Goal: Task Accomplishment & Management: Manage account settings

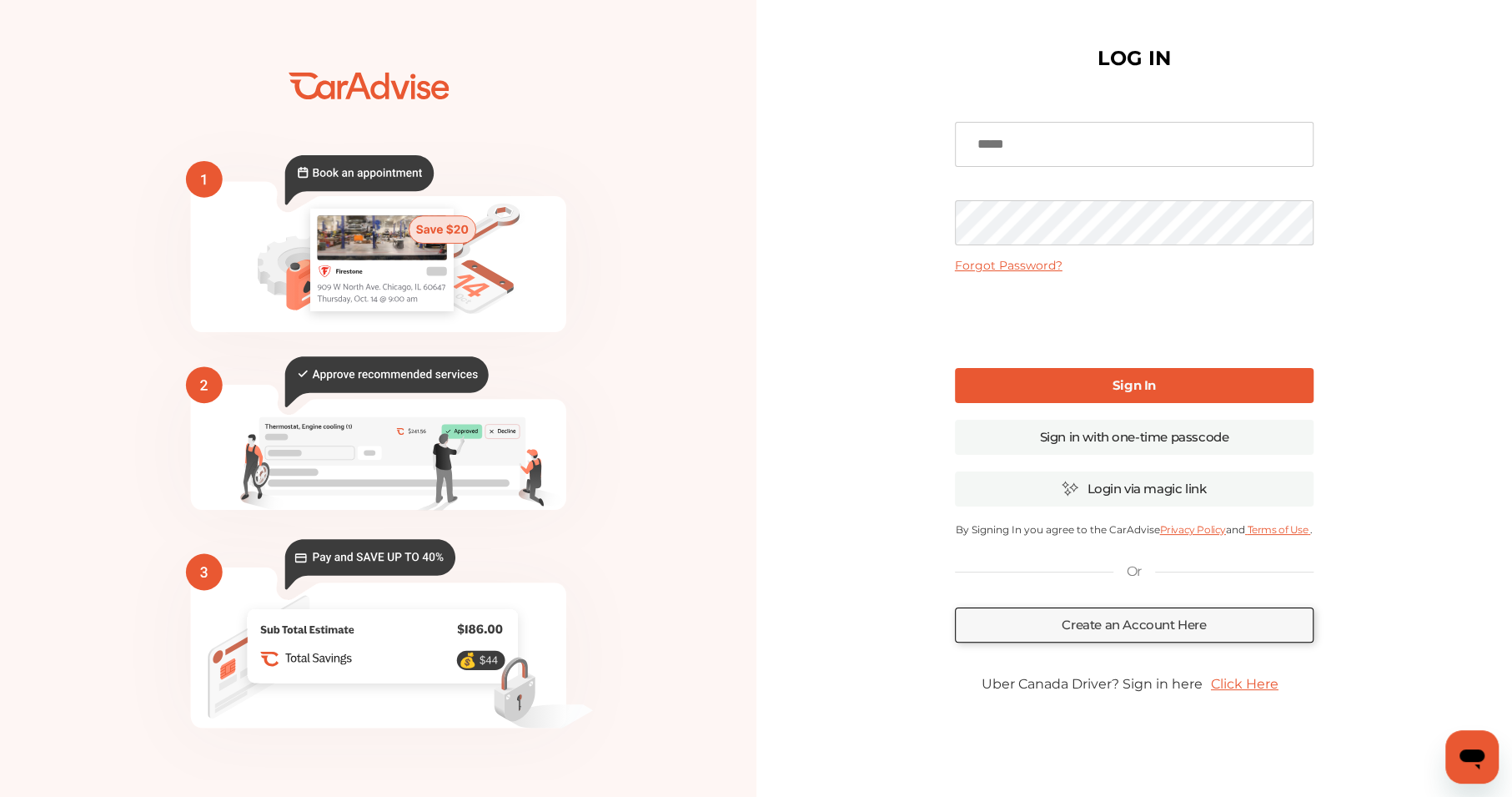
click at [1008, 155] on input at bounding box center [1134, 143] width 358 height 45
type input "**********"
click at [1150, 440] on link "Sign in with one-time passcode" at bounding box center [1134, 437] width 358 height 35
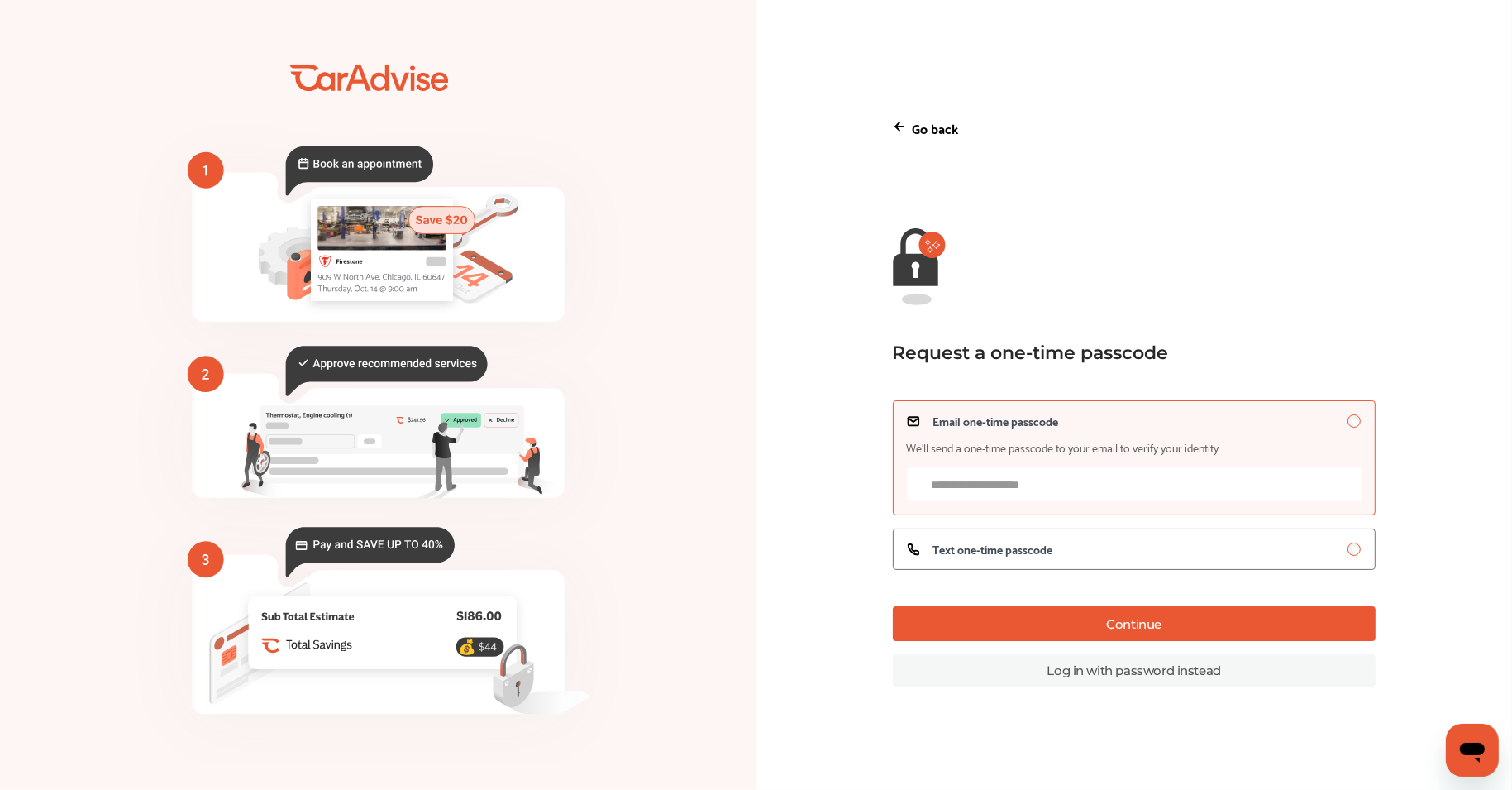
click at [920, 121] on p "Go back" at bounding box center [935, 128] width 46 height 23
click at [1026, 505] on label "Email one-time passcode We’ll send a one-time passcode to your email to verify …" at bounding box center [1134, 458] width 483 height 115
click at [1010, 492] on input "Email one-time passcode We’ll send a one-time passcode to your email to verify …" at bounding box center [1134, 484] width 454 height 34
type input "**********"
click at [1023, 621] on button "Continue" at bounding box center [1134, 623] width 483 height 35
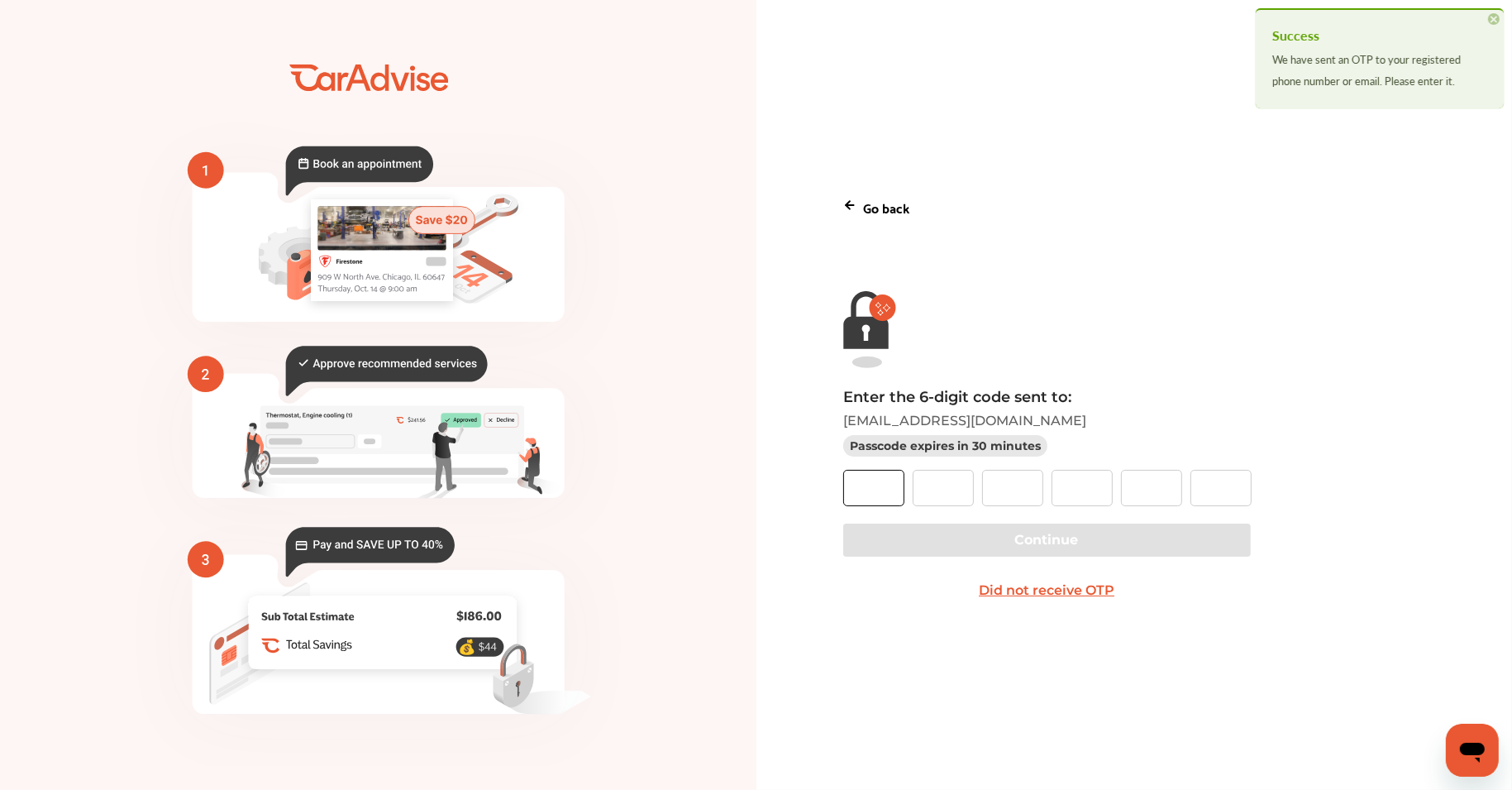
click at [881, 496] on input "text" at bounding box center [873, 488] width 62 height 36
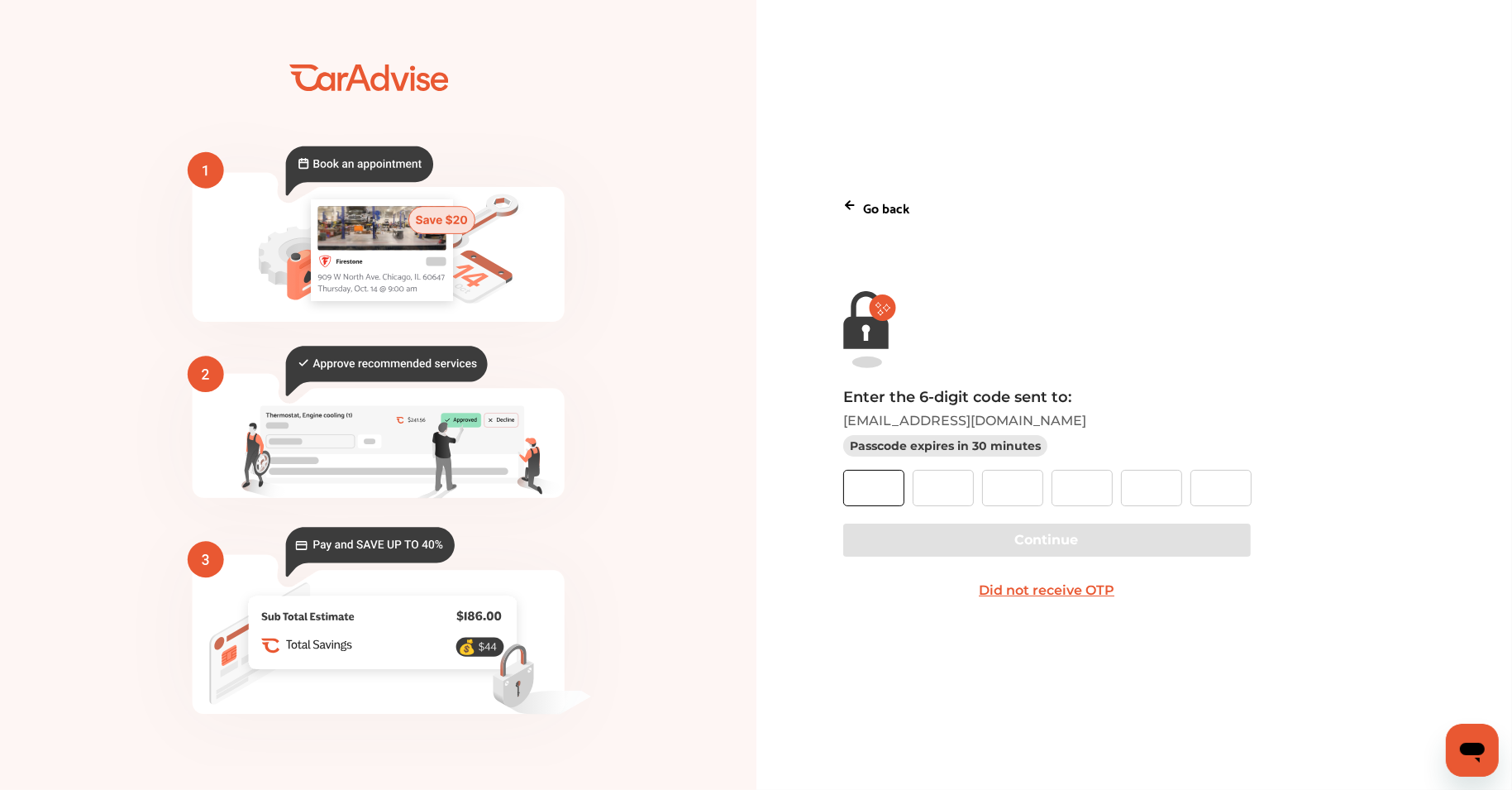
paste input "*"
type input "*"
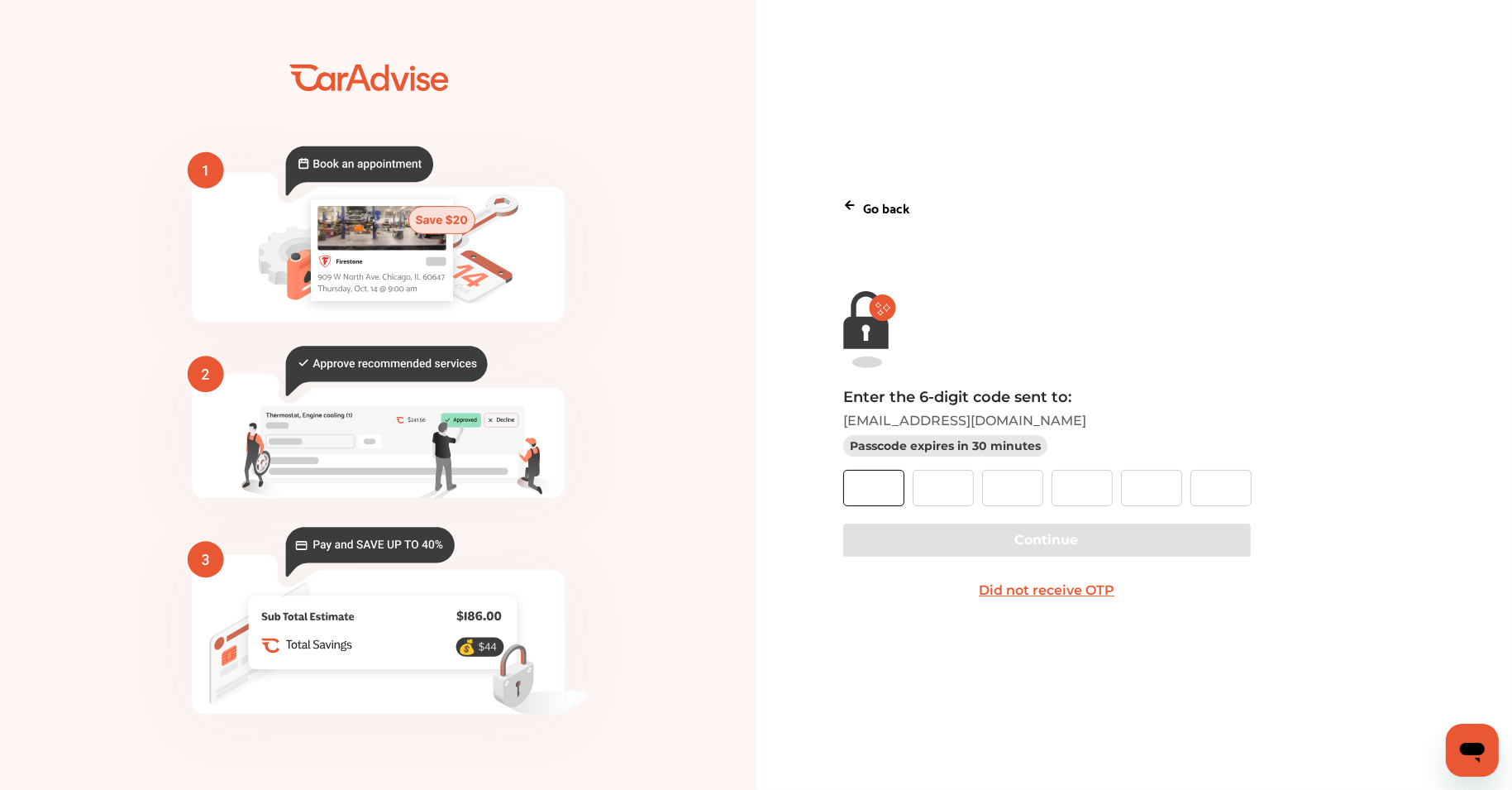
type input "*"
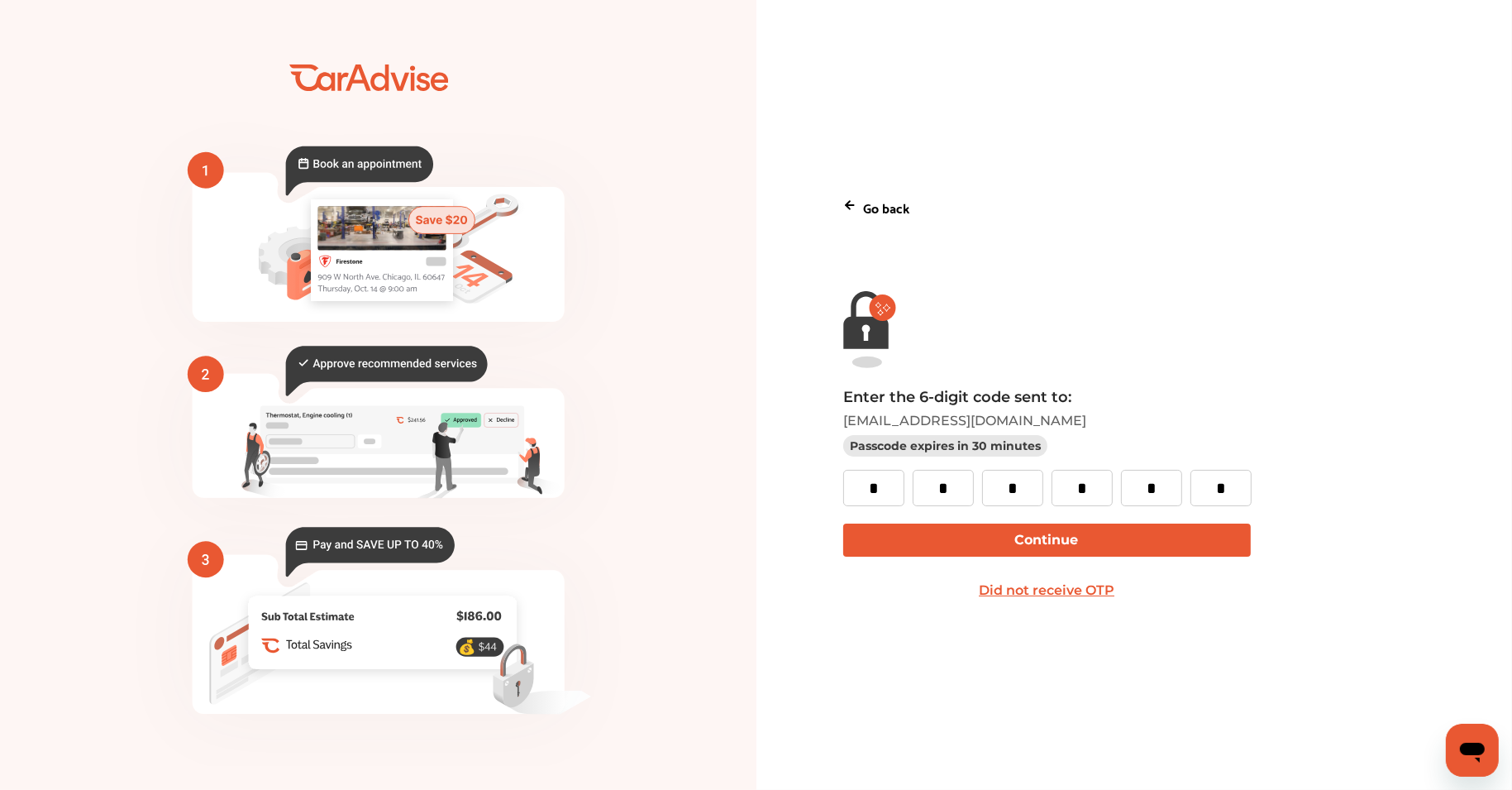
click at [952, 531] on button "Continue" at bounding box center [1046, 540] width 407 height 33
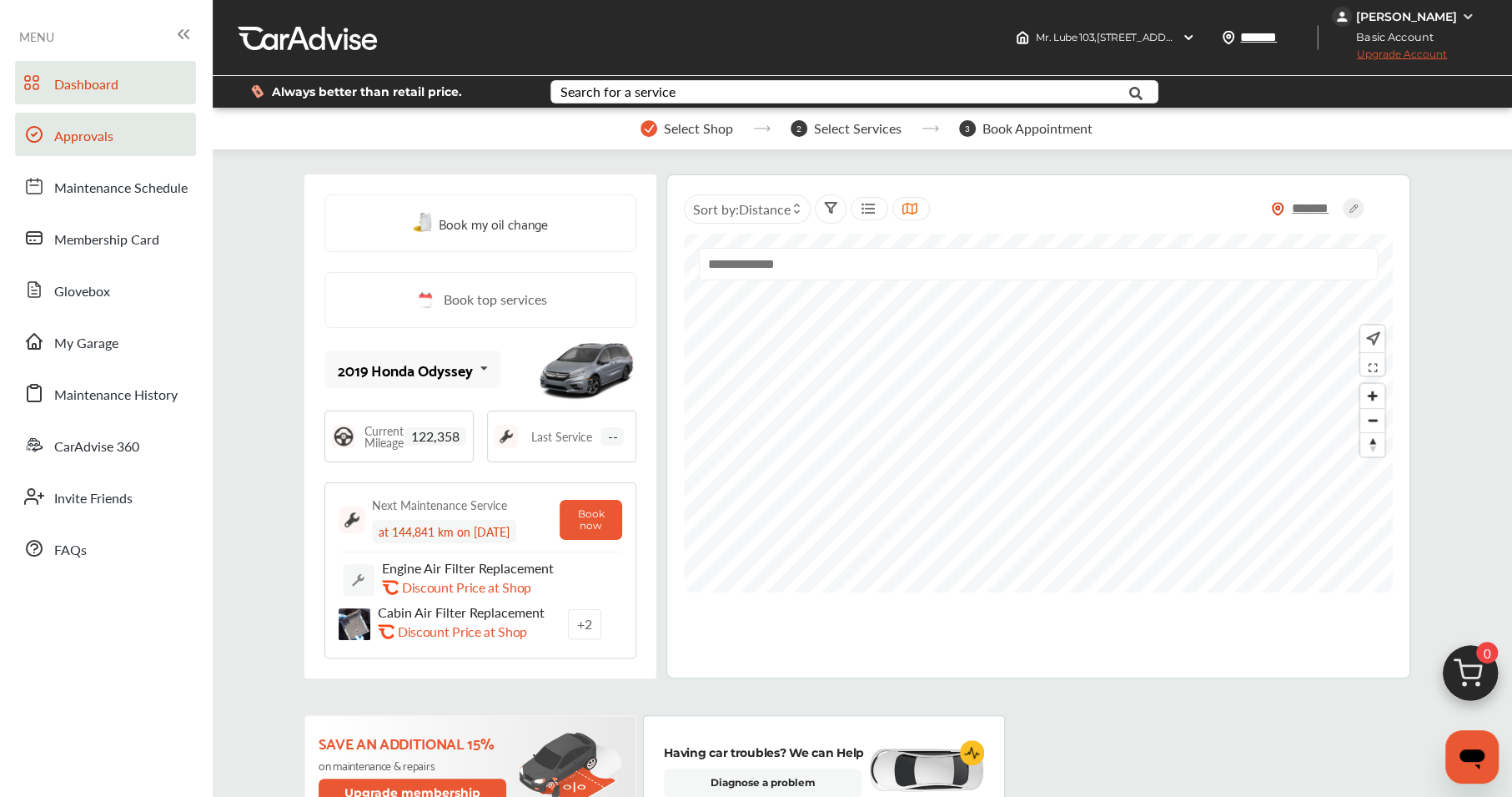
click at [55, 125] on link "Approvals" at bounding box center [105, 134] width 181 height 43
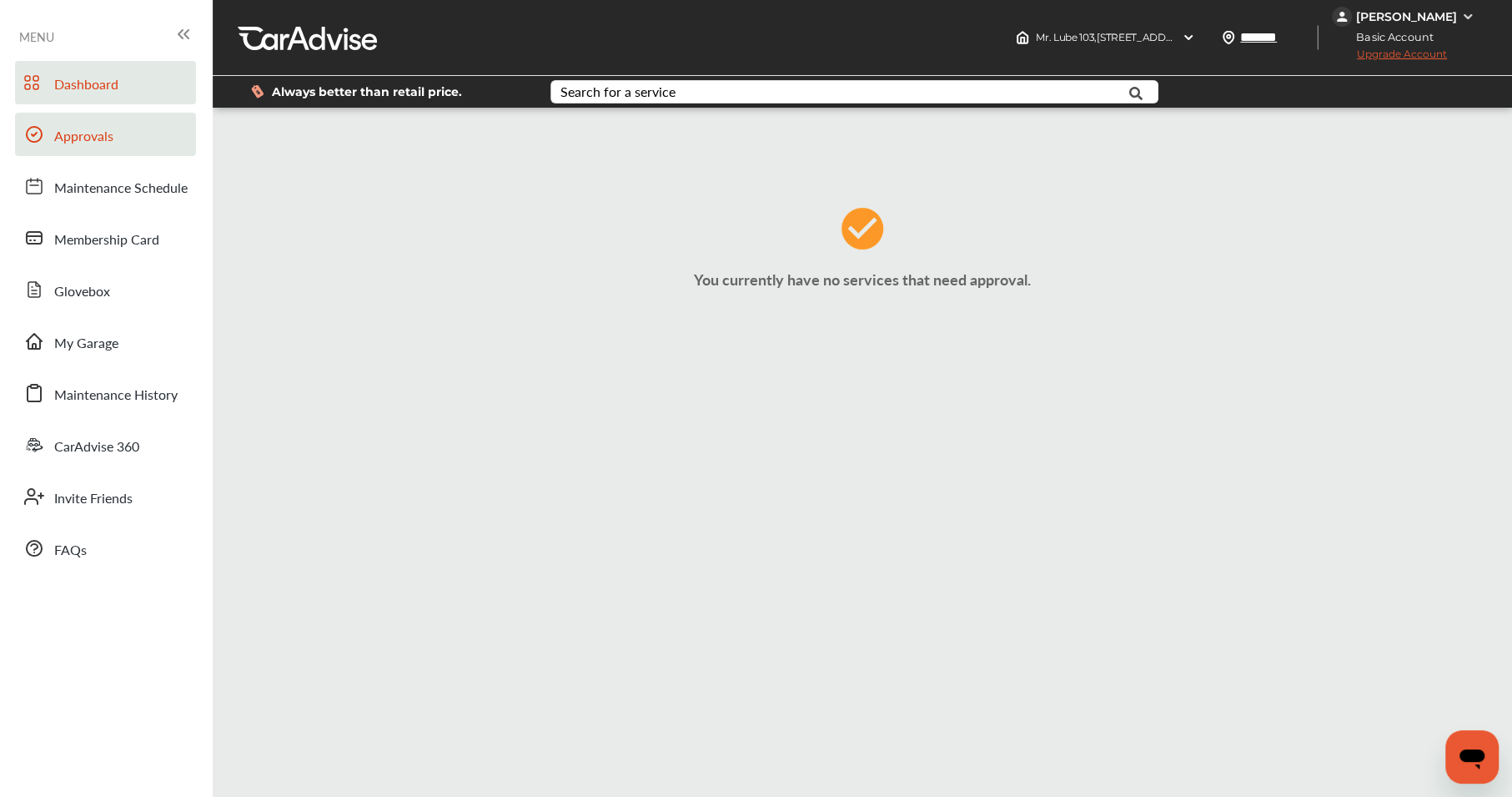
click at [82, 81] on span "Dashboard" at bounding box center [86, 85] width 64 height 22
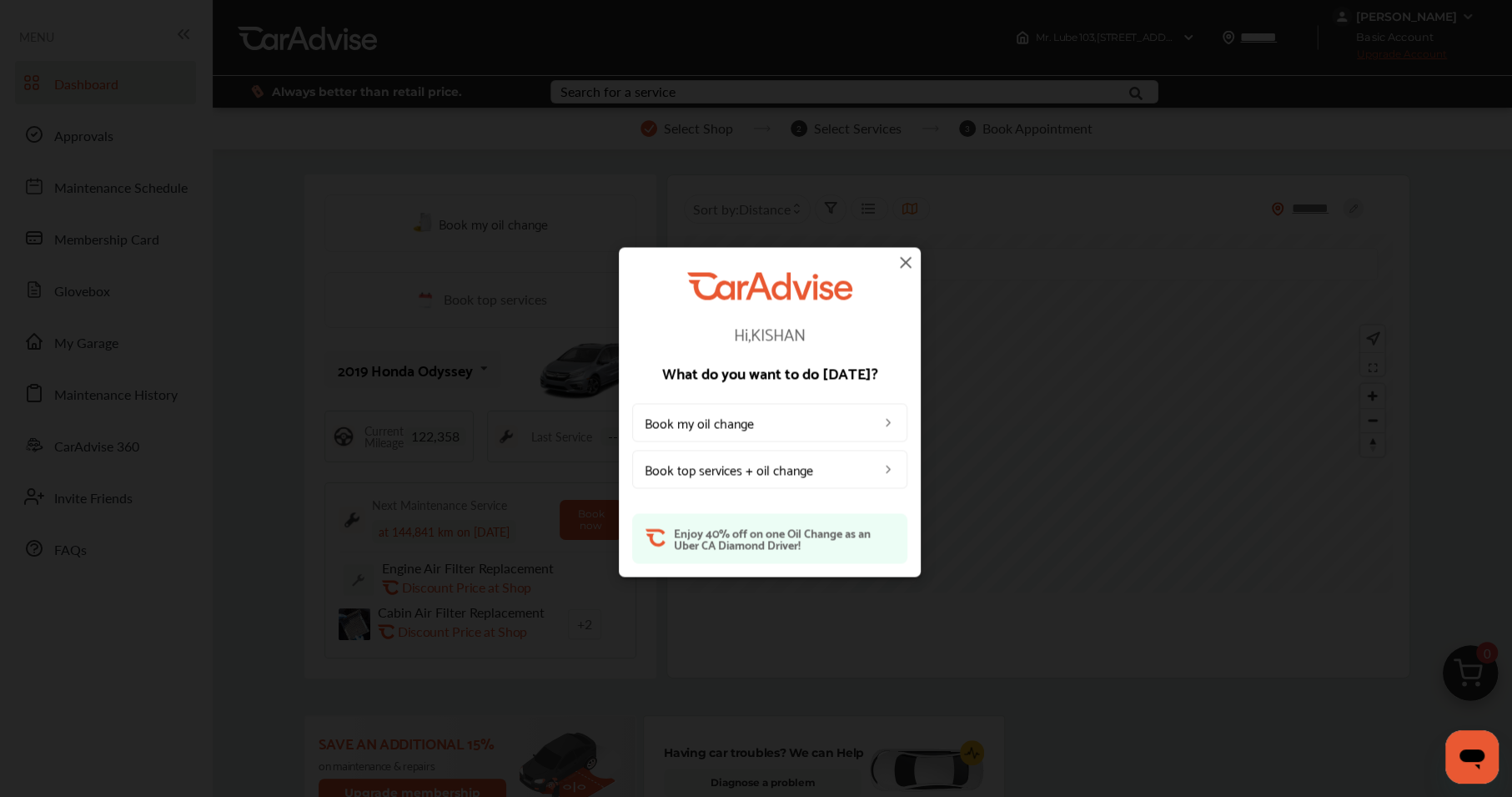
click at [898, 260] on img at bounding box center [905, 262] width 20 height 20
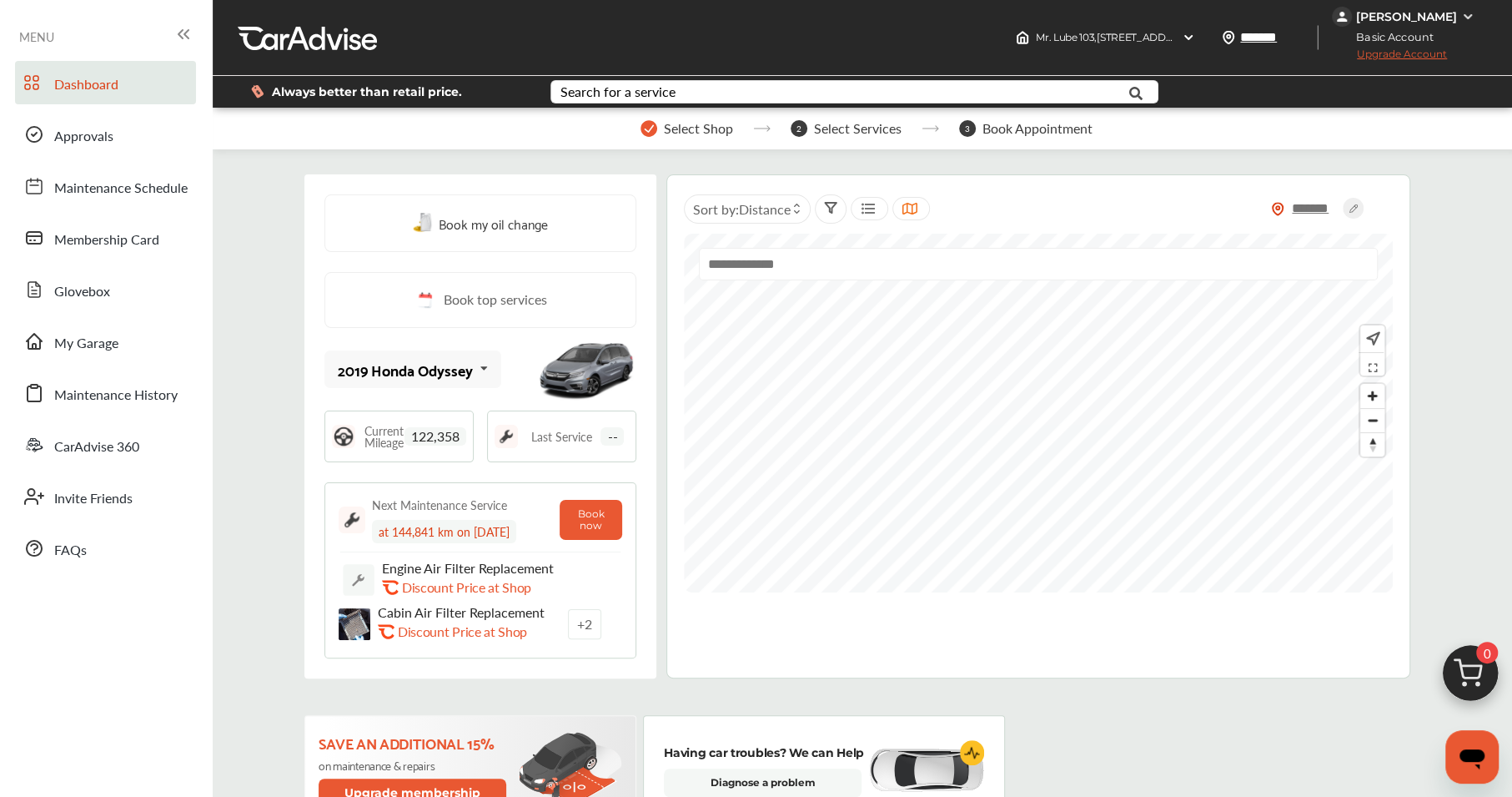
click at [481, 369] on icon at bounding box center [484, 369] width 29 height 36
click at [1467, 23] on img at bounding box center [1467, 16] width 13 height 13
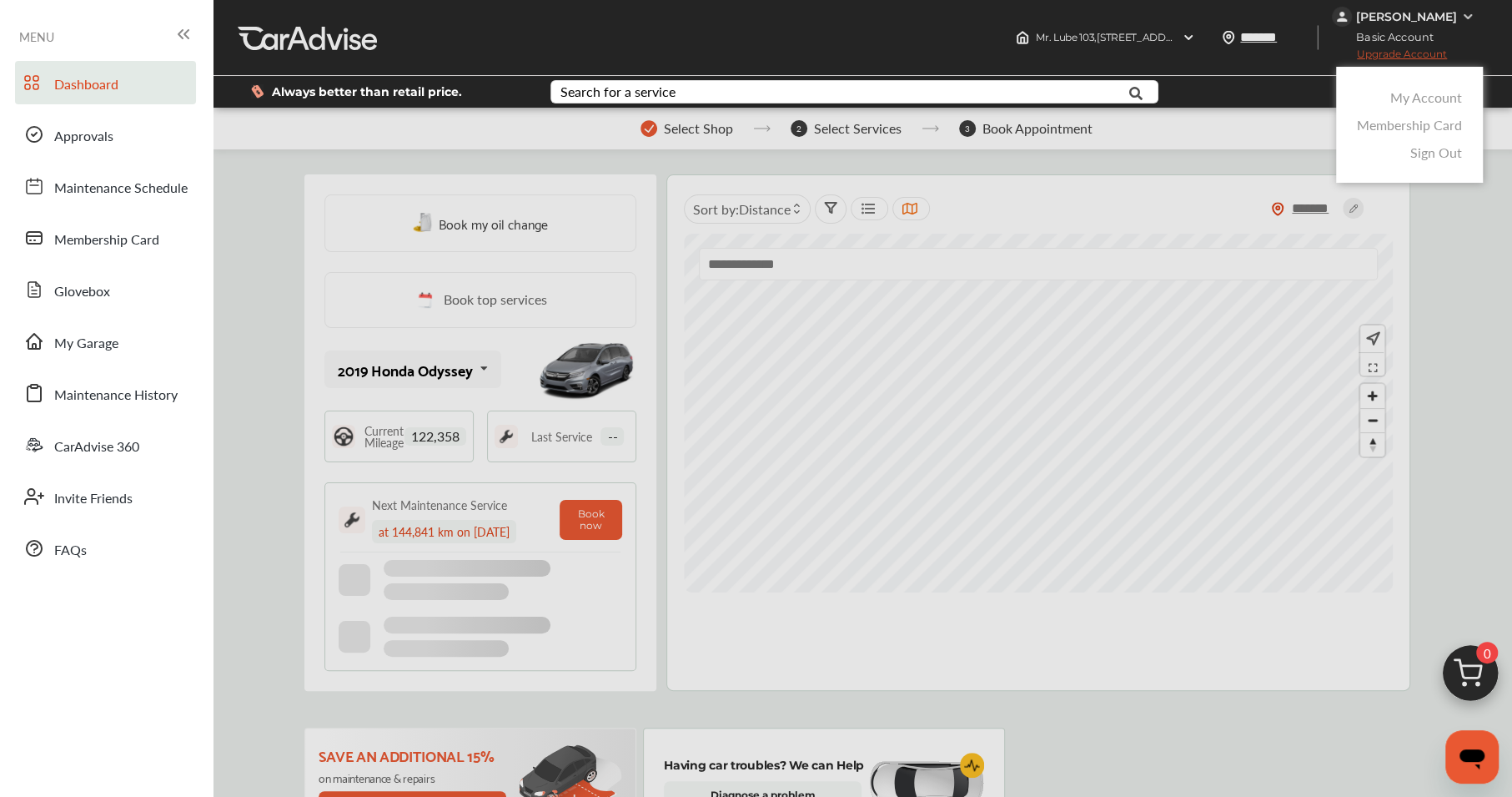
click at [1431, 121] on link "Membership Card" at bounding box center [1409, 124] width 105 height 19
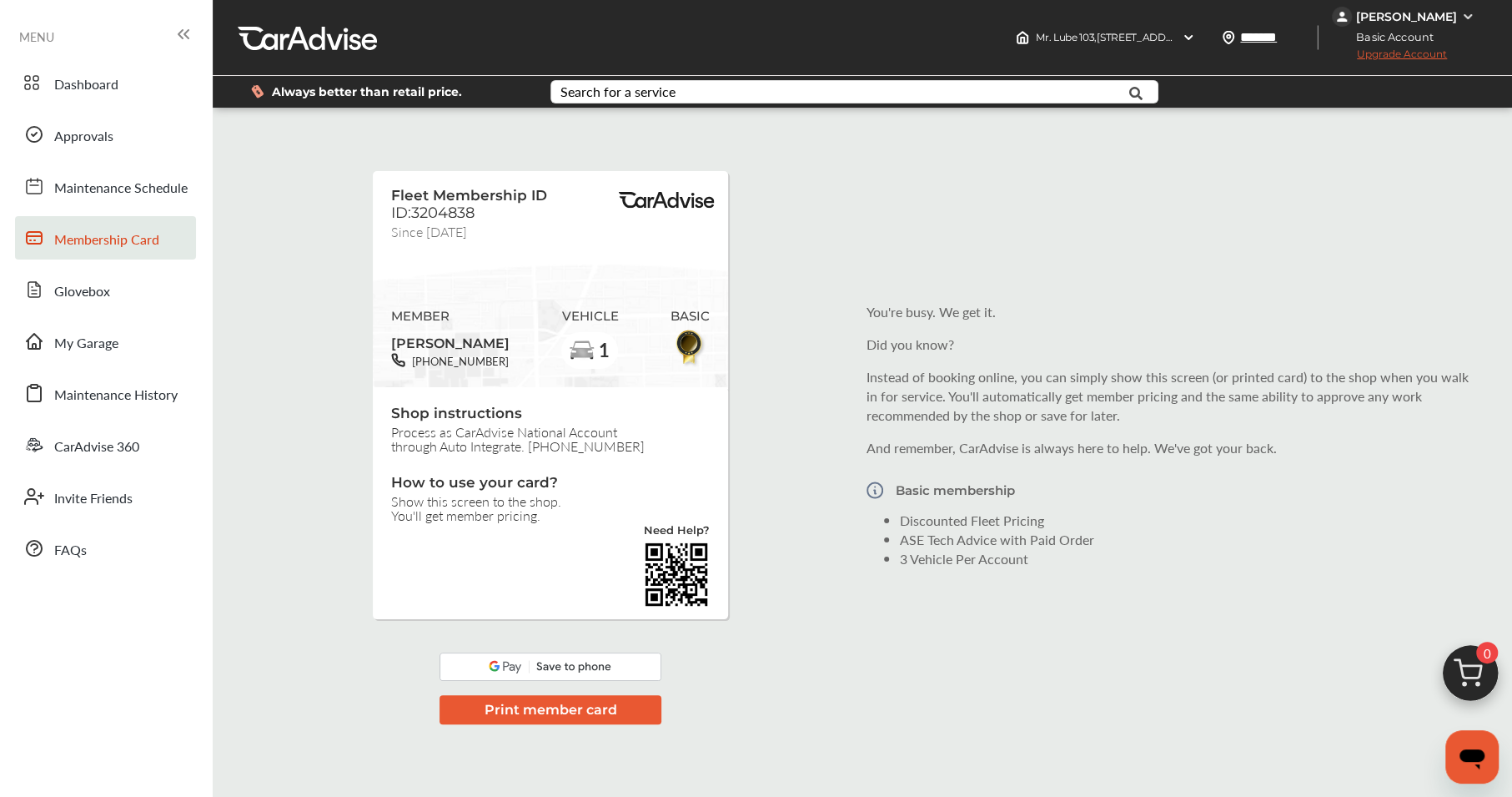
click at [574, 350] on img at bounding box center [581, 352] width 27 height 27
drag, startPoint x: 500, startPoint y: 326, endPoint x: 562, endPoint y: 410, distance: 104.4
click at [562, 410] on div "Fleet Membership ID ID:3204838 Since [DATE] MEMBER [PERSON_NAME] [PHONE_NUMBER]…" at bounding box center [550, 386] width 370 height 481
click at [614, 435] on span "Process as CarAdvise National Account through Auto Integrate. [PHONE_NUMBER]" at bounding box center [550, 439] width 319 height 29
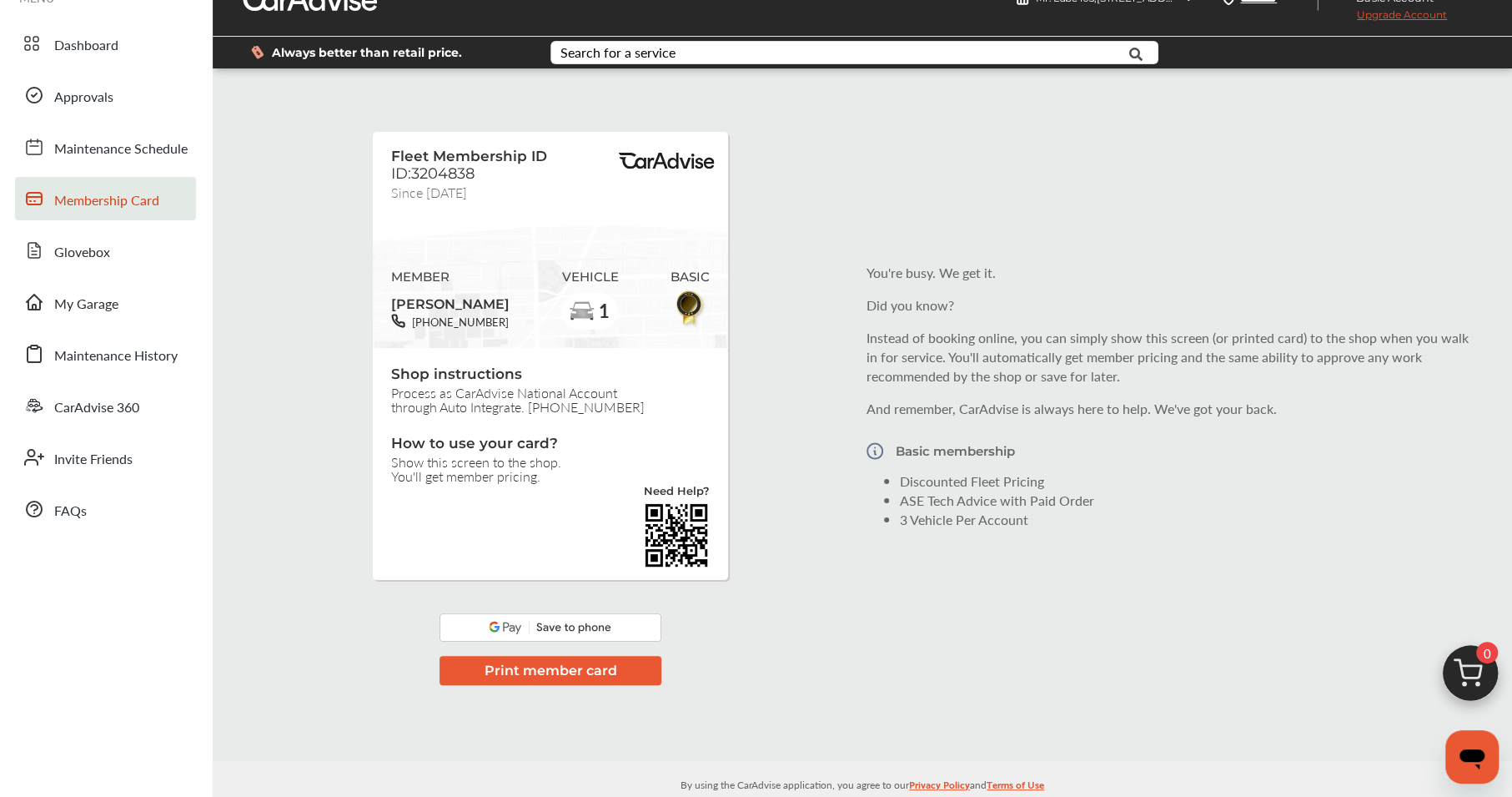
scroll to position [62, 0]
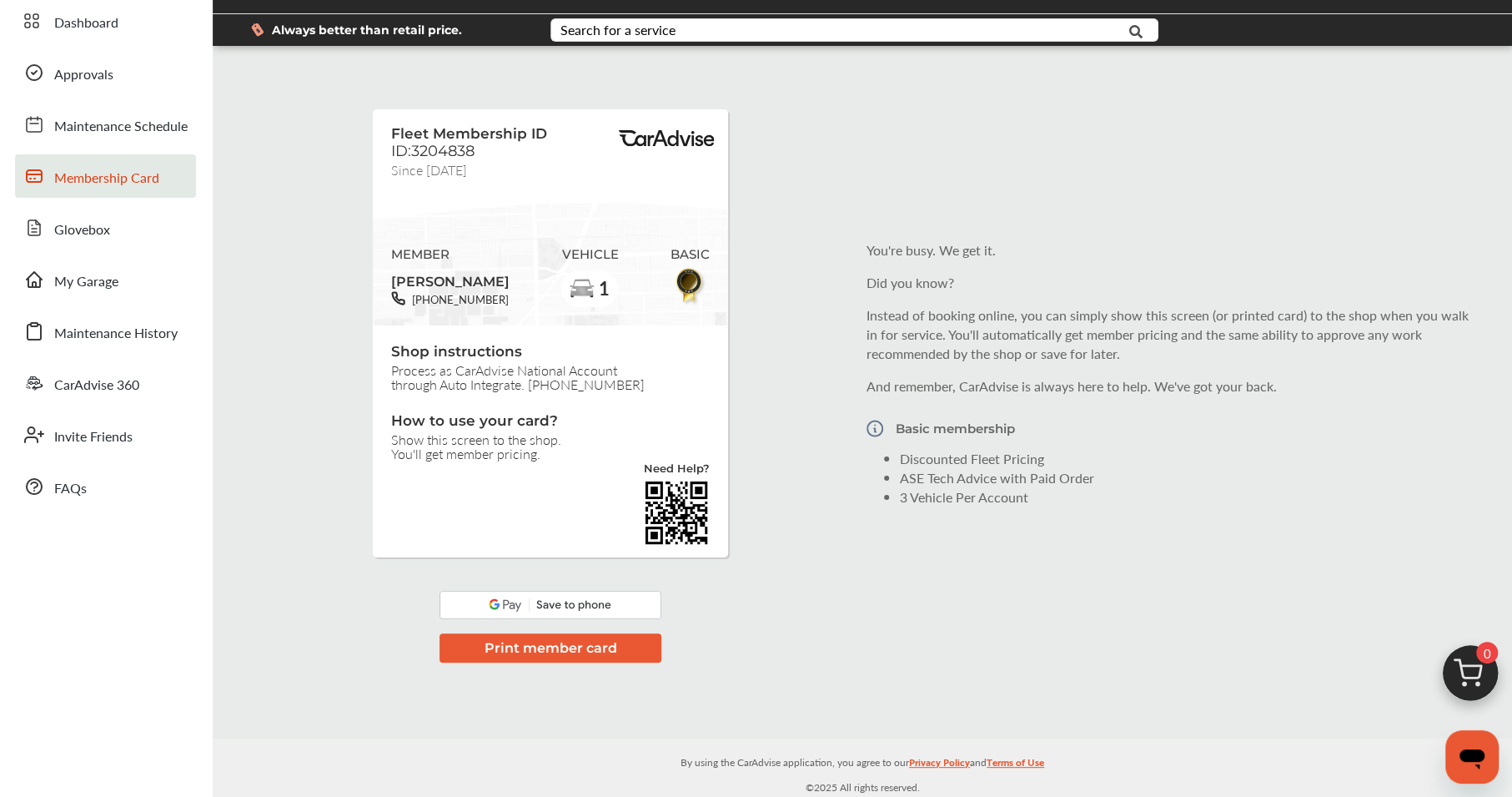
click at [574, 641] on button "Print member card" at bounding box center [550, 648] width 222 height 30
click at [121, 330] on span "Maintenance History" at bounding box center [116, 334] width 123 height 22
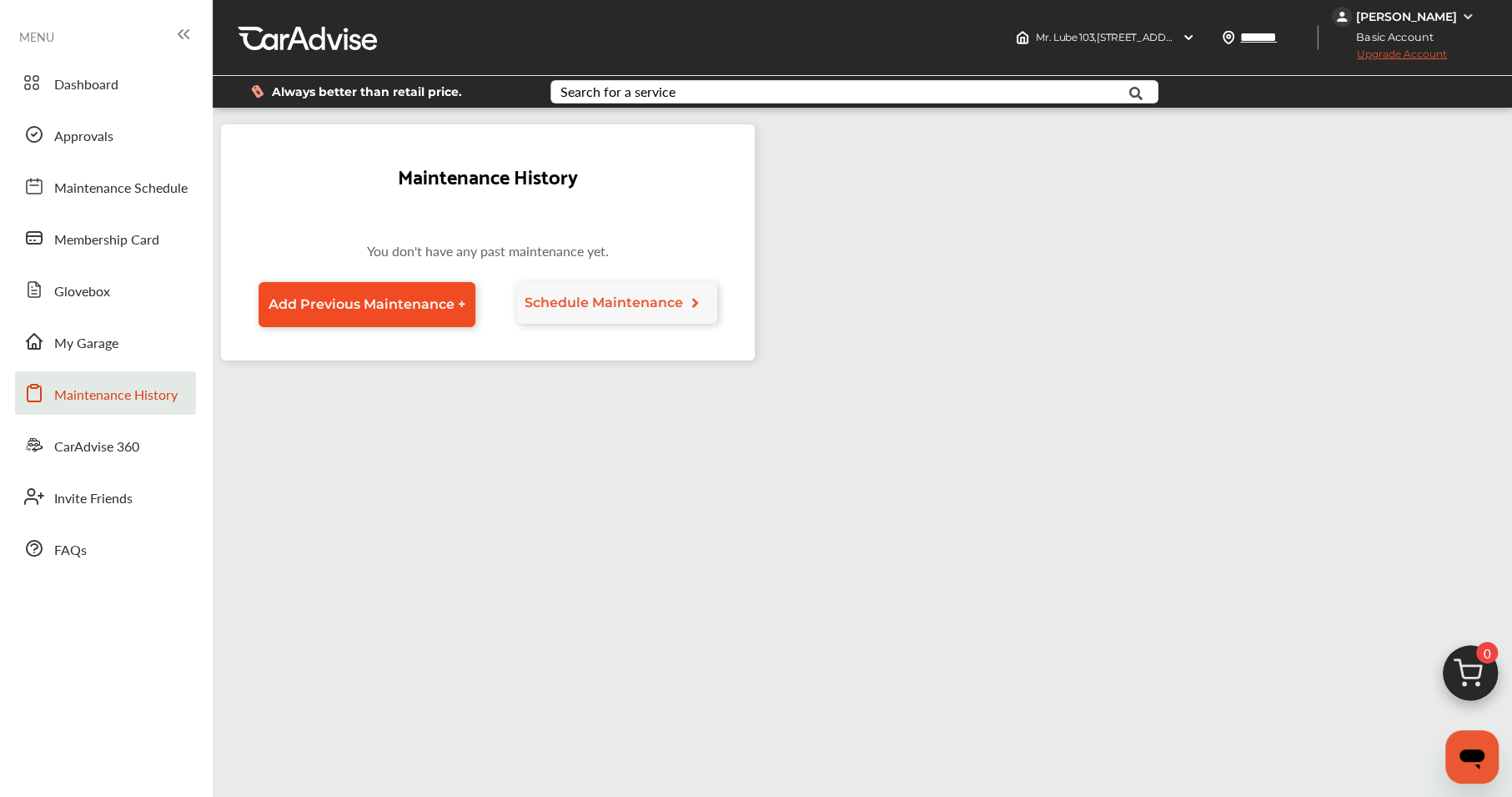
click at [415, 314] on link "Add Previous Maintenance +" at bounding box center [367, 304] width 217 height 45
select select "*"
select select "****"
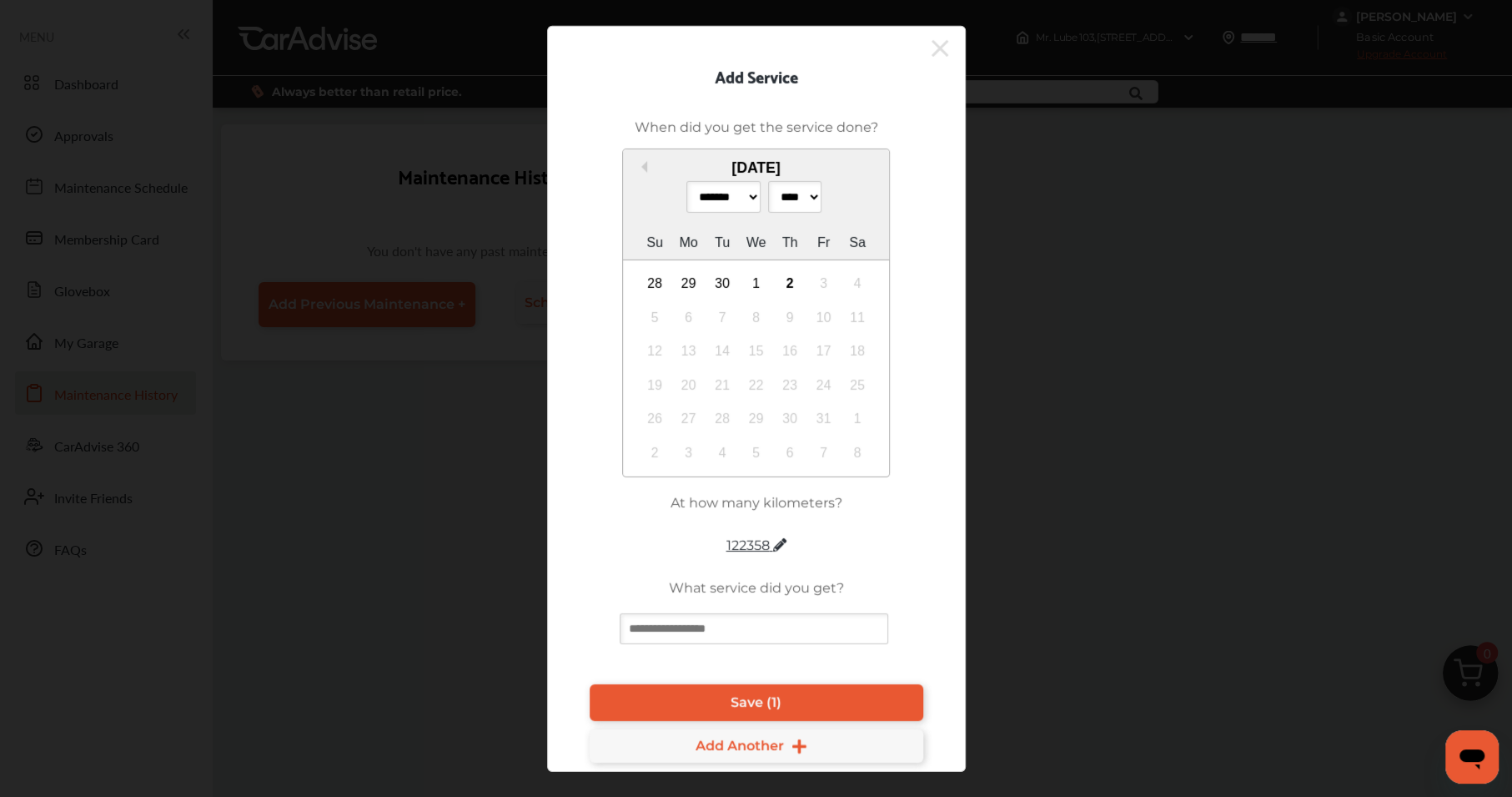
click at [938, 49] on icon at bounding box center [939, 47] width 16 height 16
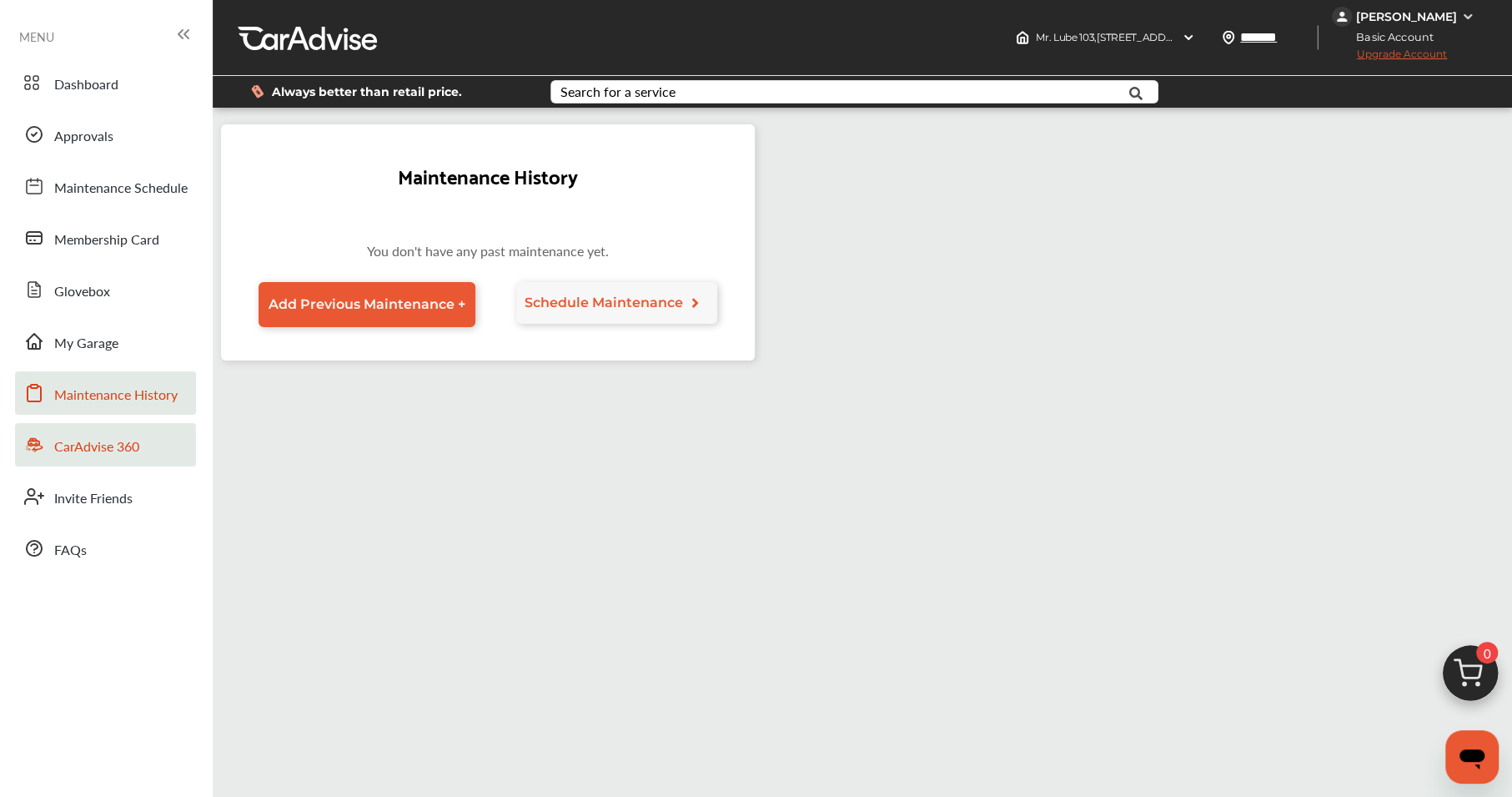
click at [134, 454] on span "CarAdvise 360" at bounding box center [96, 447] width 85 height 22
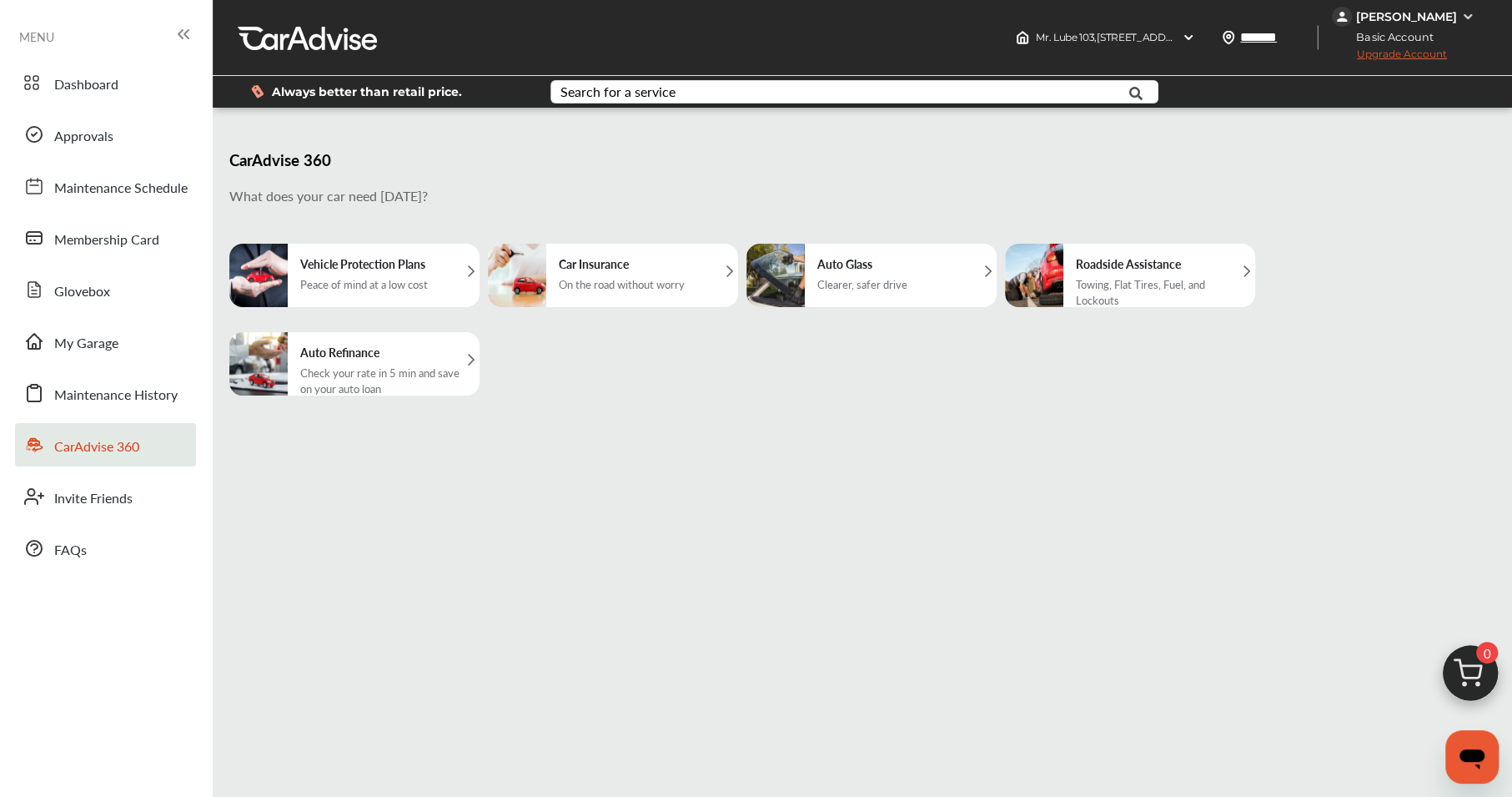
click at [1230, 272] on div "Roadside Assistance Towing, Flat Tires, Fuel, and Lockouts" at bounding box center [1161, 275] width 187 height 63
click at [581, 278] on div "On the road without worry" at bounding box center [622, 284] width 126 height 16
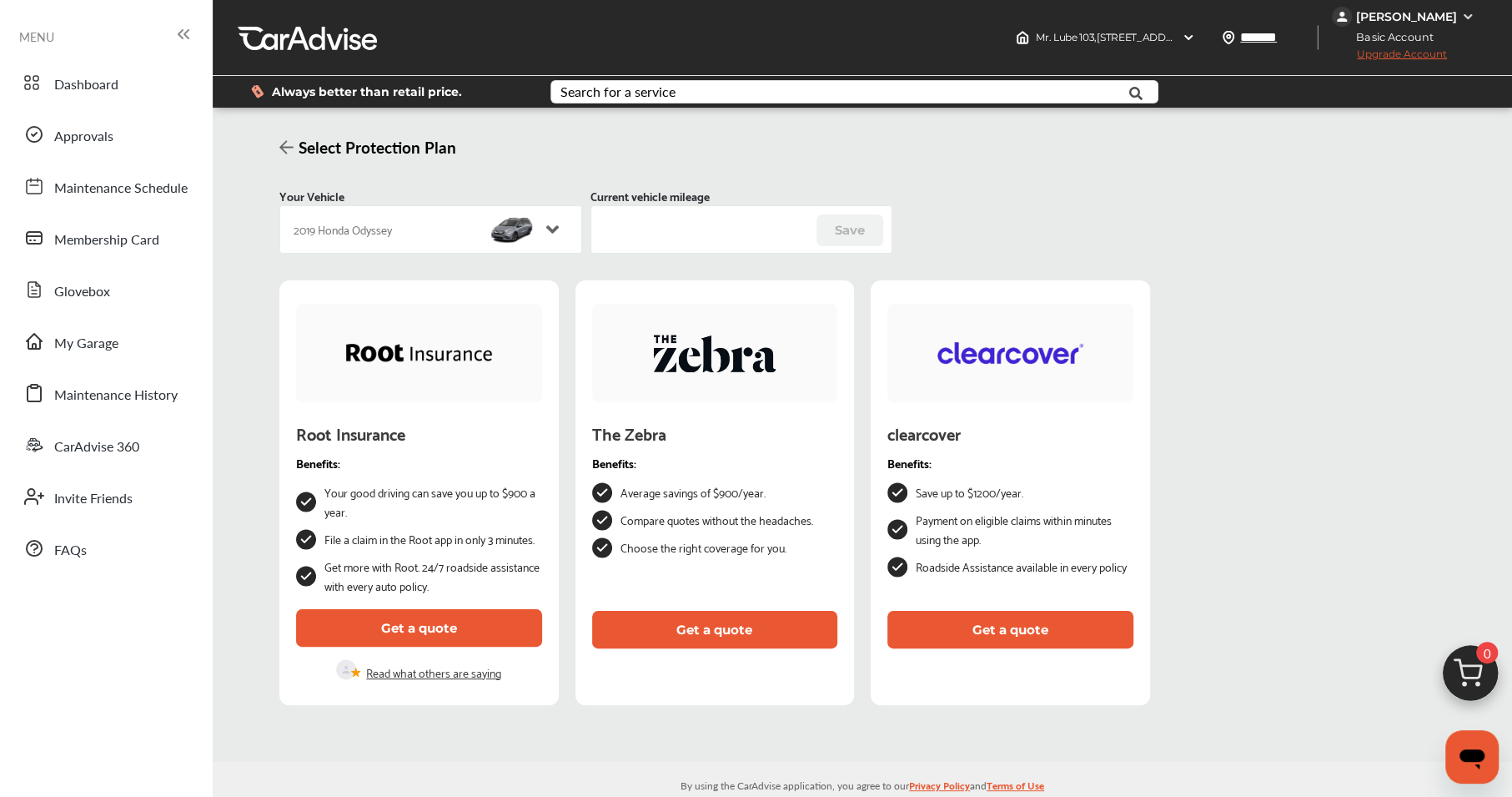
drag, startPoint x: 661, startPoint y: 231, endPoint x: 613, endPoint y: 226, distance: 48.3
click at [613, 226] on input "*****" at bounding box center [741, 230] width 274 height 31
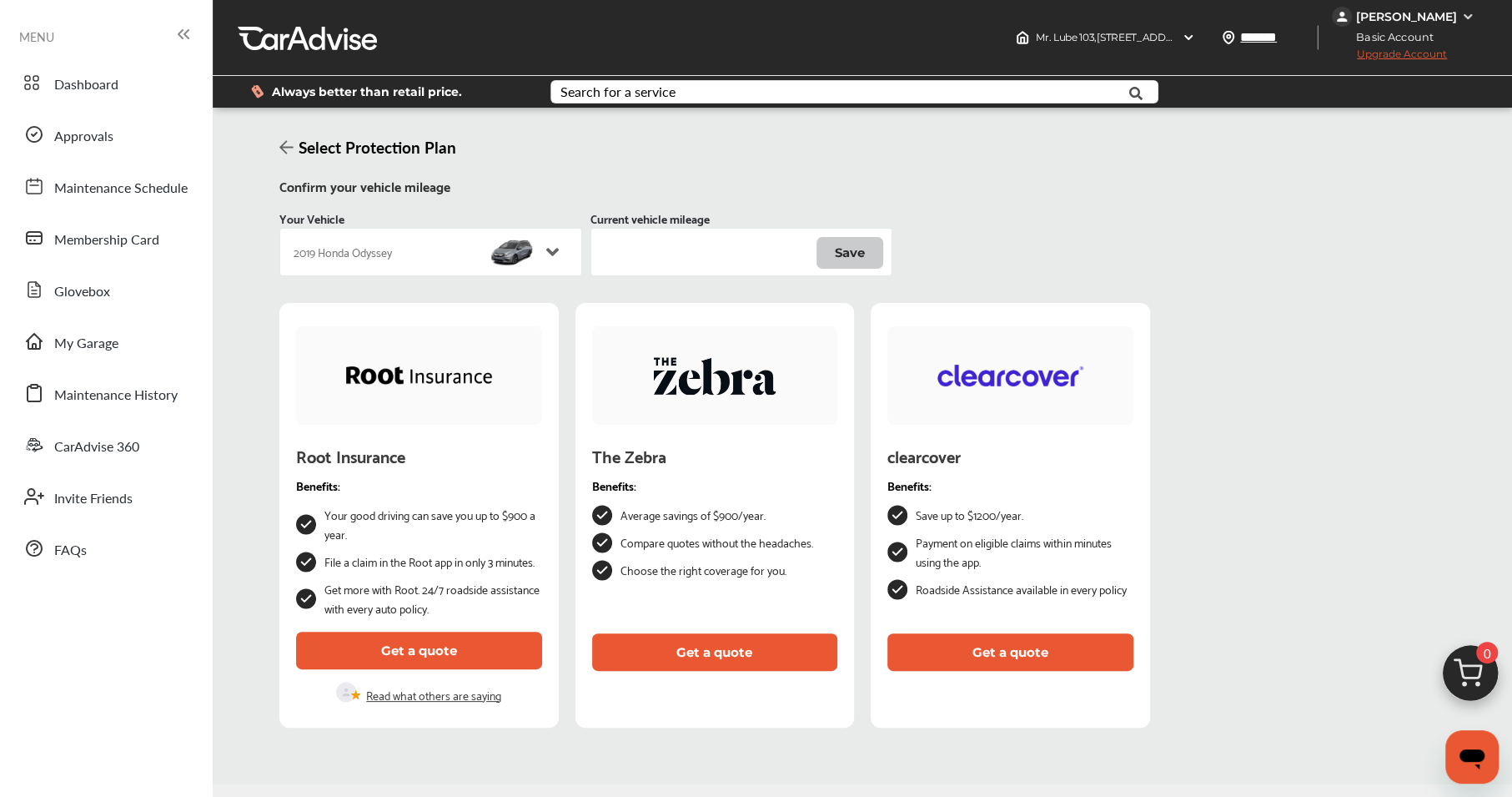
click at [853, 254] on button "Save" at bounding box center [850, 252] width 68 height 32
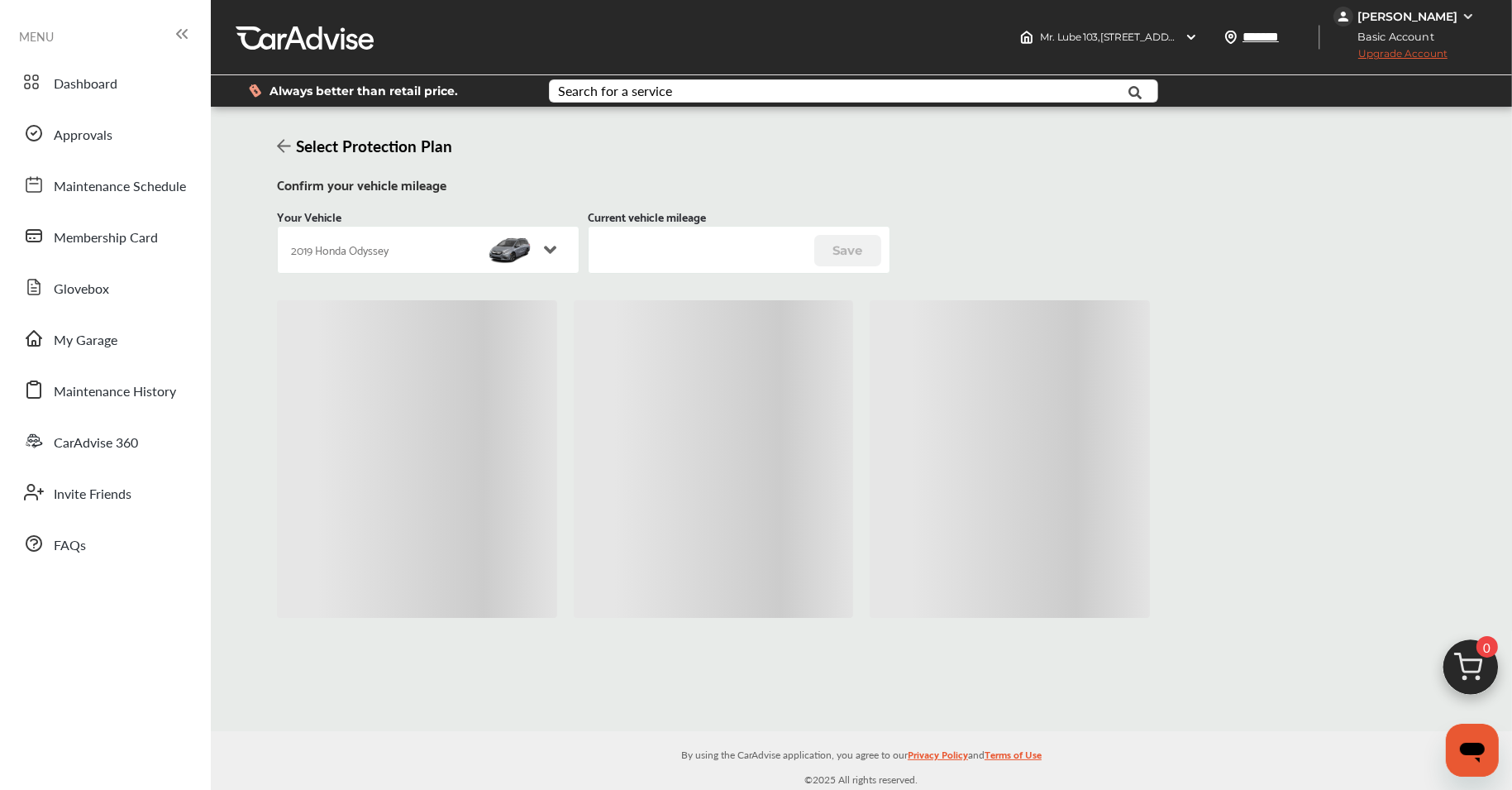
type input "******"
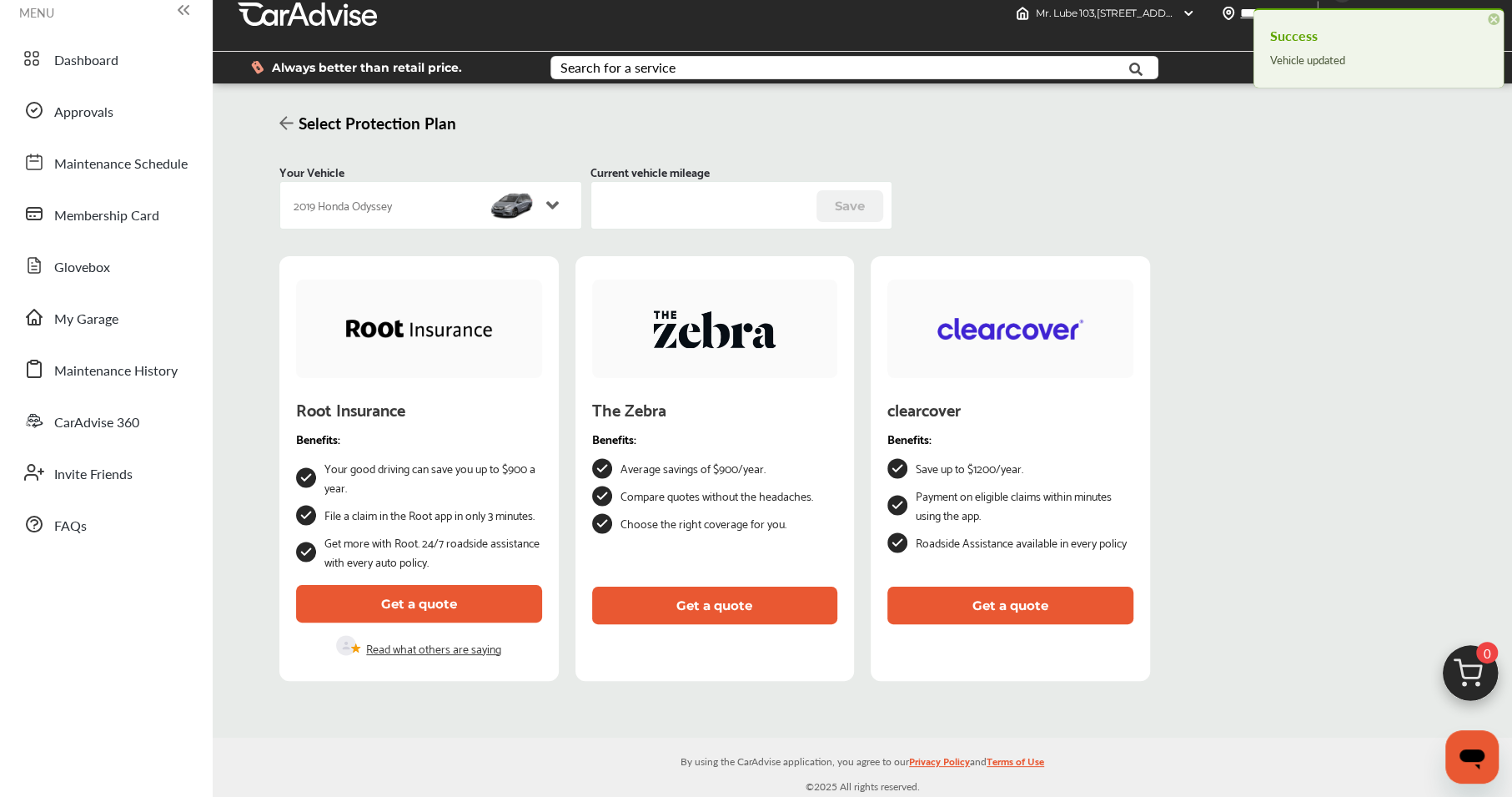
scroll to position [25, 0]
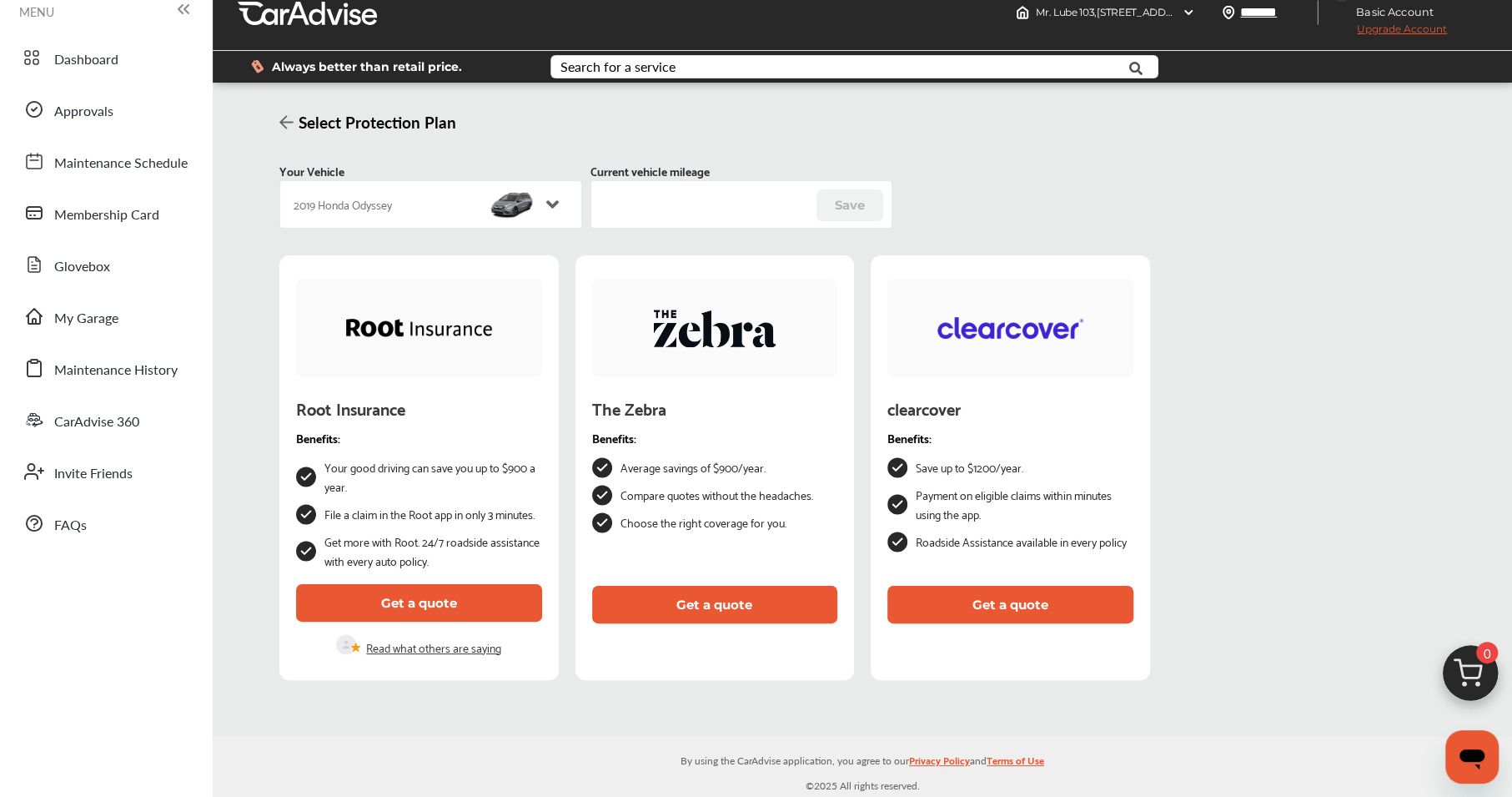
click at [472, 647] on p "Read what others are saying" at bounding box center [433, 647] width 135 height 19
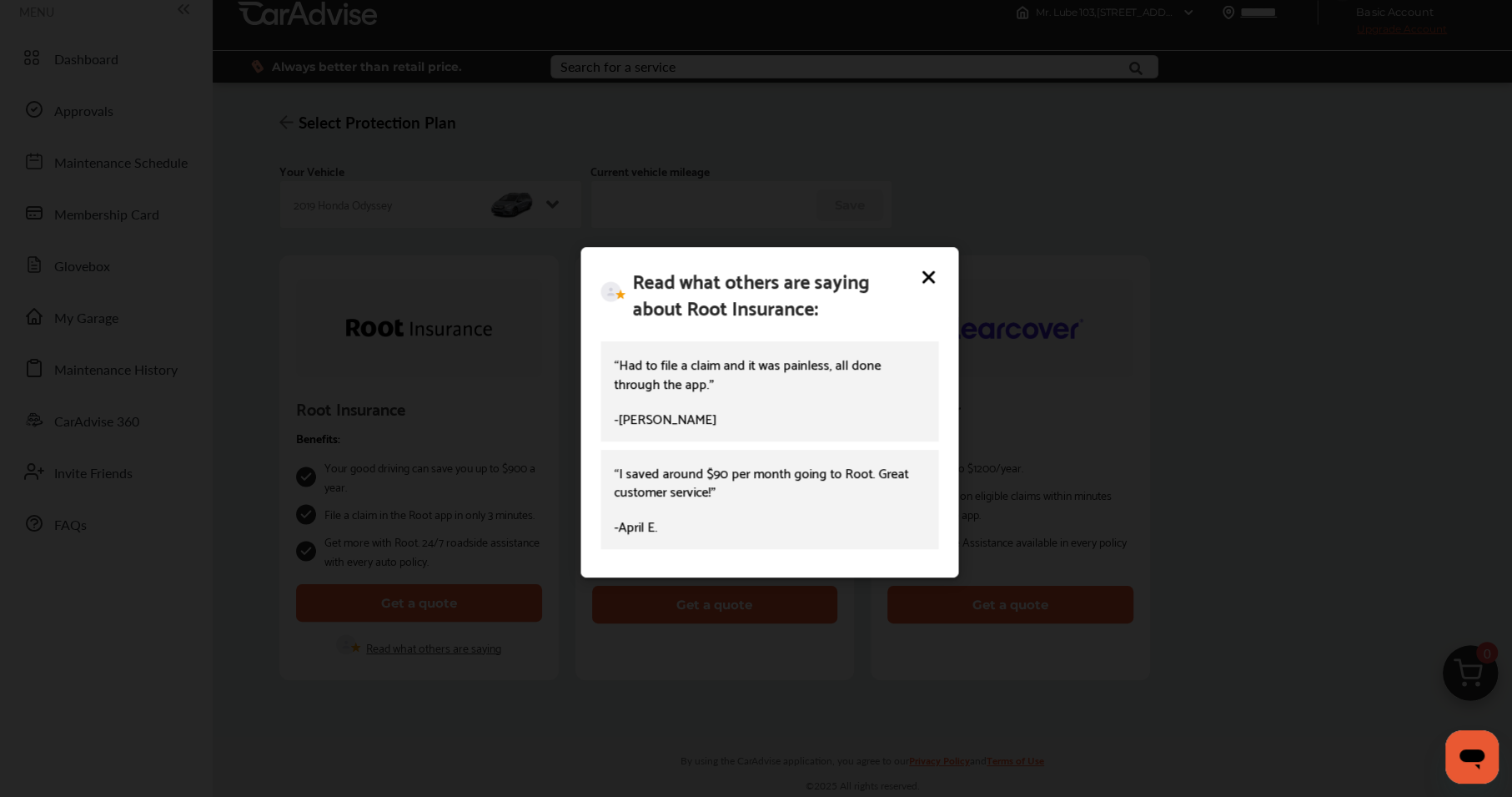
click at [935, 279] on icon at bounding box center [927, 276] width 20 height 20
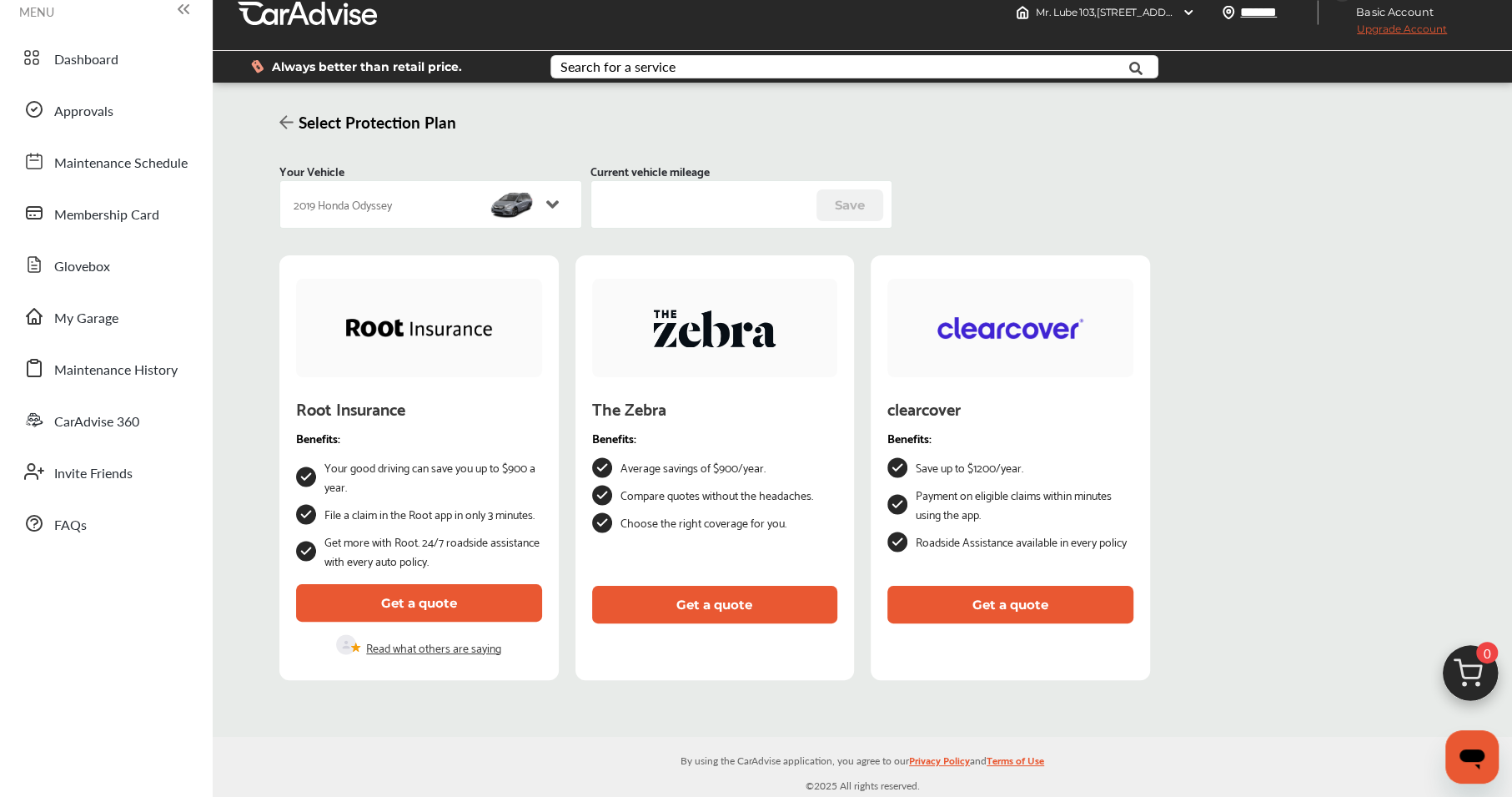
click at [405, 601] on button "Get a quote" at bounding box center [419, 602] width 246 height 37
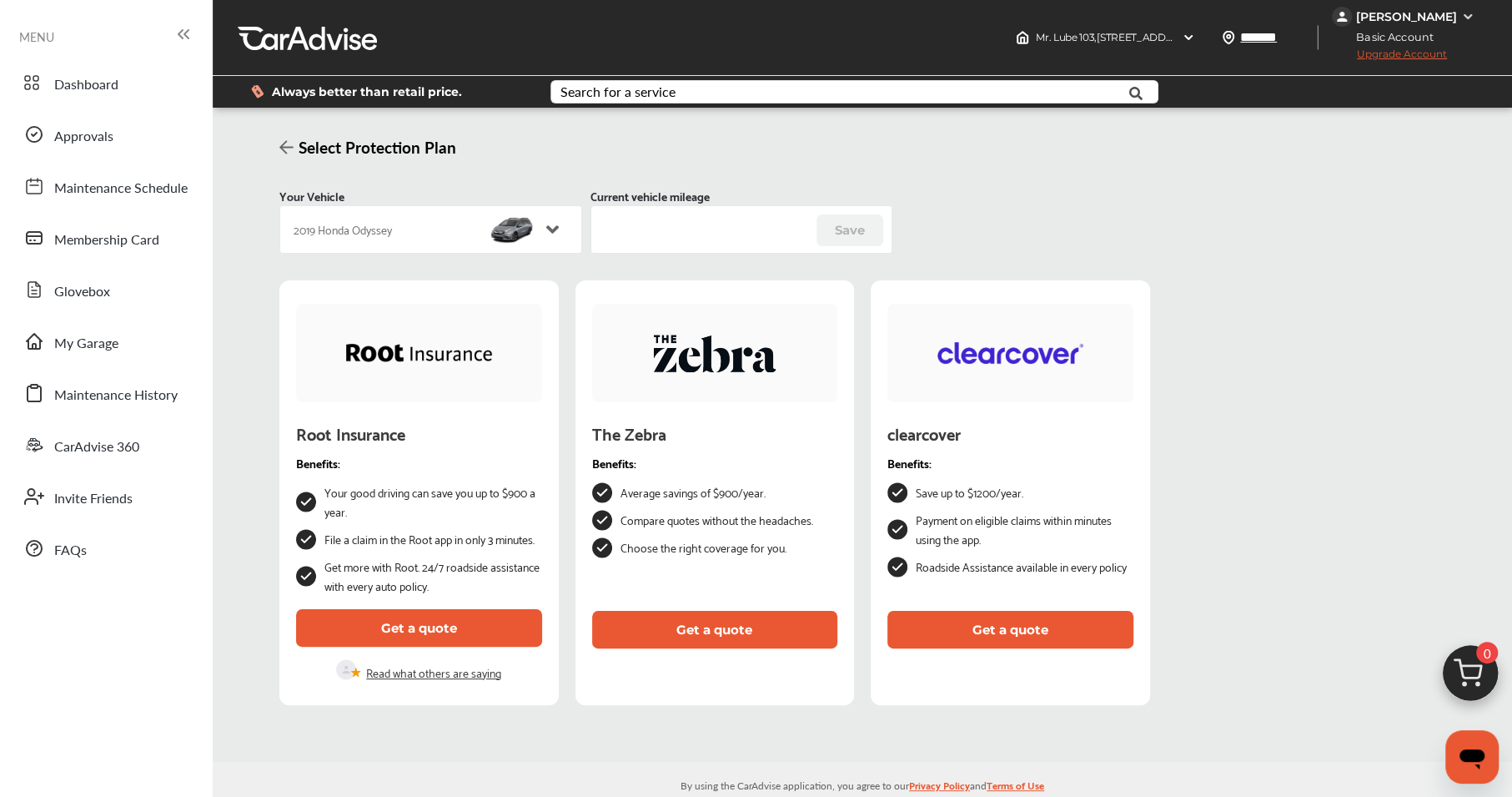
click at [283, 154] on icon at bounding box center [286, 147] width 14 height 16
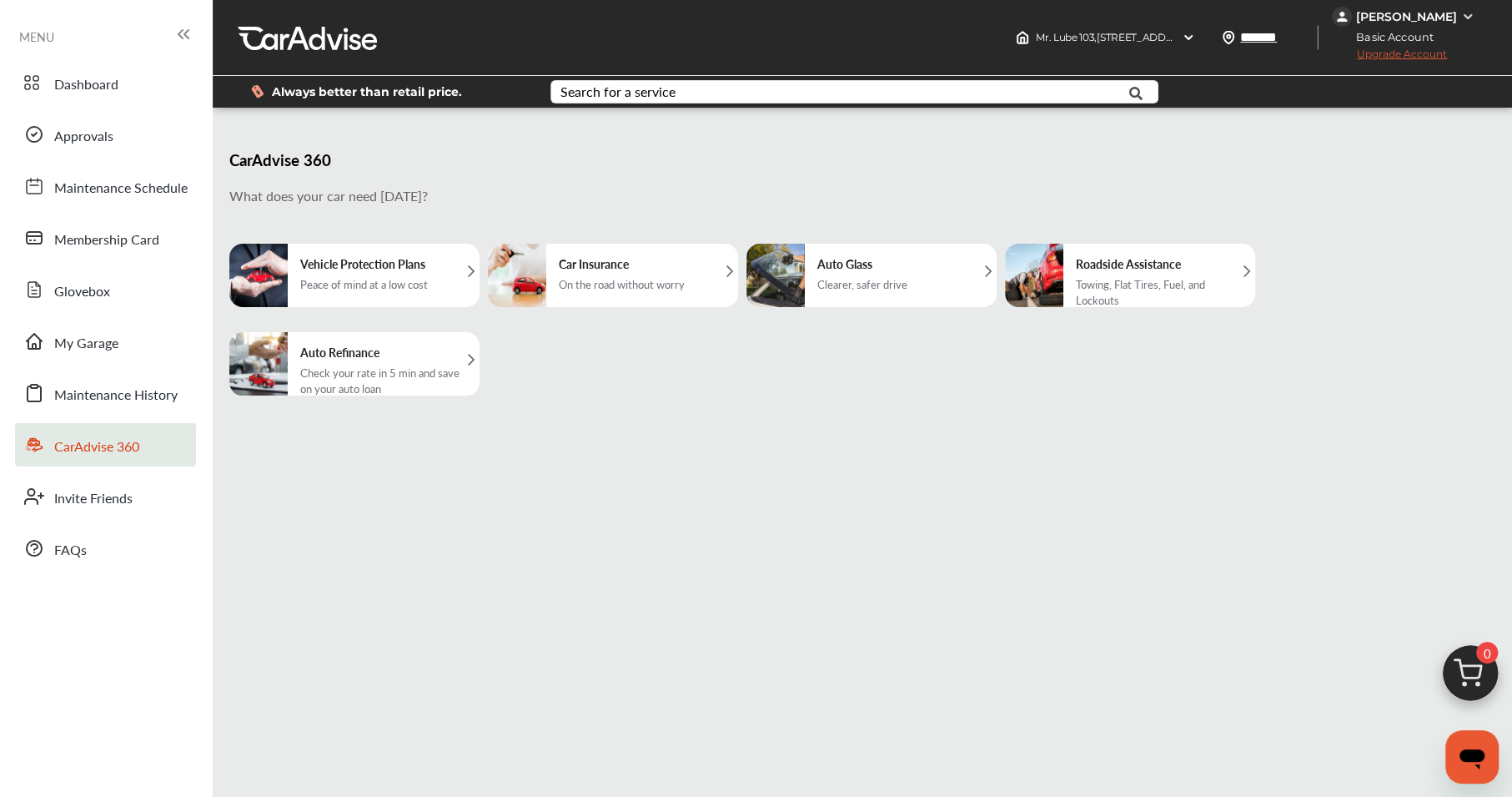
click at [464, 354] on h5 "Auto Refinance" at bounding box center [385, 352] width 171 height 16
click at [156, 384] on span "Maintenance History" at bounding box center [116, 395] width 123 height 22
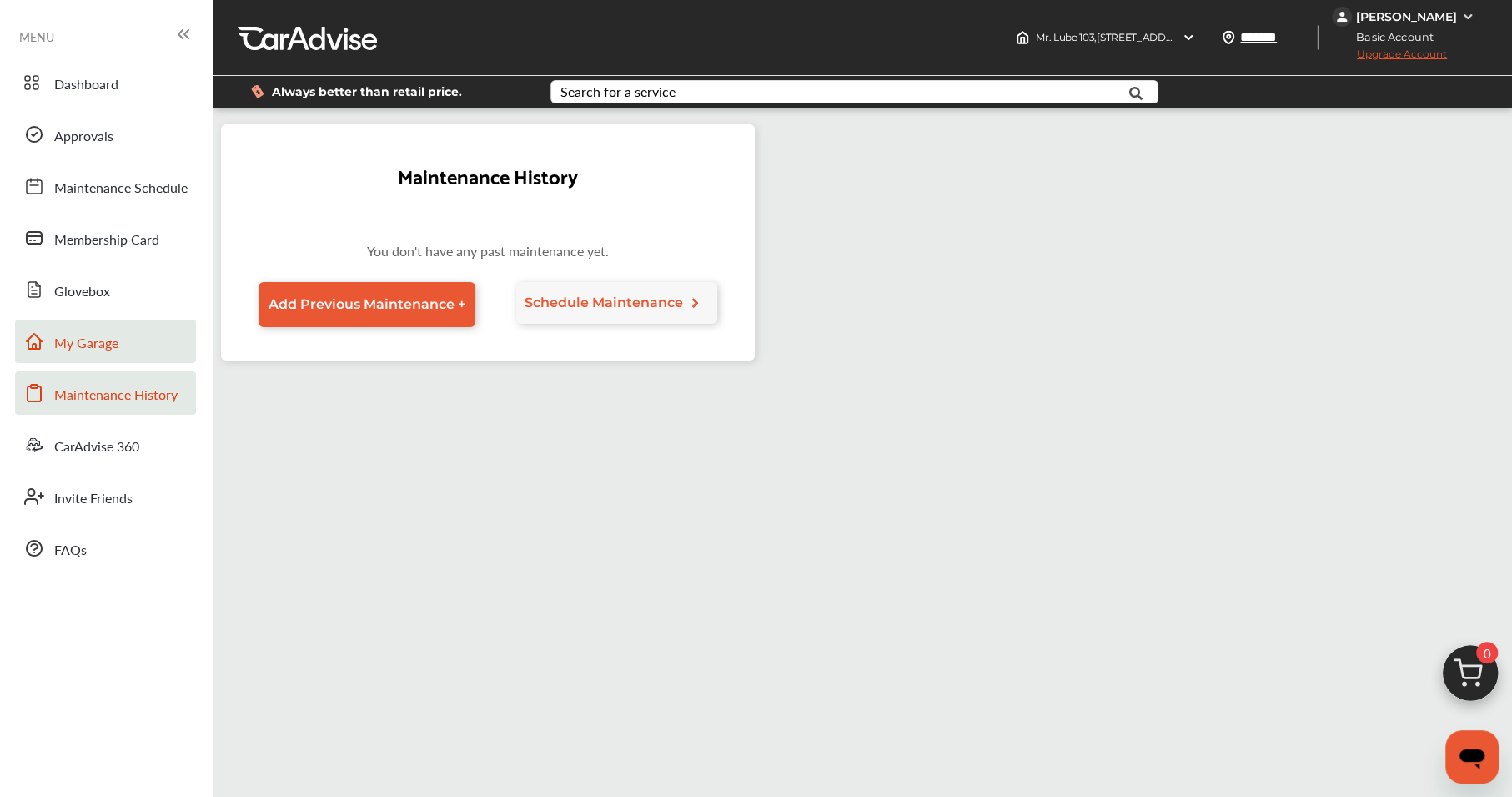
click at [145, 358] on link "My Garage" at bounding box center [105, 340] width 181 height 43
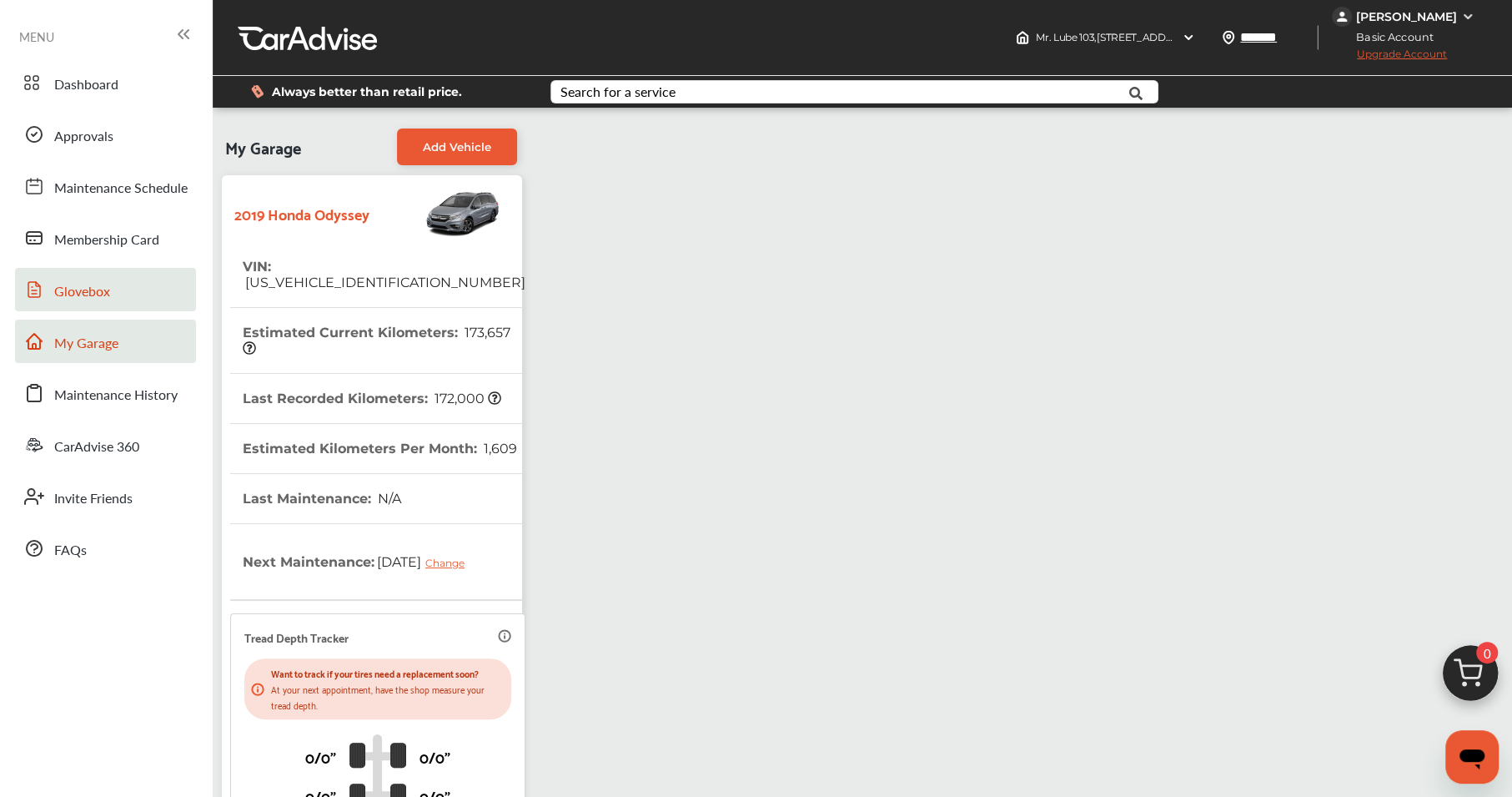
click at [96, 286] on span "Glovebox" at bounding box center [82, 291] width 55 height 22
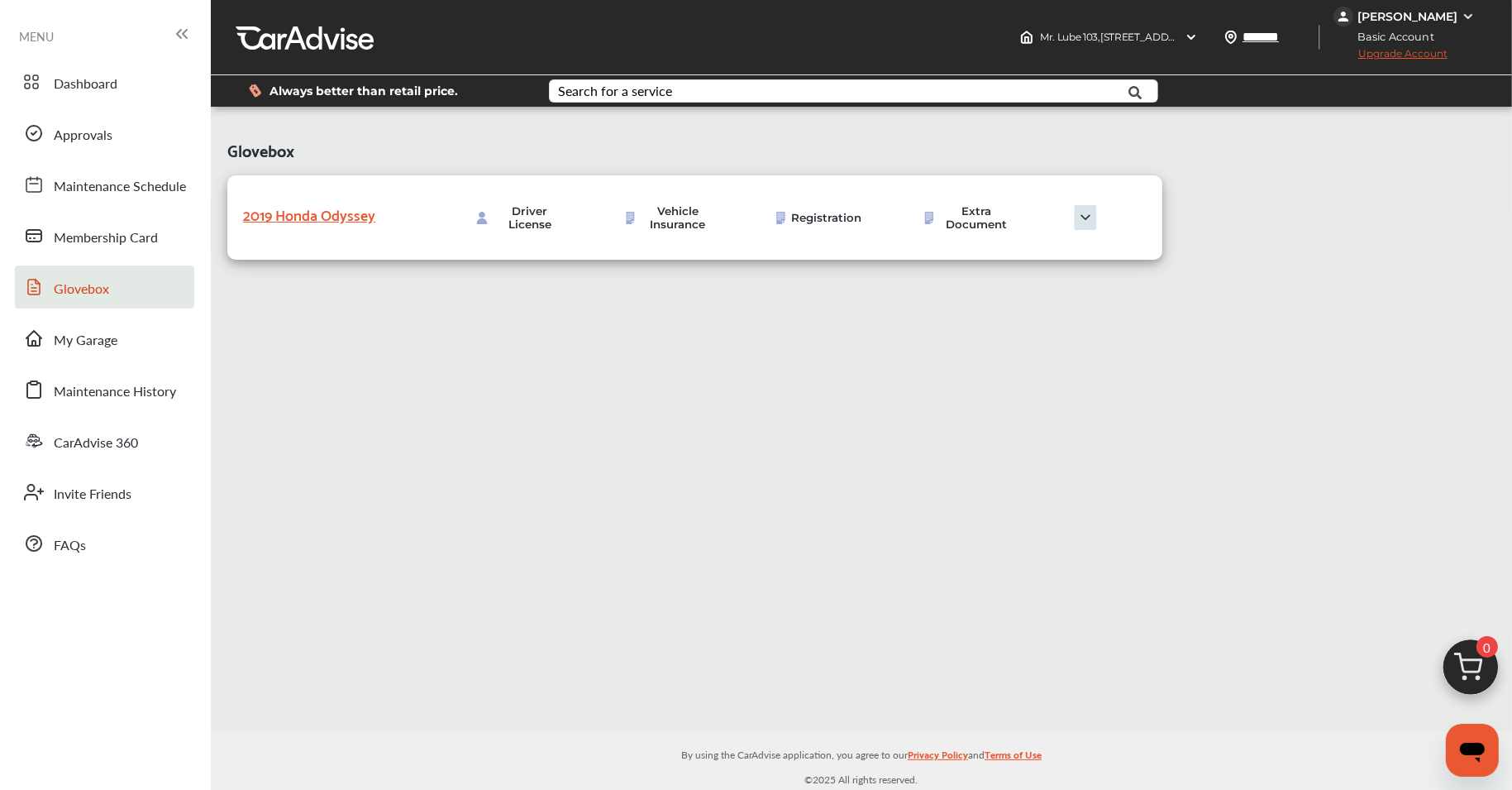
click at [1083, 218] on img at bounding box center [1085, 217] width 82 height 25
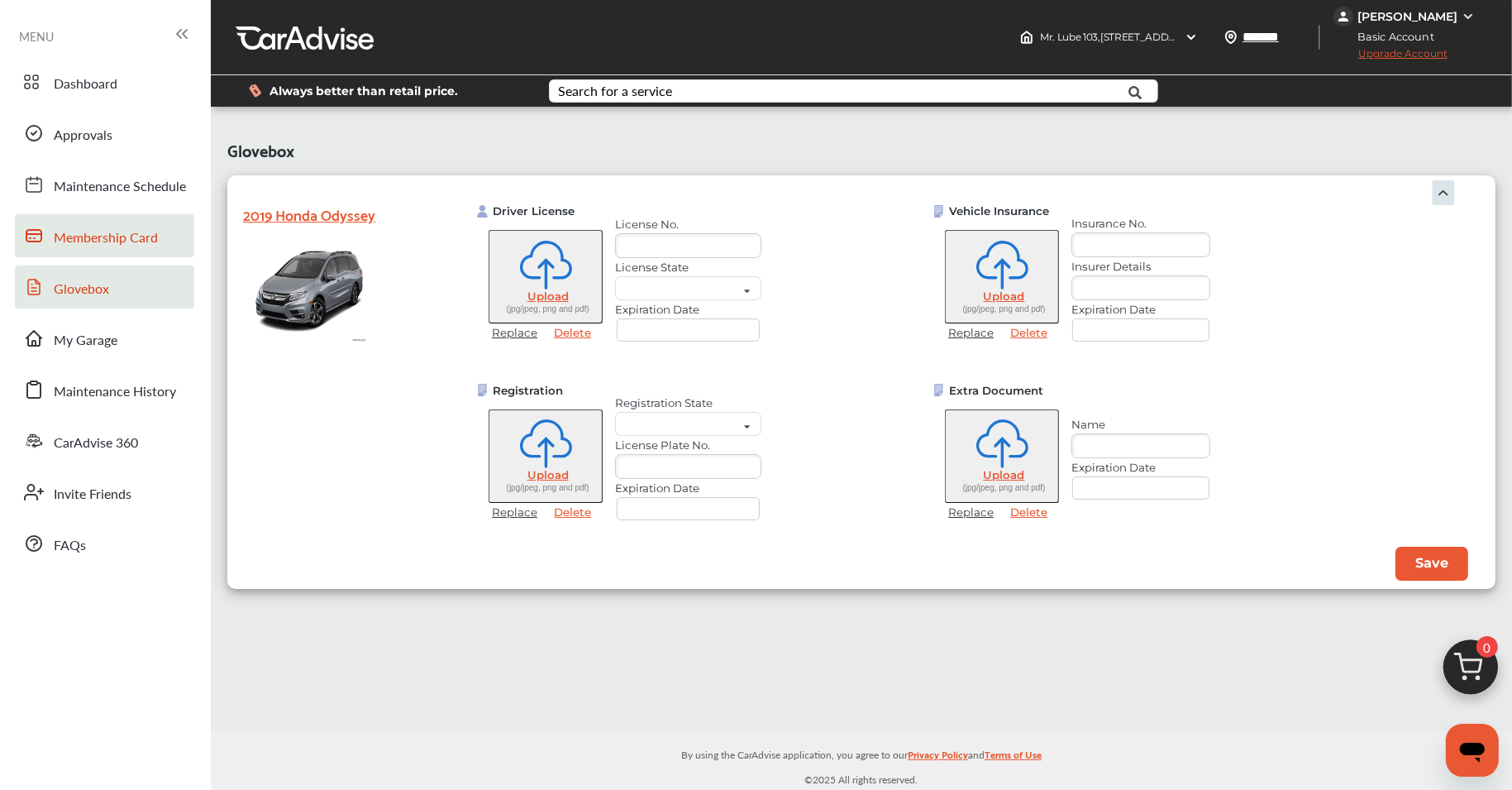
click at [107, 237] on span "Membership Card" at bounding box center [106, 238] width 104 height 22
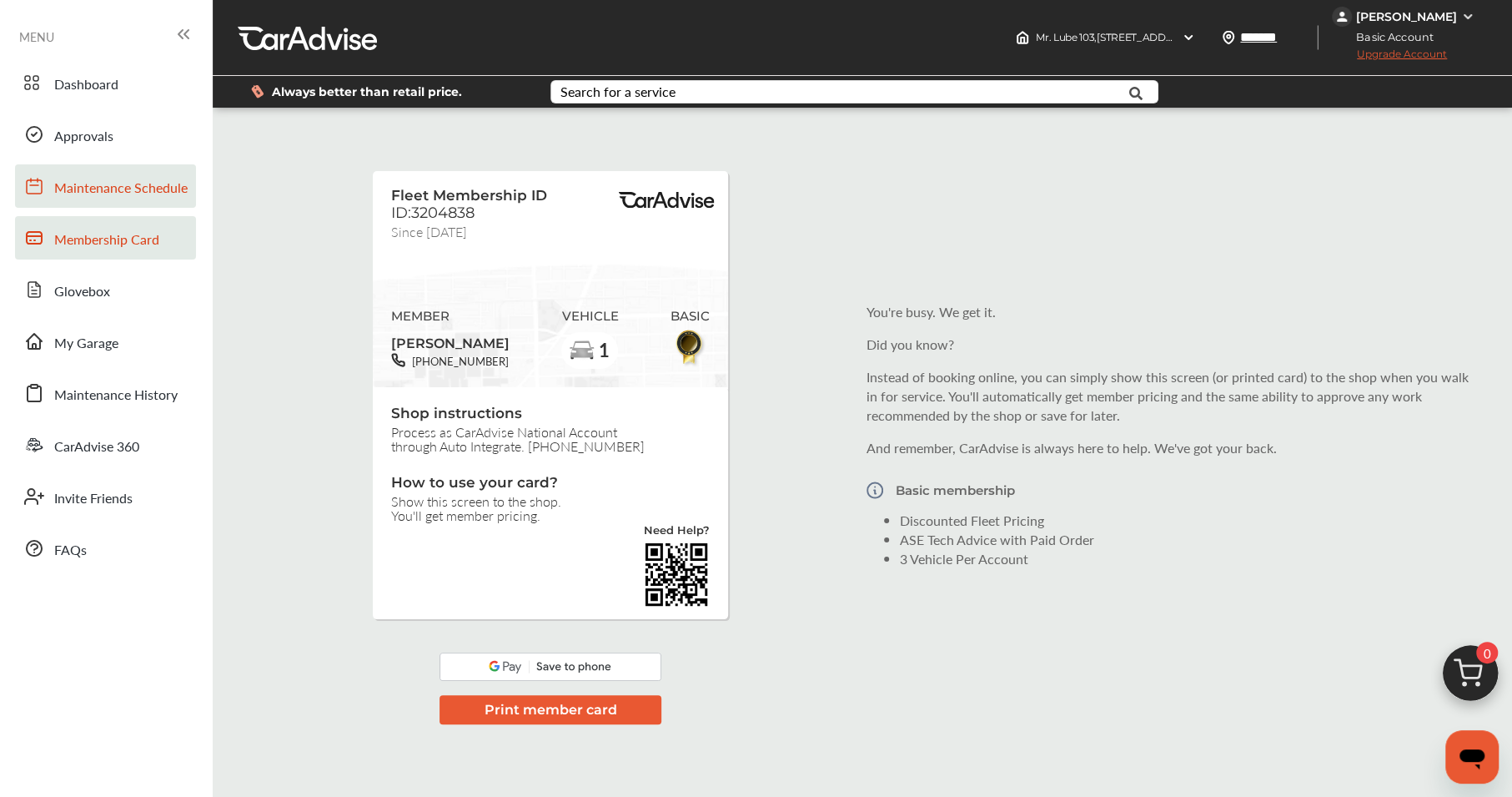
click at [121, 181] on span "Maintenance Schedule" at bounding box center [121, 188] width 134 height 22
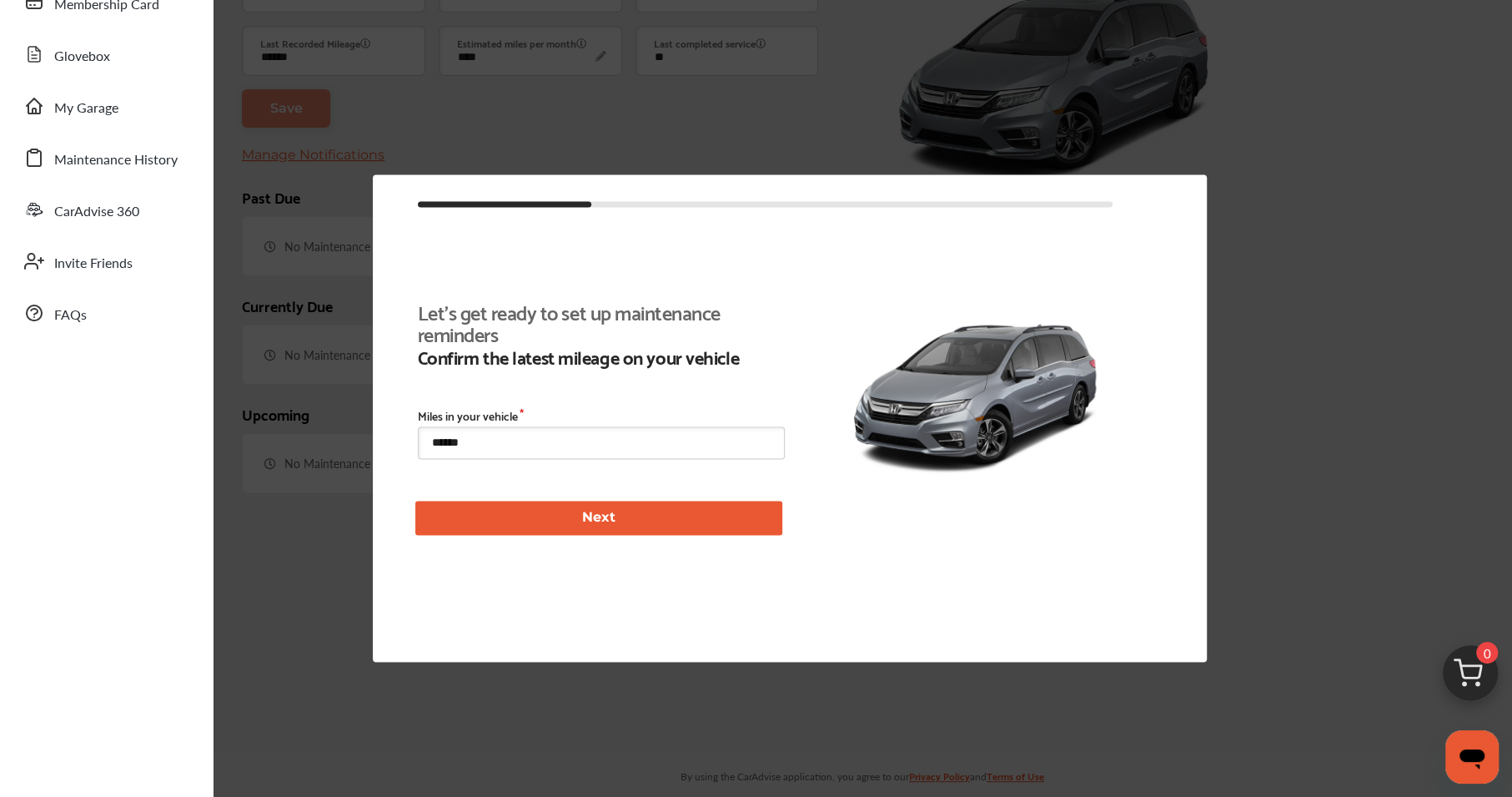
type input "****"
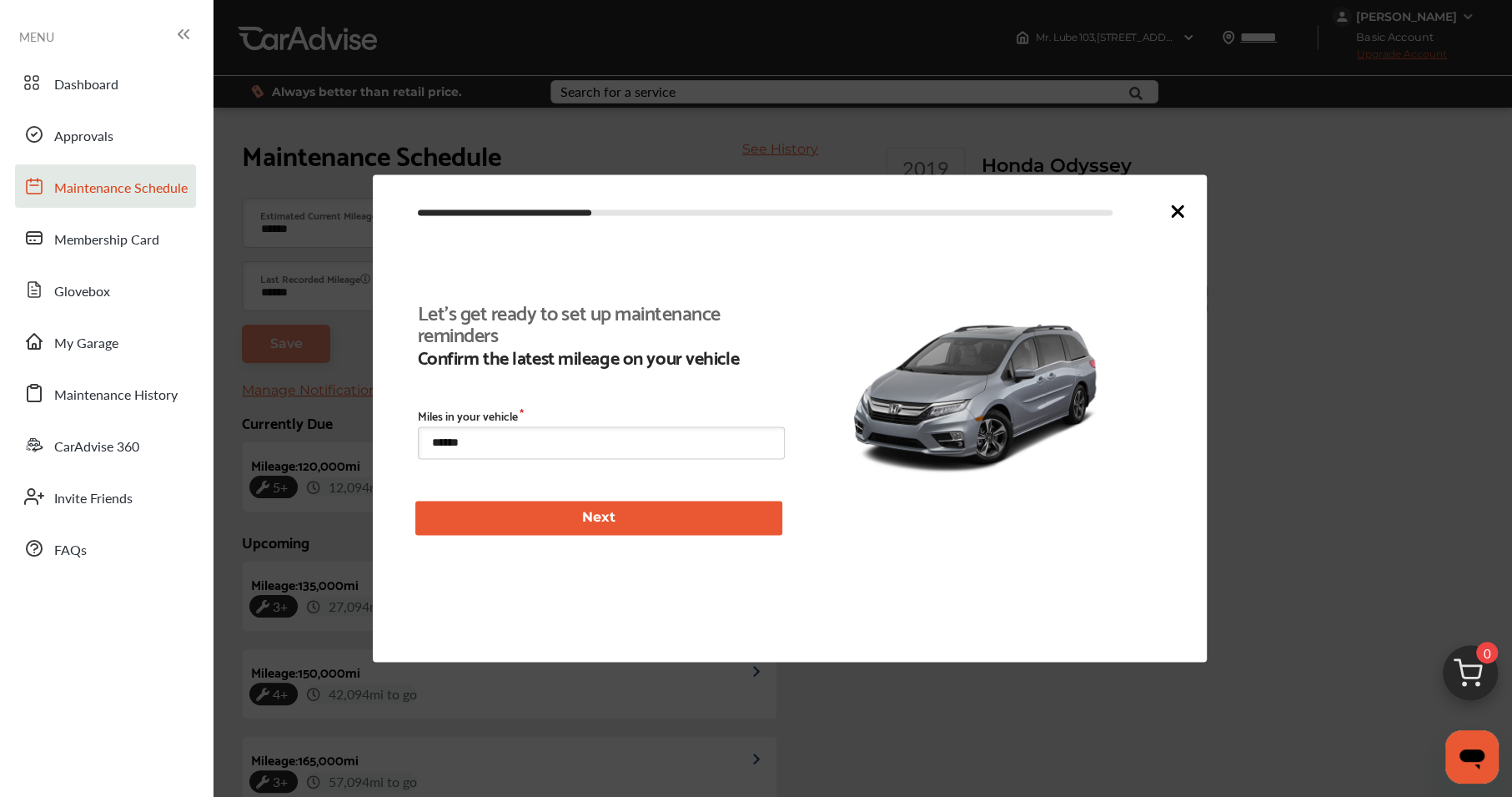
click at [1178, 213] on icon at bounding box center [1177, 210] width 20 height 20
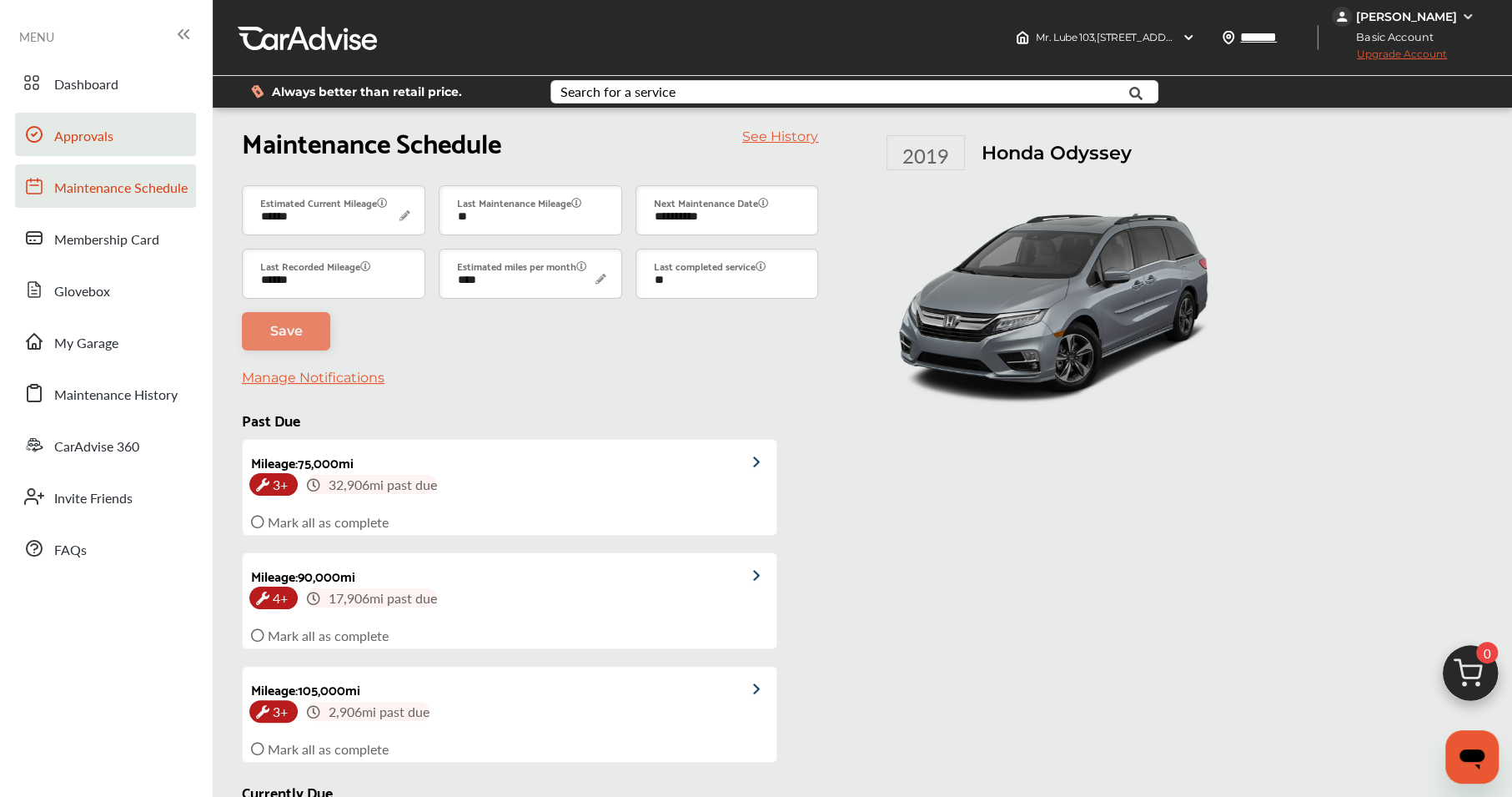
click at [98, 141] on span "Approvals" at bounding box center [84, 137] width 59 height 22
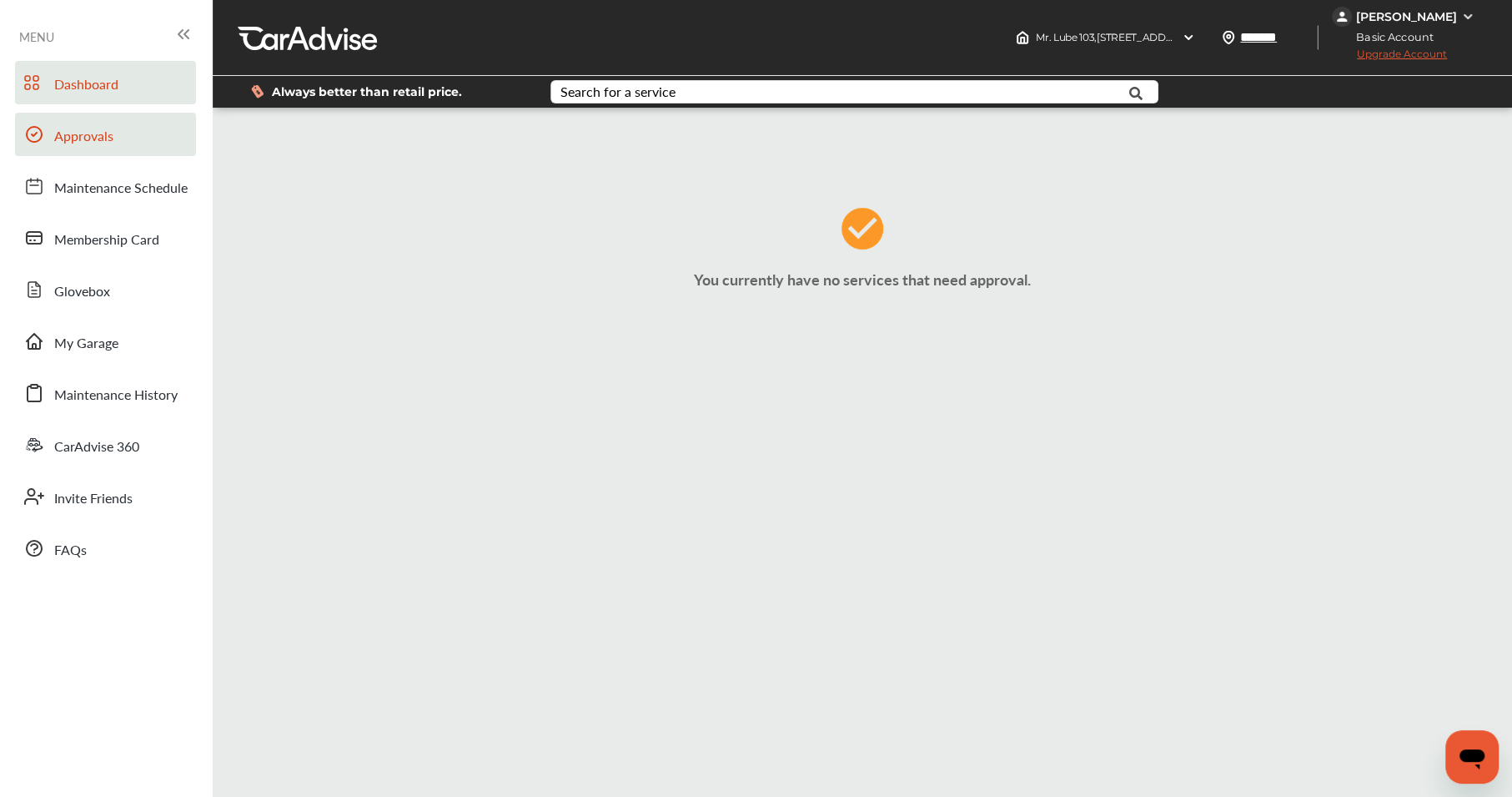
click at [101, 87] on span "Dashboard" at bounding box center [86, 85] width 64 height 22
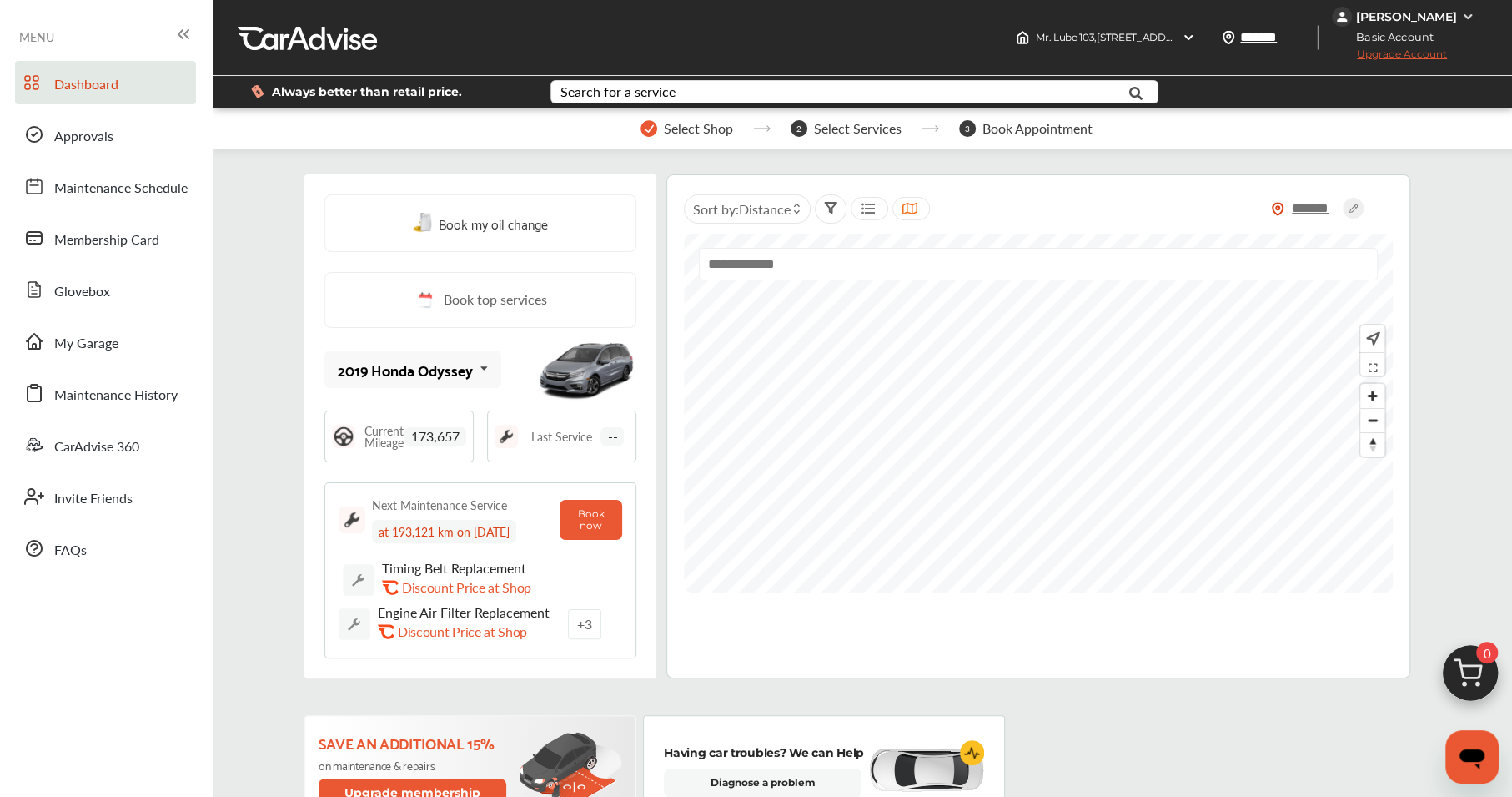
click at [1379, 338] on img at bounding box center [1371, 338] width 17 height 18
click at [765, 264] on input "text" at bounding box center [1038, 264] width 679 height 32
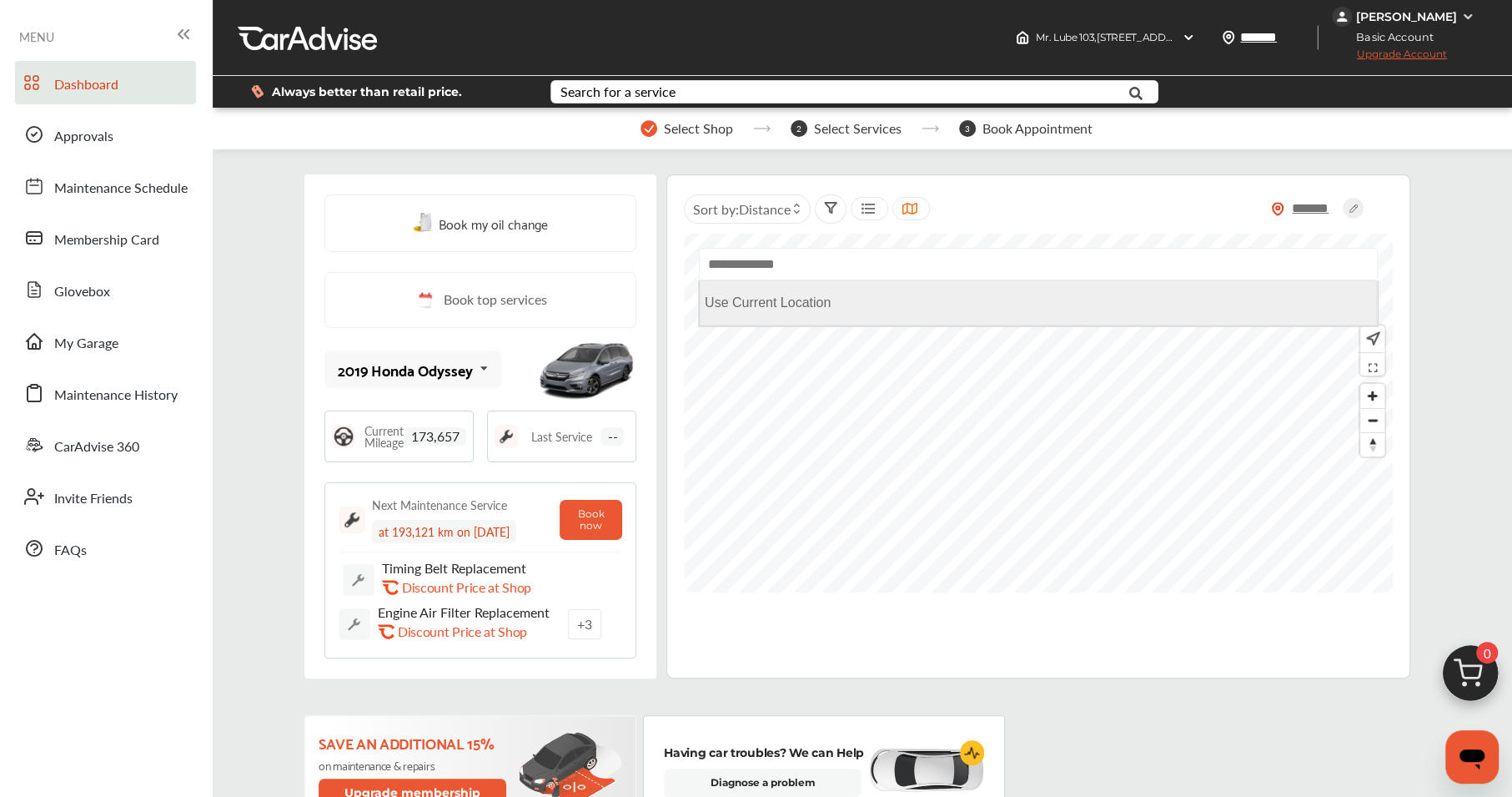
click at [759, 299] on Location "Use Current Location" at bounding box center [1037, 302] width 677 height 45
type input "**********"
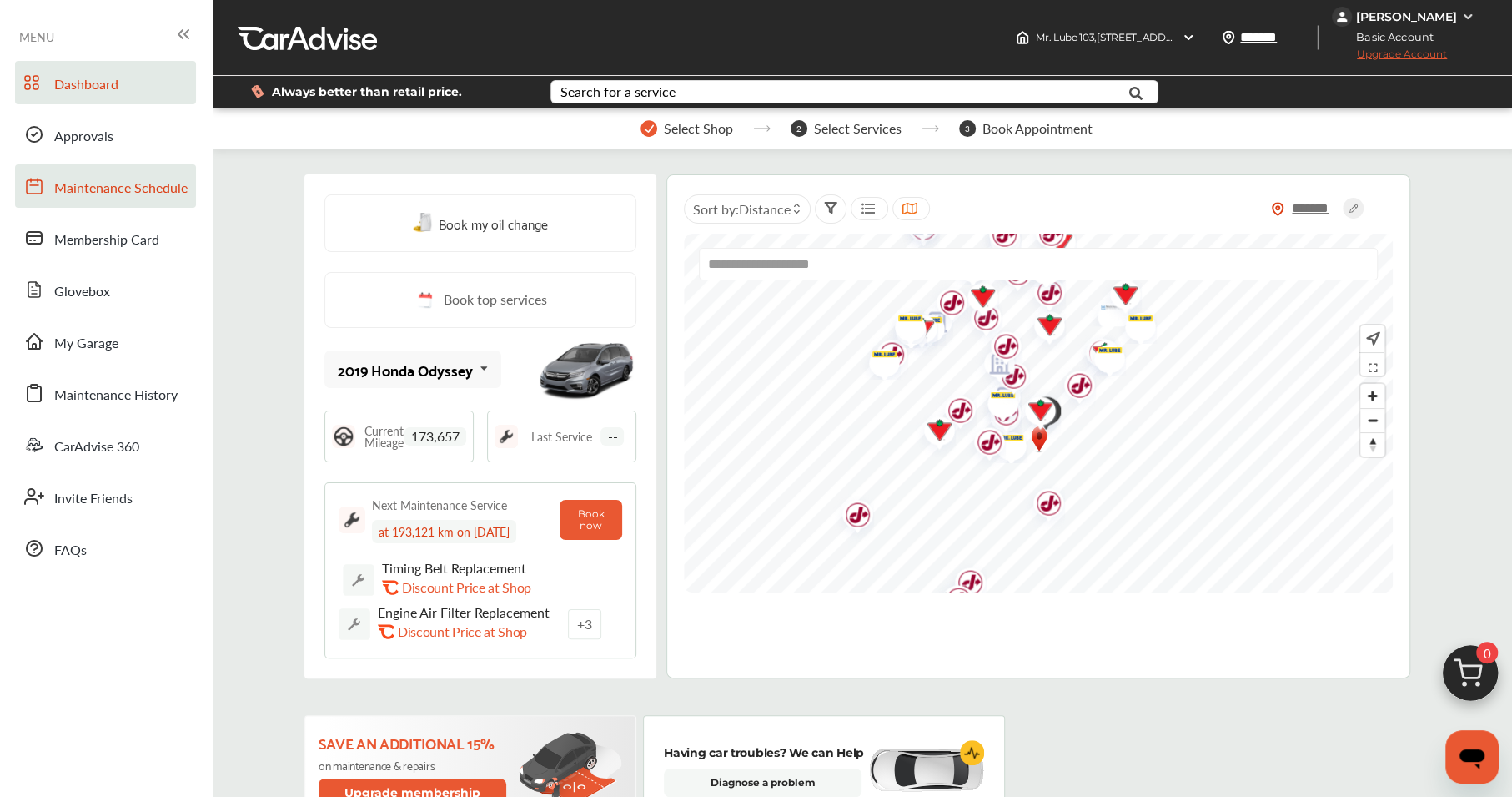
click at [121, 186] on span "Maintenance Schedule" at bounding box center [121, 188] width 134 height 22
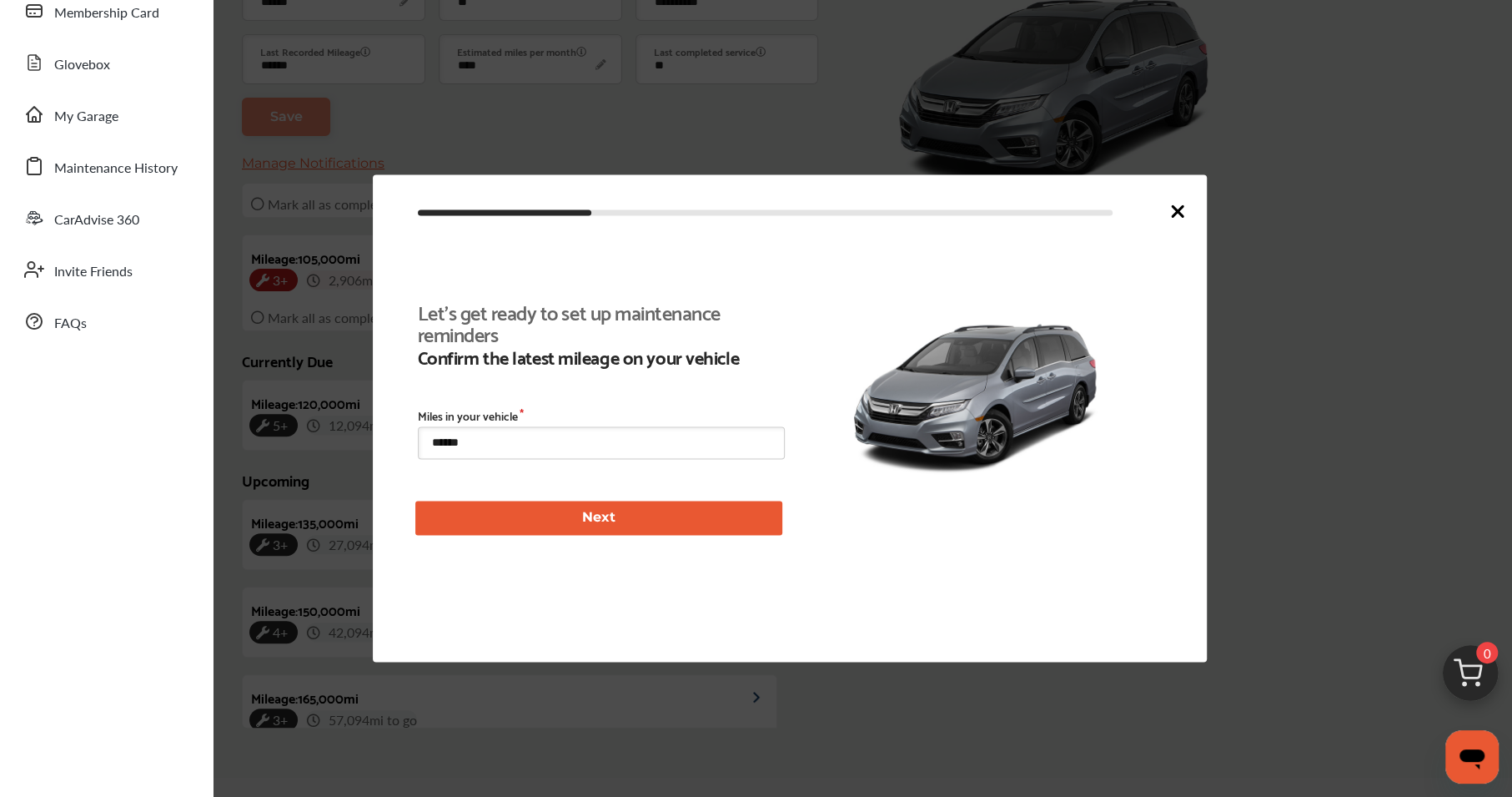
scroll to position [266, 0]
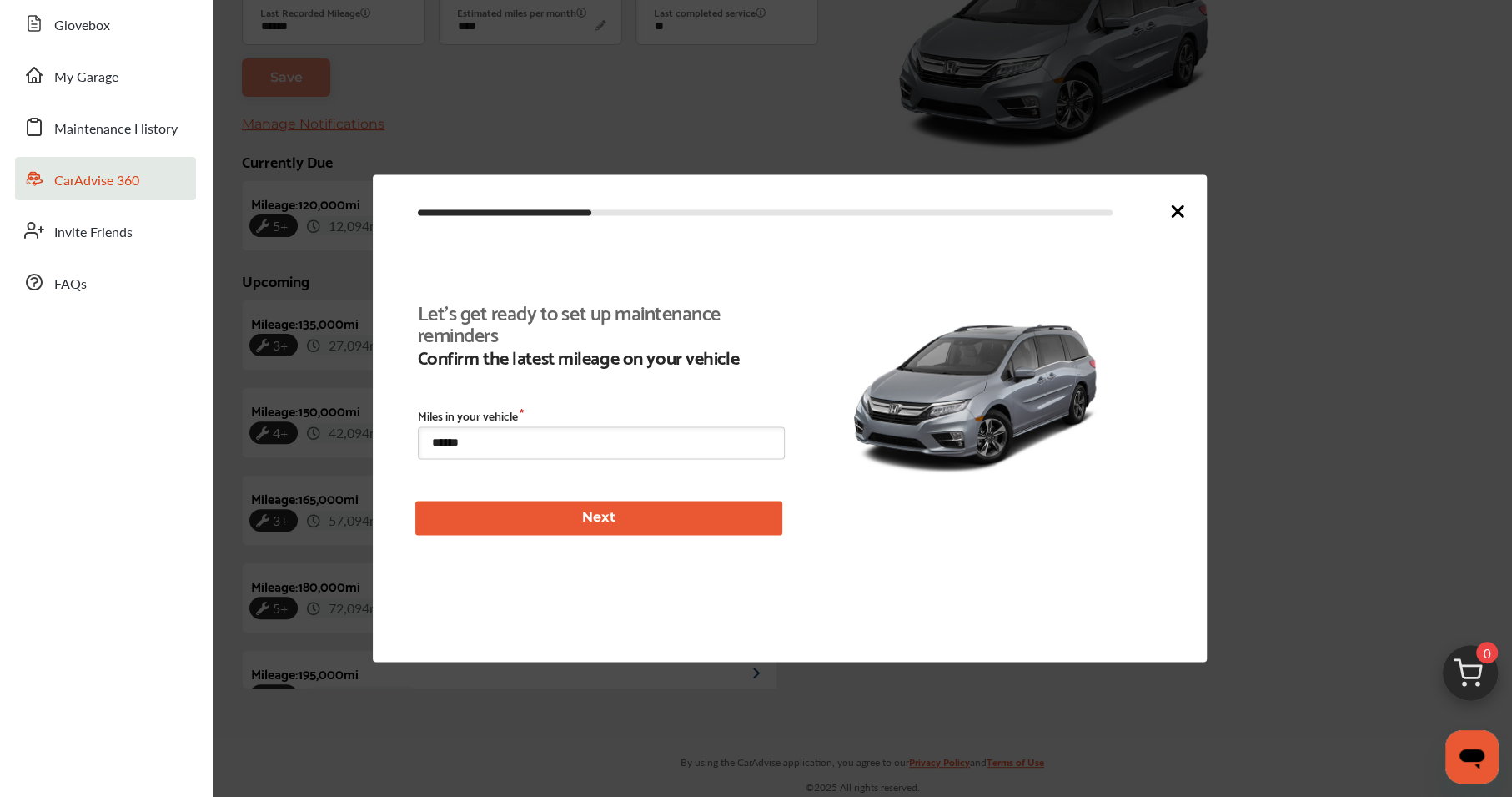
type input "****"
click at [481, 448] on input "******" at bounding box center [601, 442] width 367 height 32
click at [1180, 207] on icon at bounding box center [1177, 211] width 10 height 10
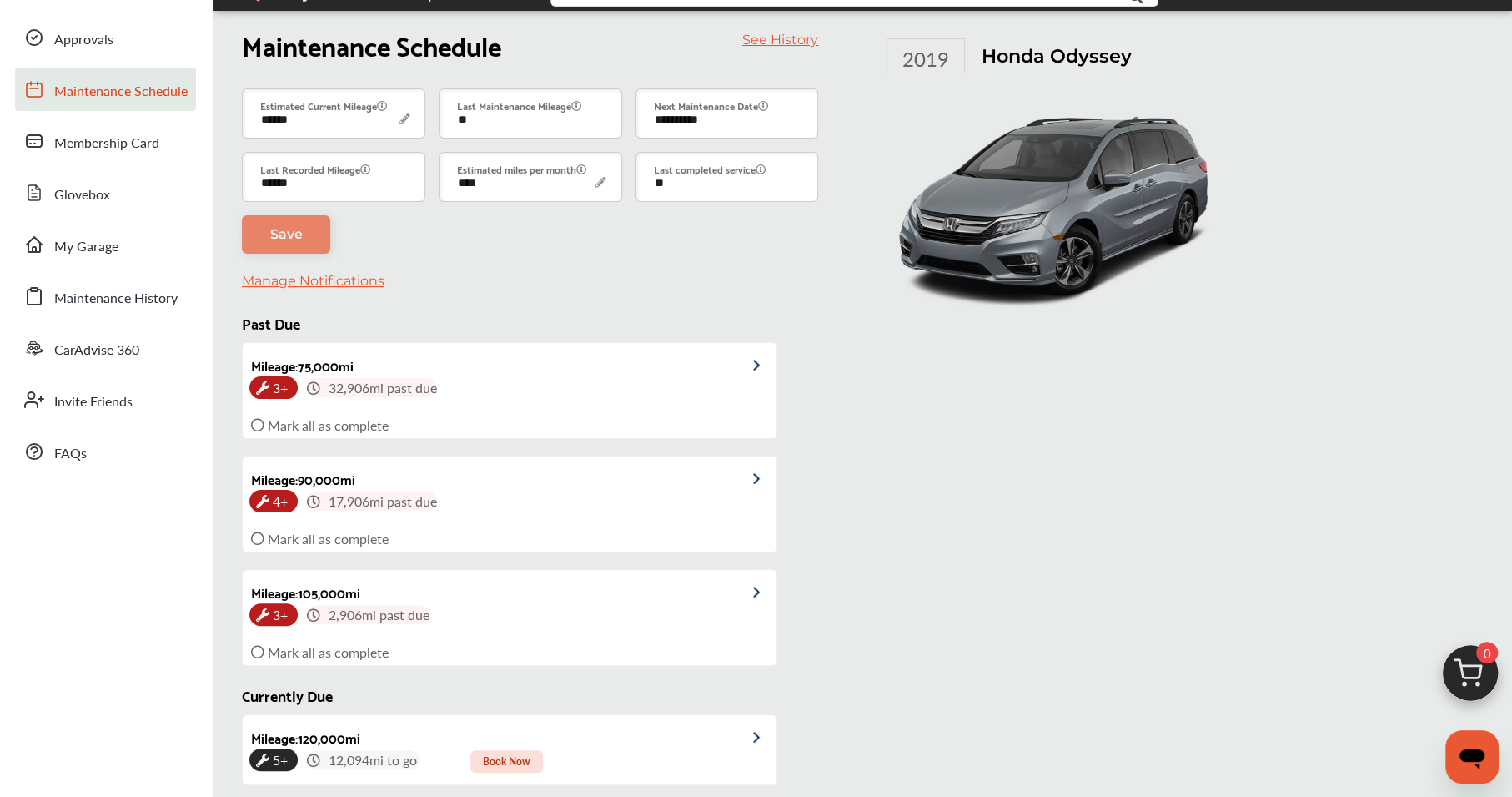
scroll to position [0, 0]
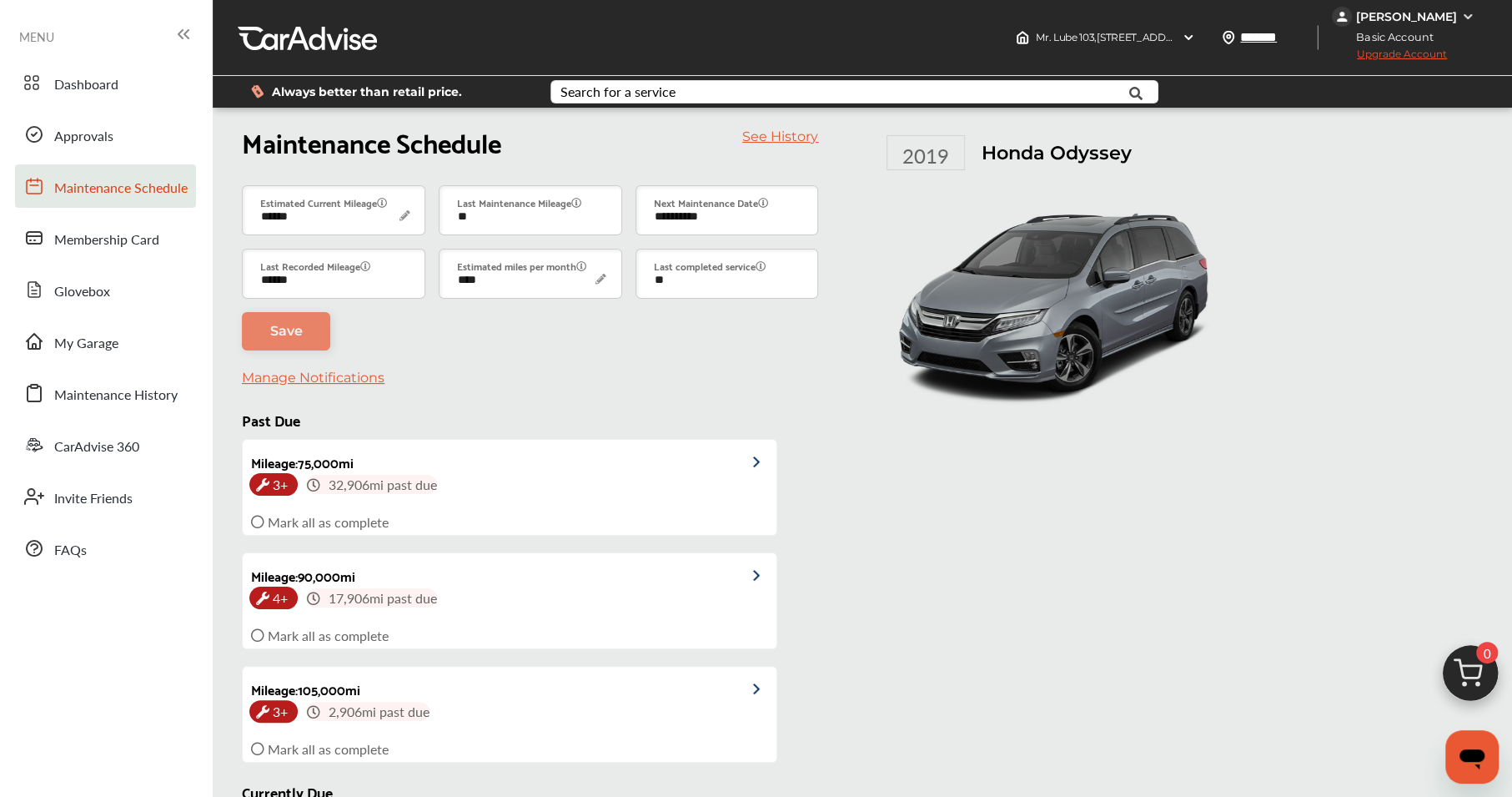
click at [351, 381] on link "Manage Notifications" at bounding box center [312, 377] width 142 height 16
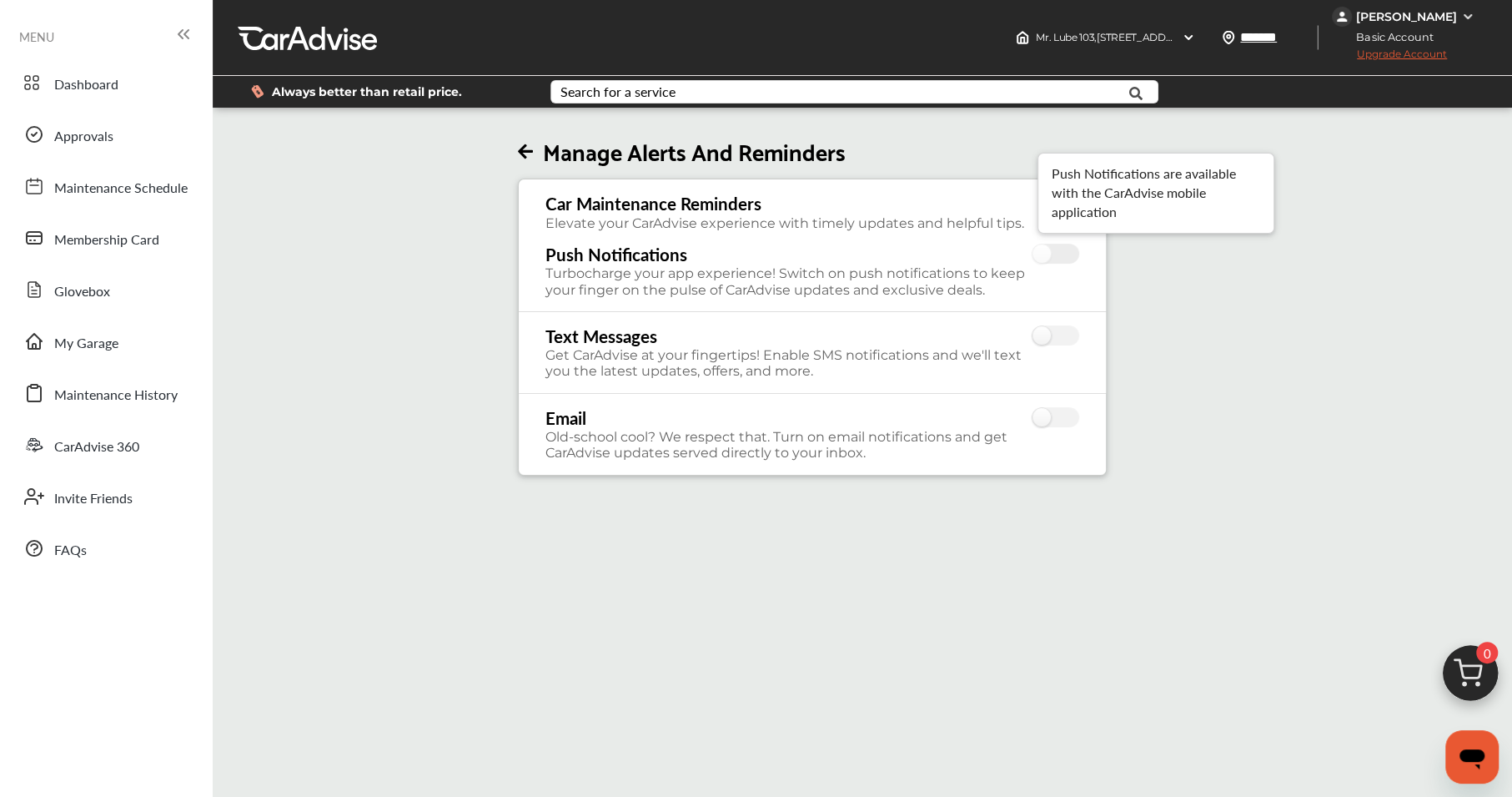
click at [1053, 249] on label at bounding box center [1055, 254] width 47 height 22
click at [1048, 334] on label at bounding box center [1055, 335] width 47 height 22
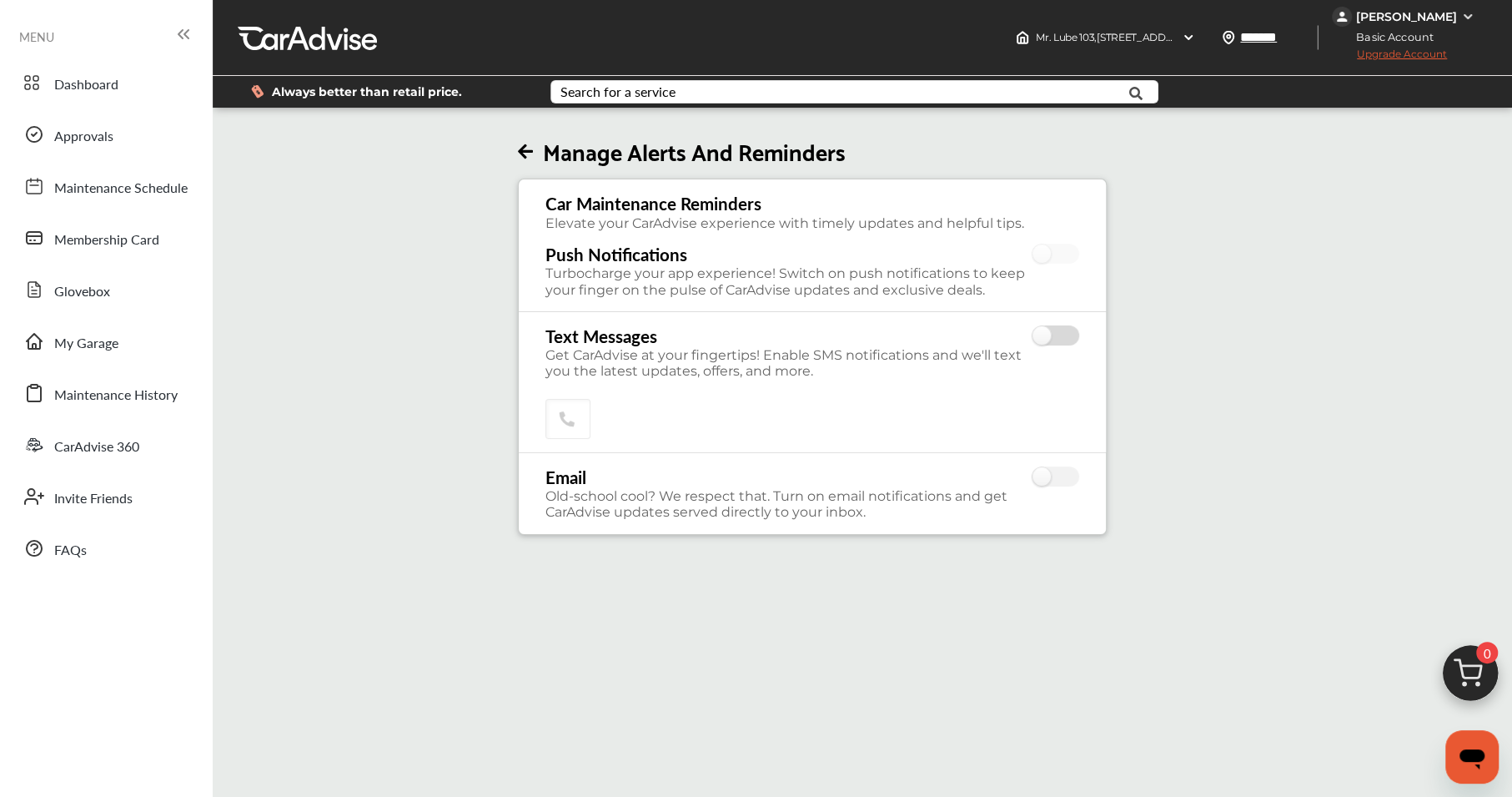
click at [1068, 331] on label at bounding box center [1055, 335] width 47 height 22
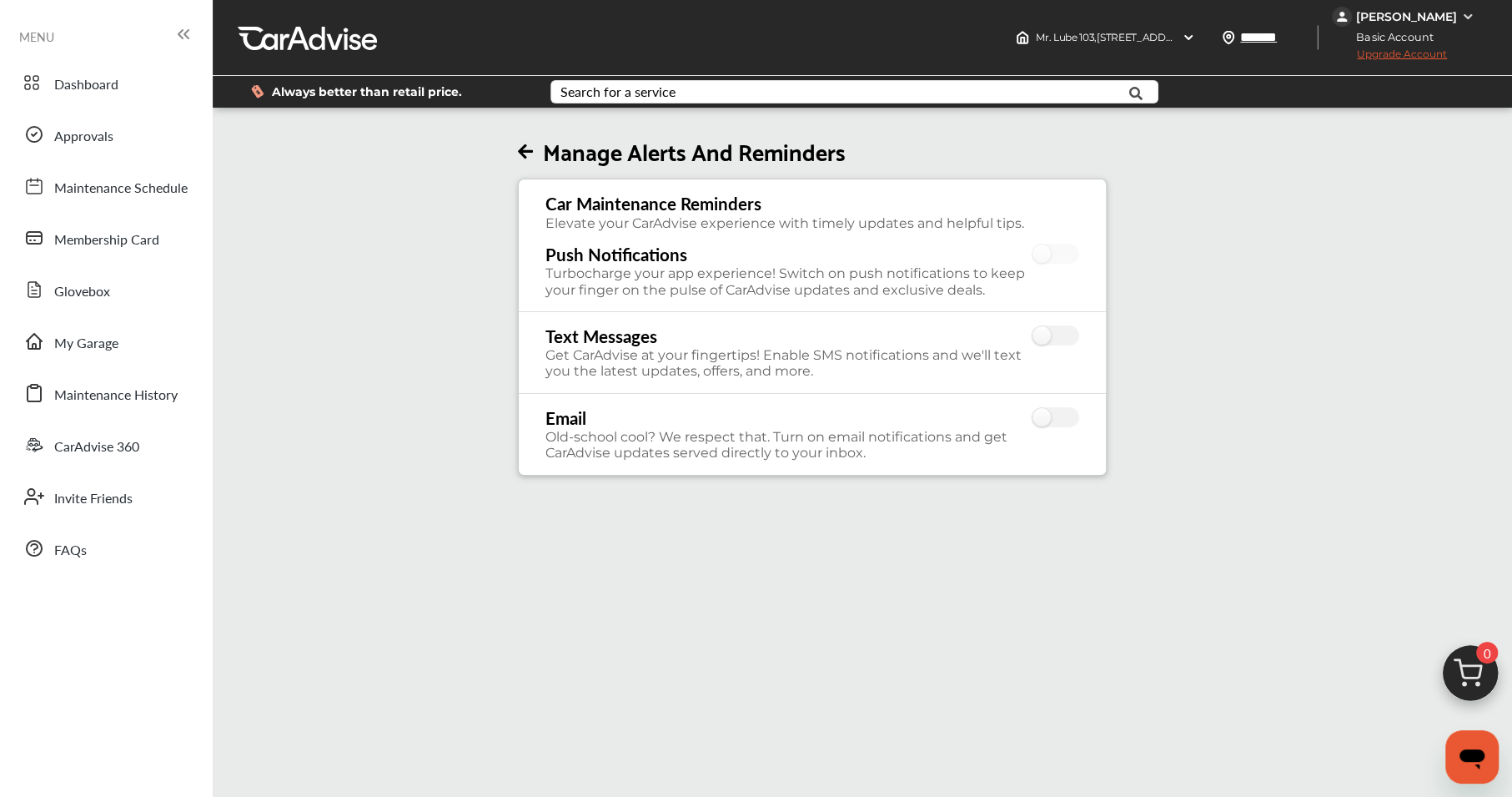
click at [525, 150] on icon at bounding box center [525, 152] width 15 height 17
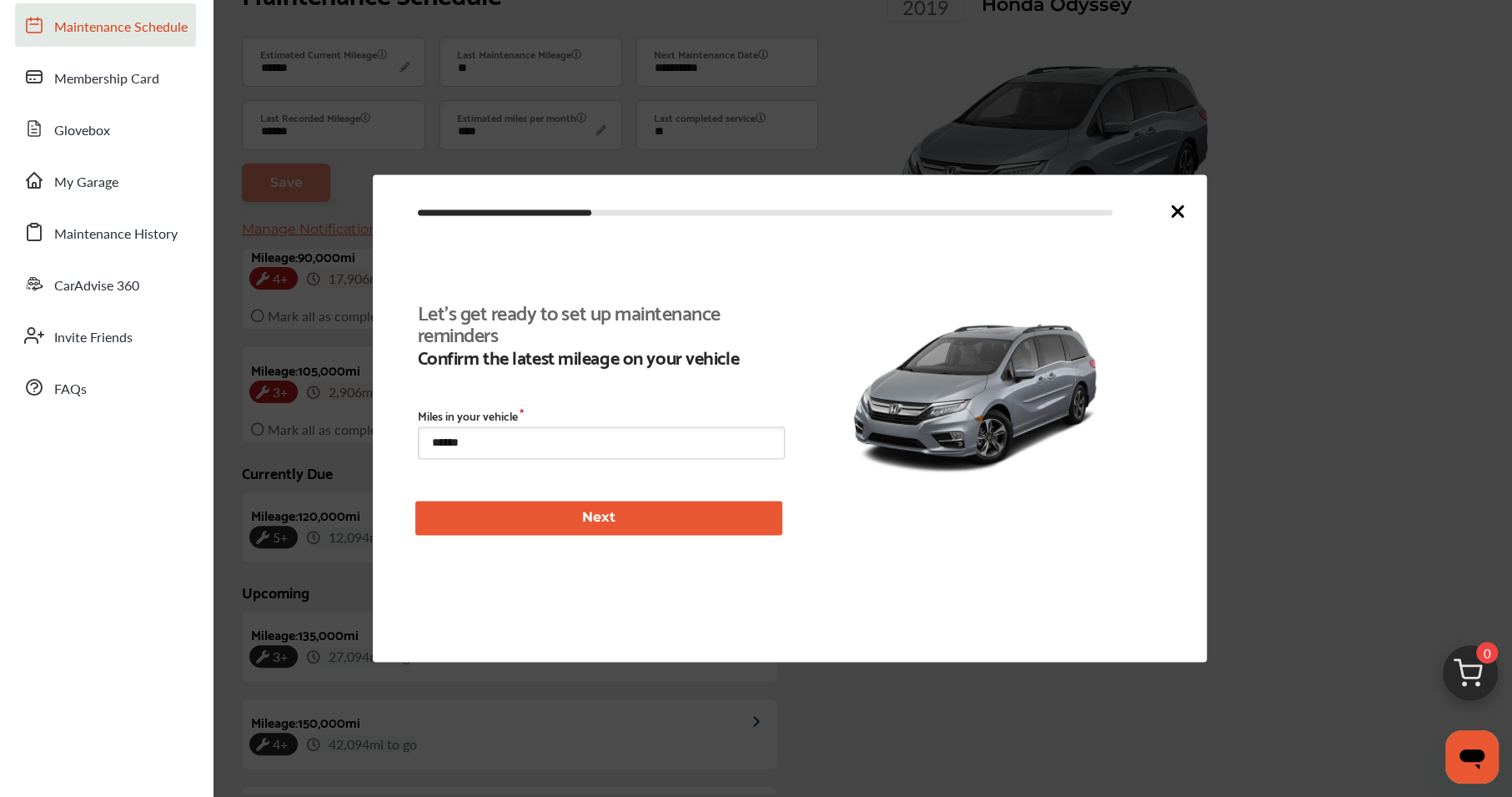
scroll to position [375, 0]
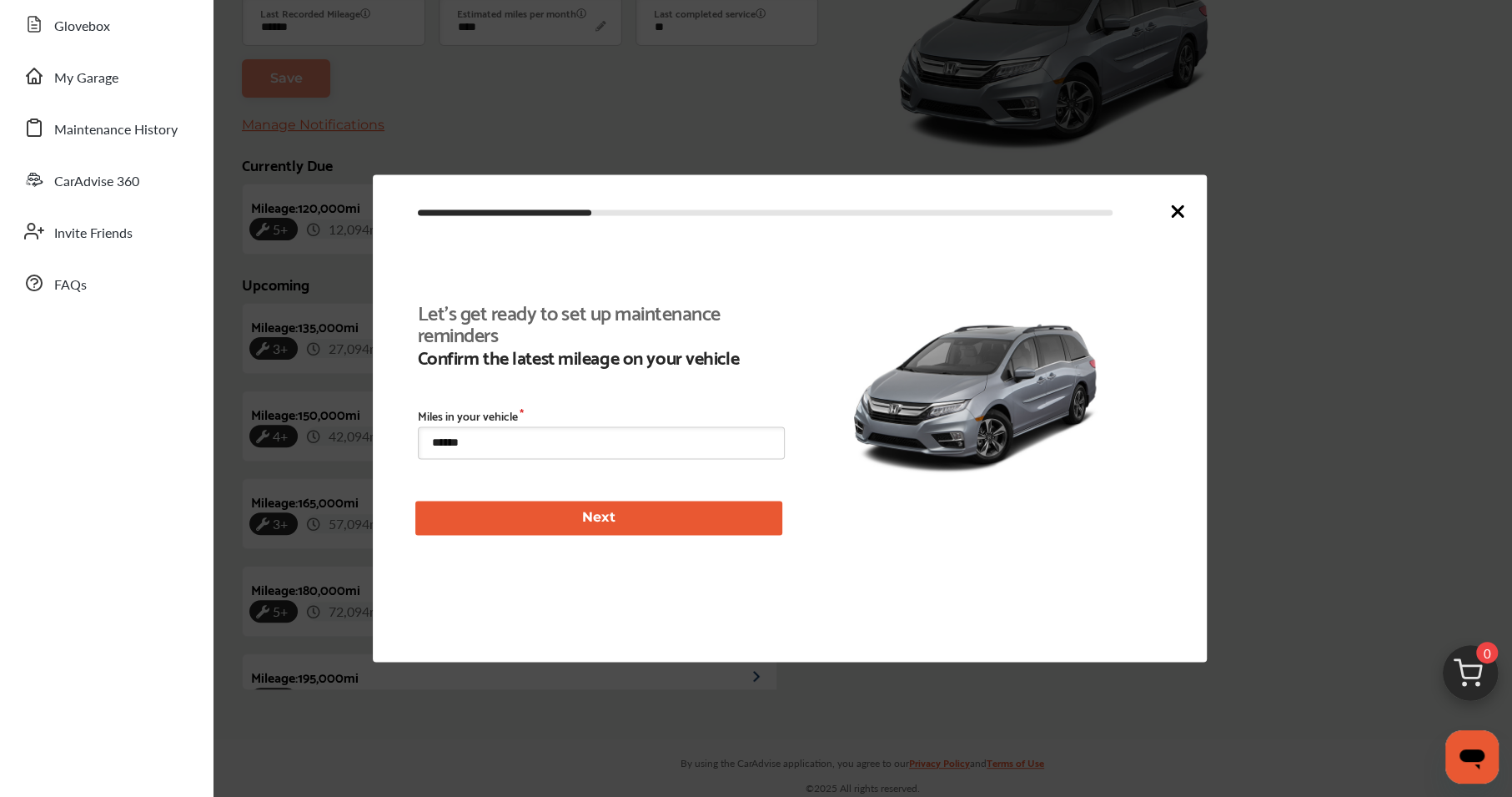
type input "****"
click at [1175, 206] on icon at bounding box center [1177, 210] width 20 height 20
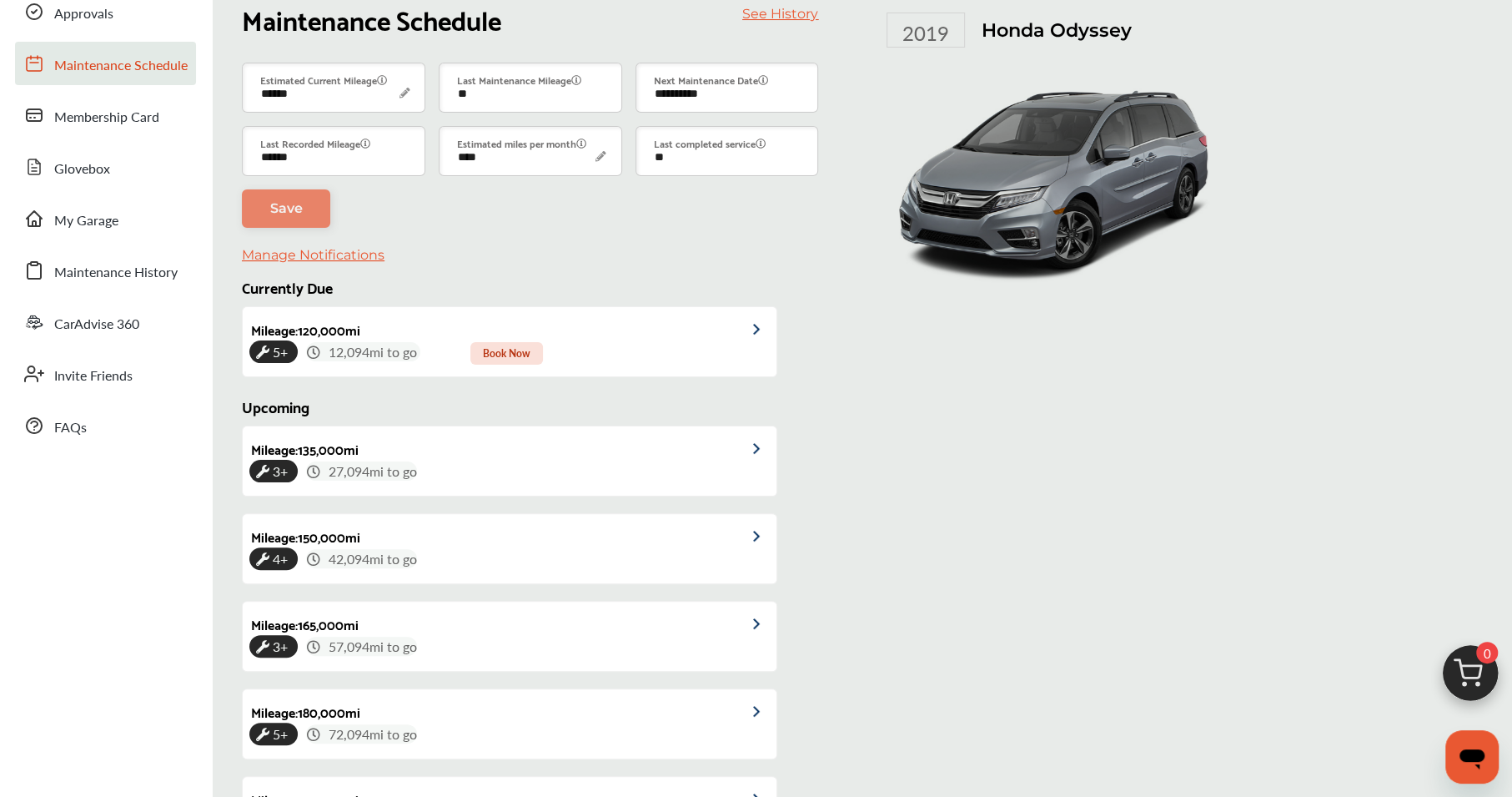
scroll to position [0, 0]
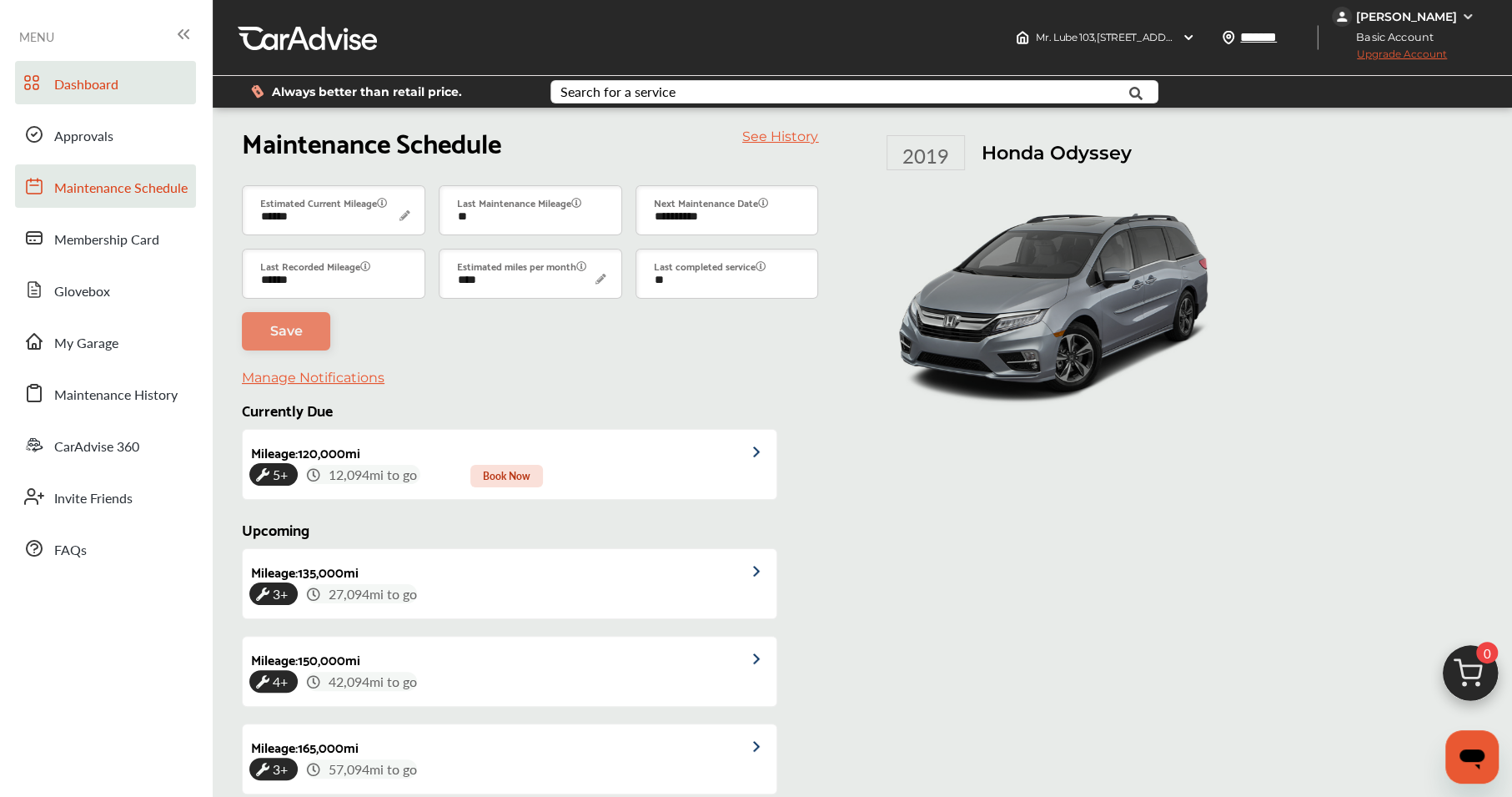
click at [75, 82] on span "Dashboard" at bounding box center [86, 85] width 64 height 22
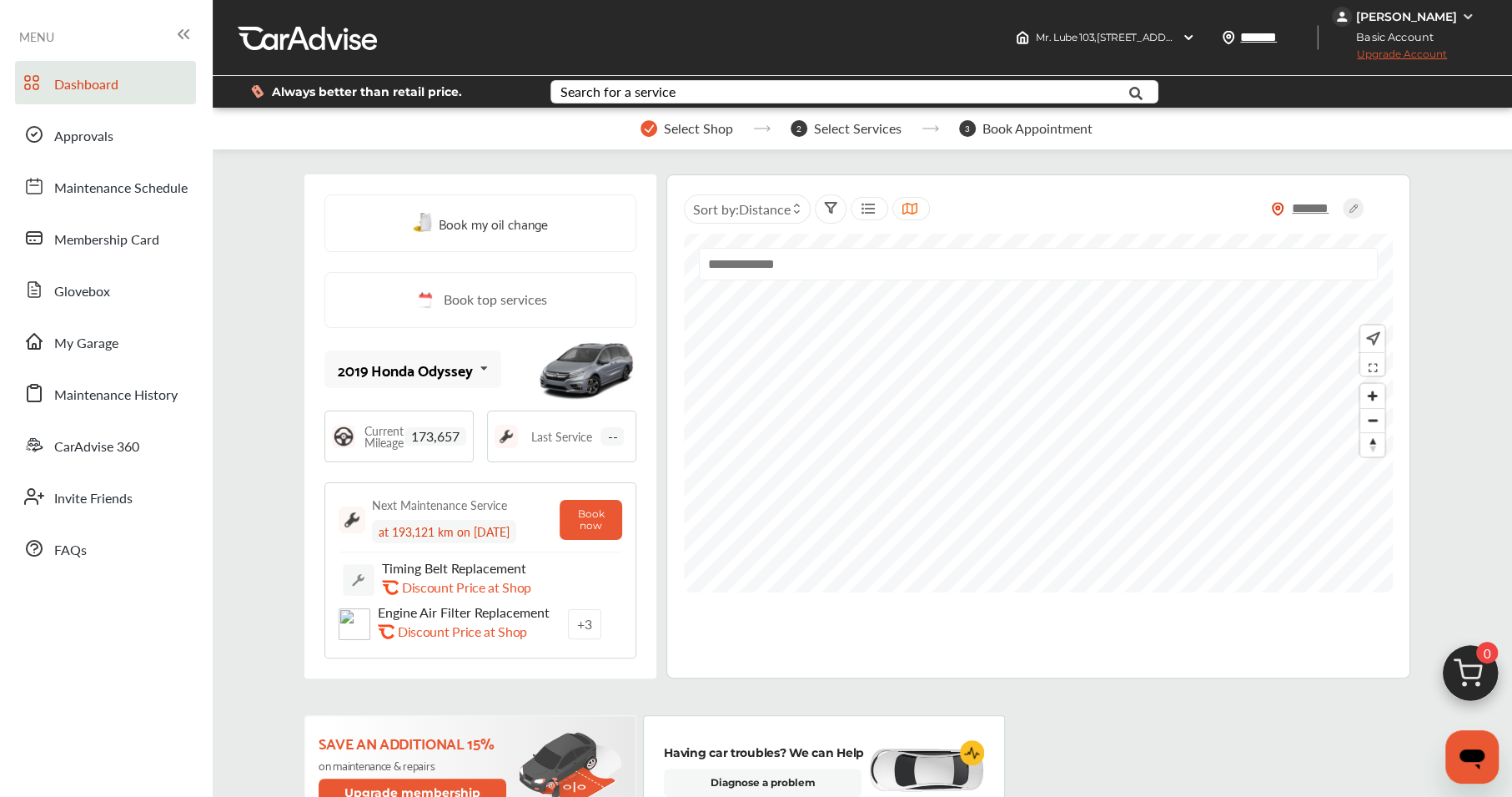
click at [405, 86] on span "Always better than retail price." at bounding box center [367, 92] width 190 height 11
click at [641, 95] on div "Search for a service" at bounding box center [618, 92] width 115 height 13
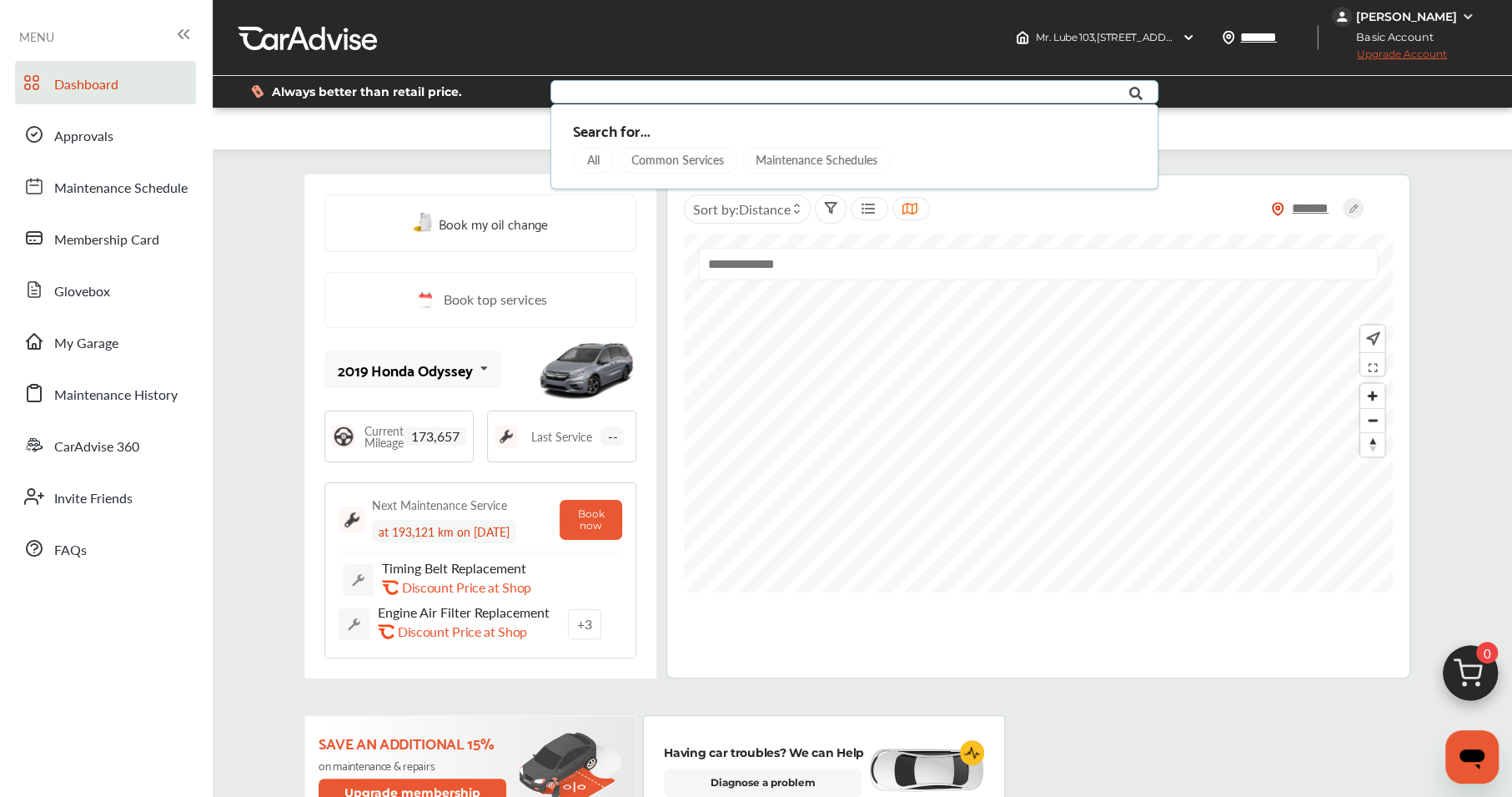
click at [597, 160] on div "All" at bounding box center [593, 161] width 41 height 27
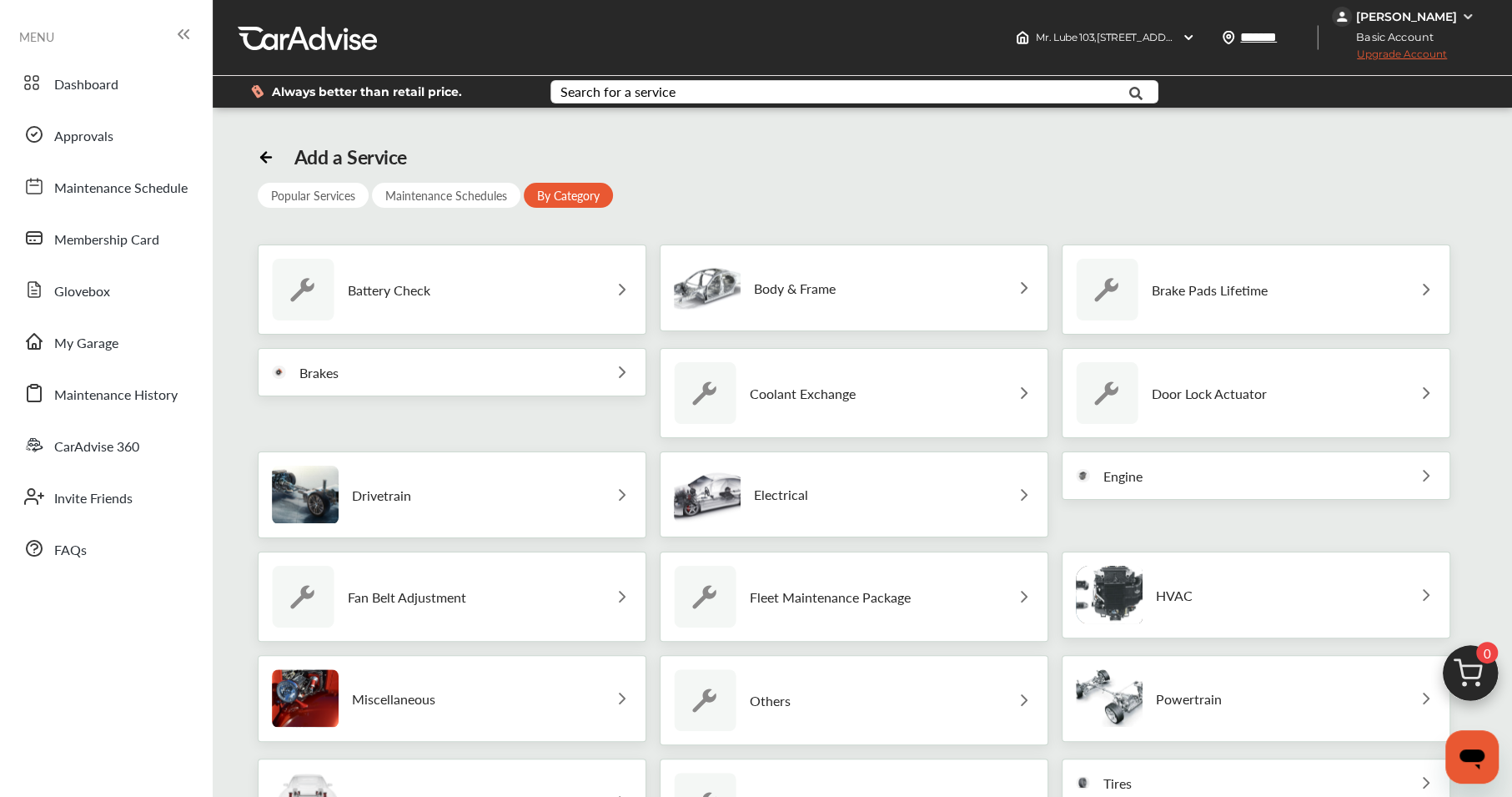
click at [777, 228] on div "Add a Service Popular Services Maintenance Schedules By Category Battery Check …" at bounding box center [862, 549] width 1209 height 807
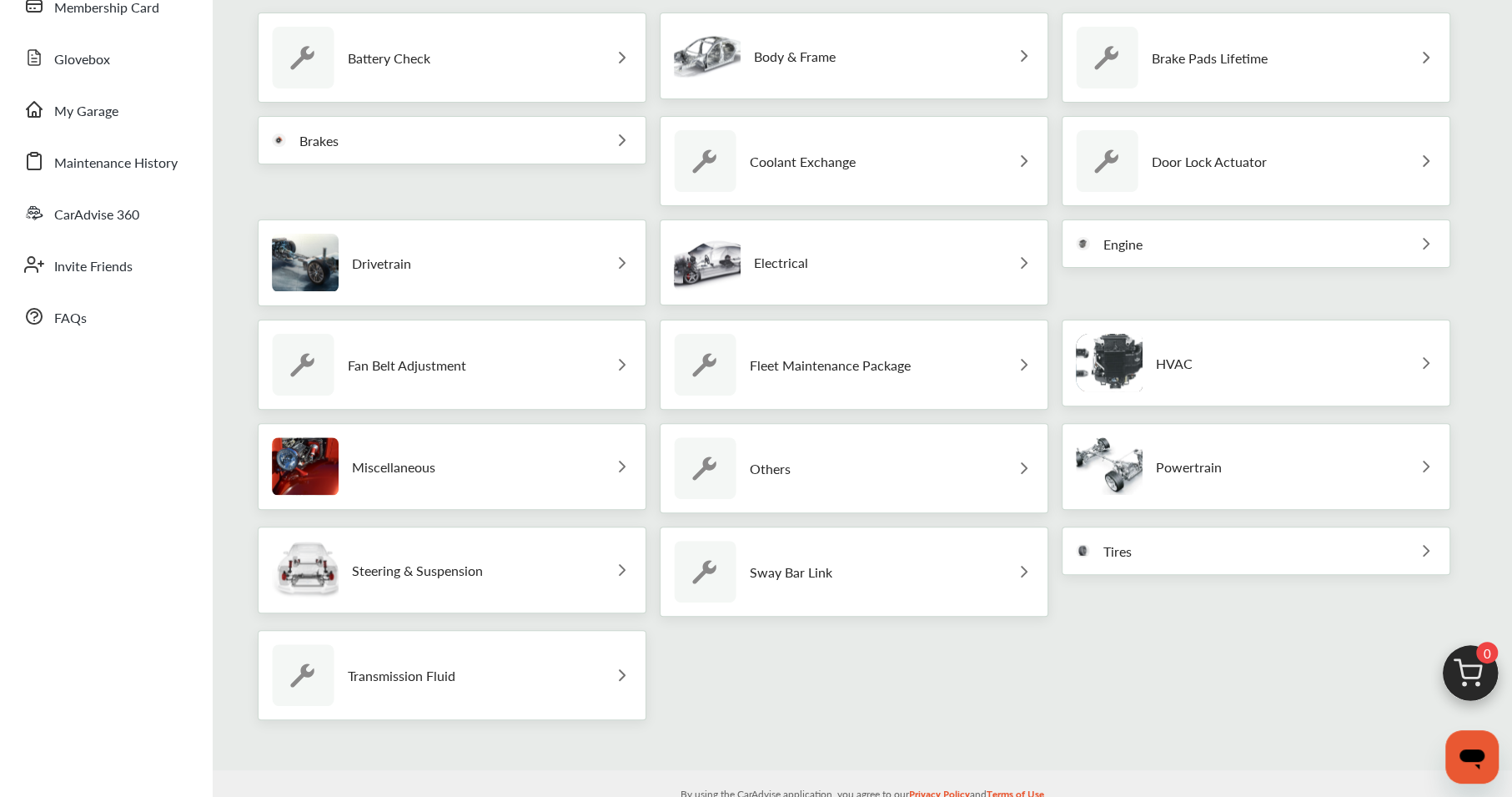
scroll to position [259, 0]
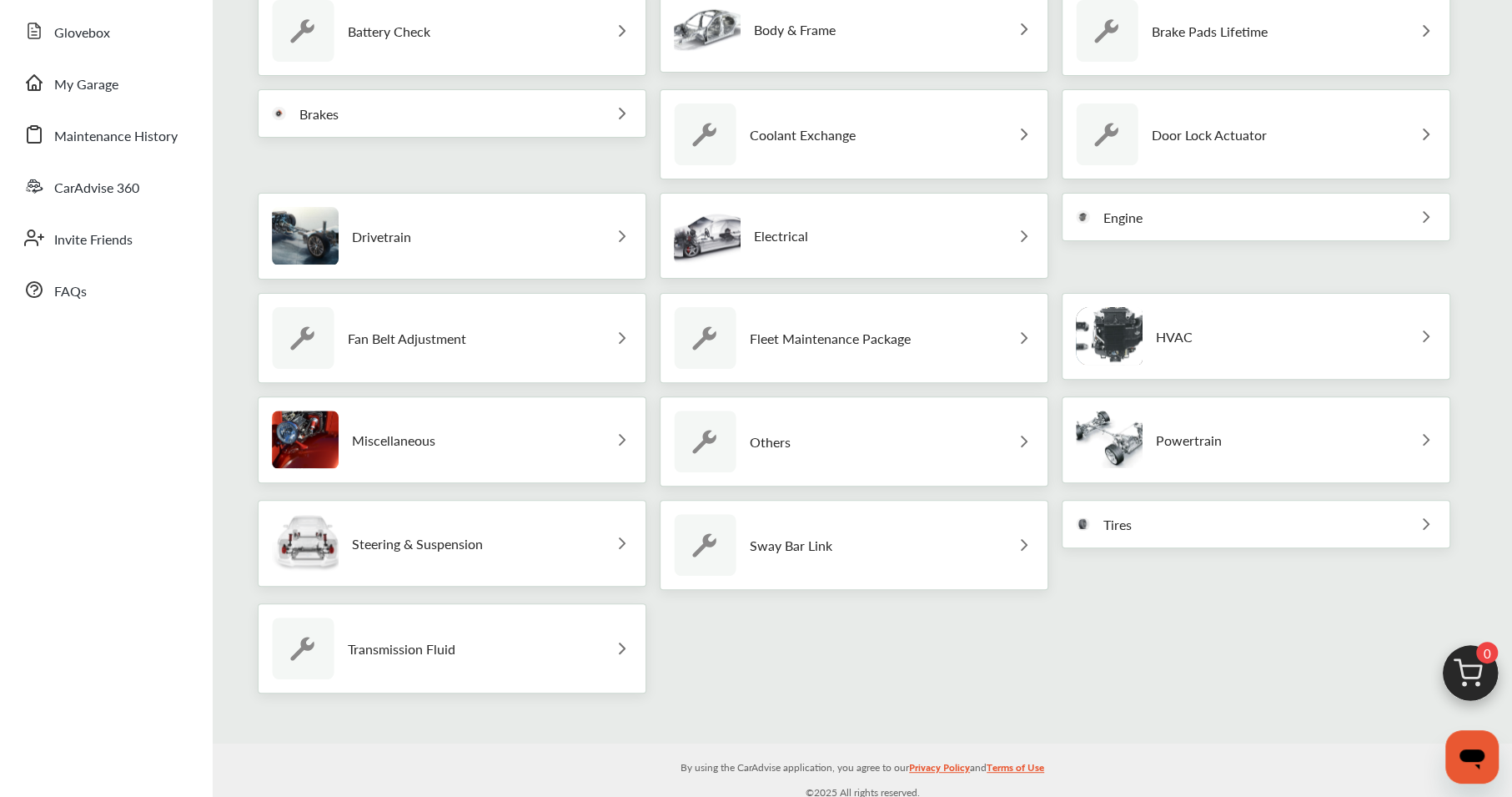
click at [502, 644] on div "Transmission Fluid" at bounding box center [452, 648] width 389 height 90
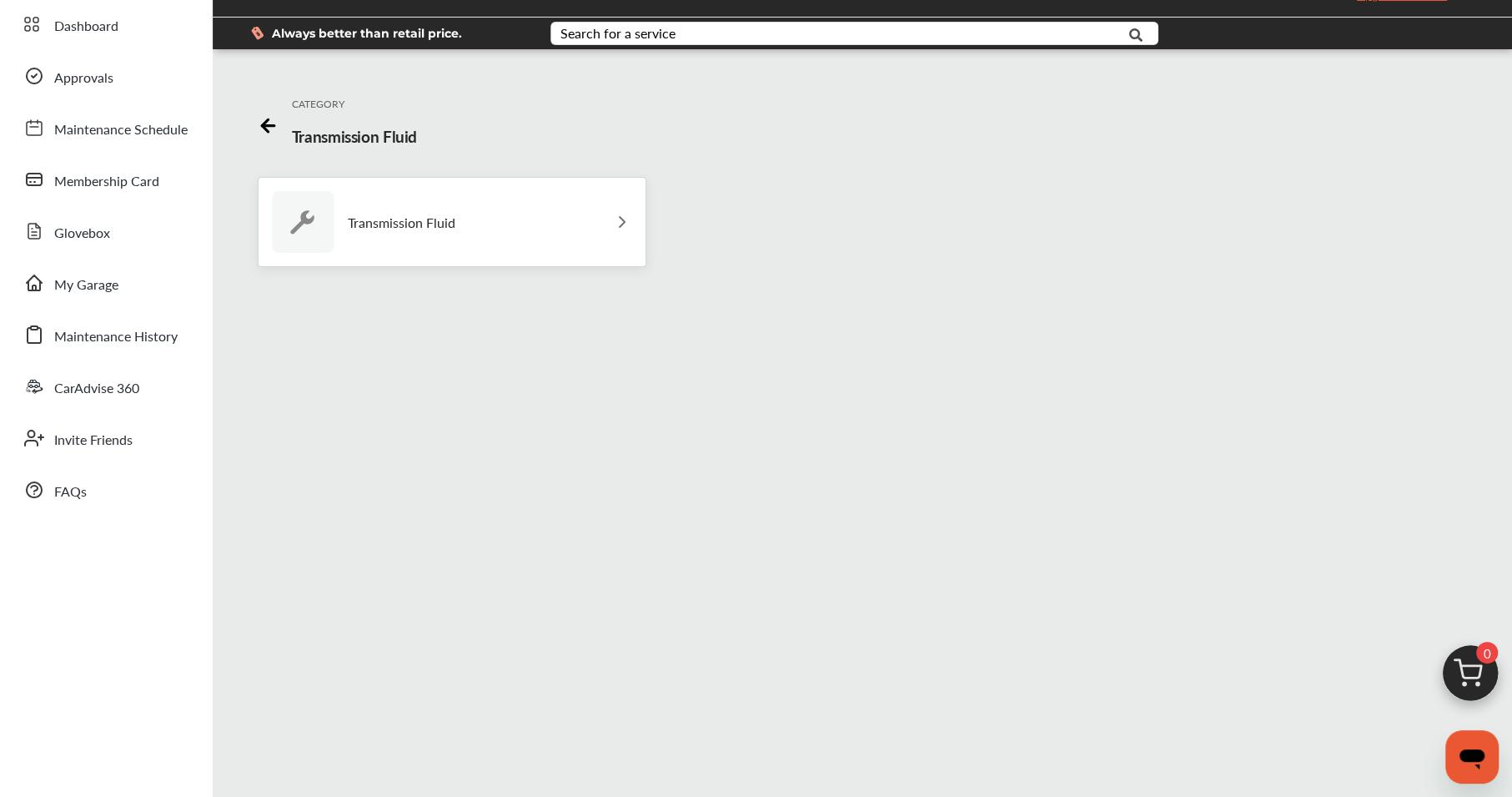
scroll to position [0, 0]
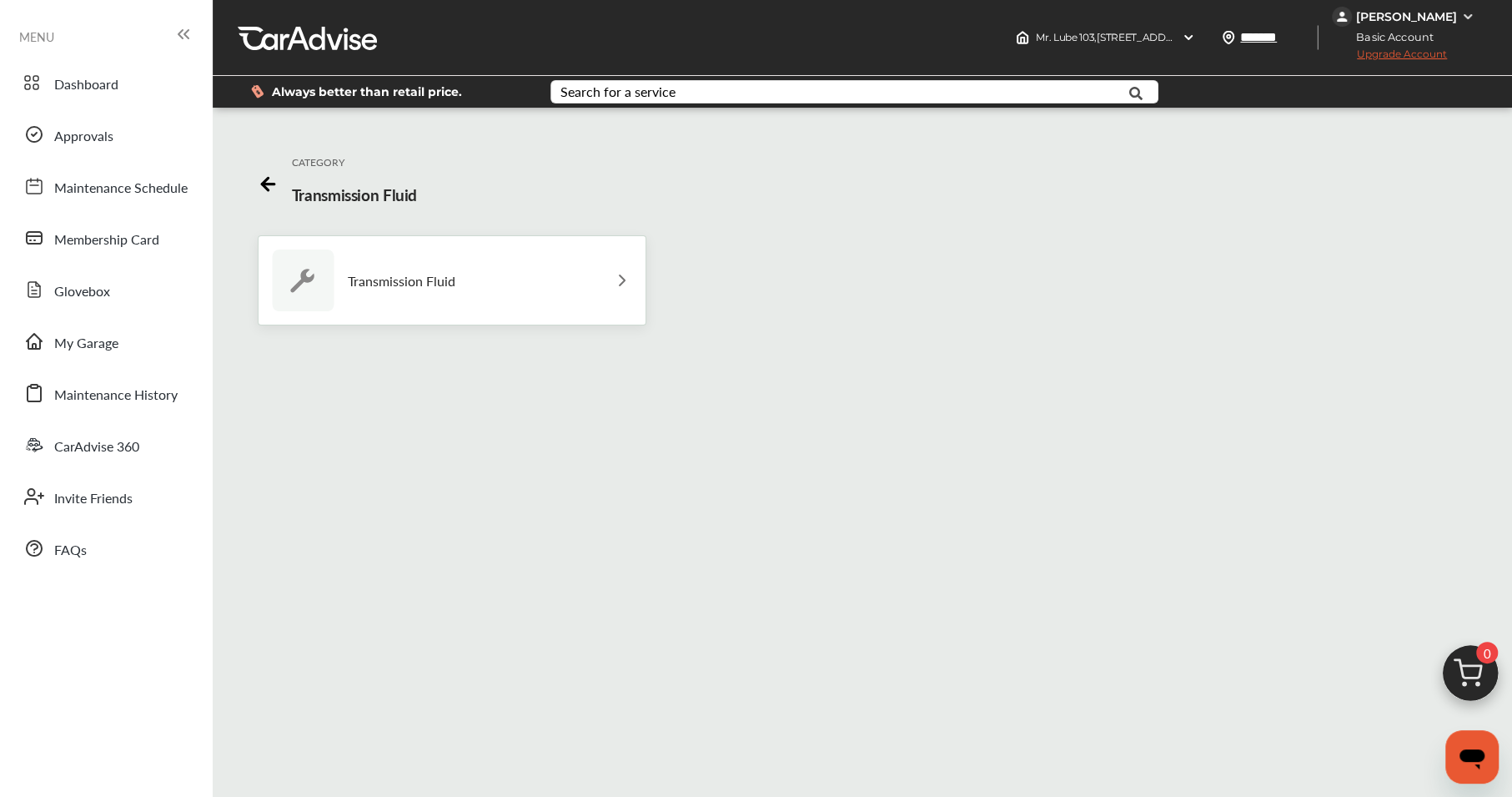
click at [564, 271] on div "Transmission Fluid" at bounding box center [452, 280] width 389 height 90
click at [1421, 56] on span "Upgrade Account" at bounding box center [1389, 58] width 115 height 21
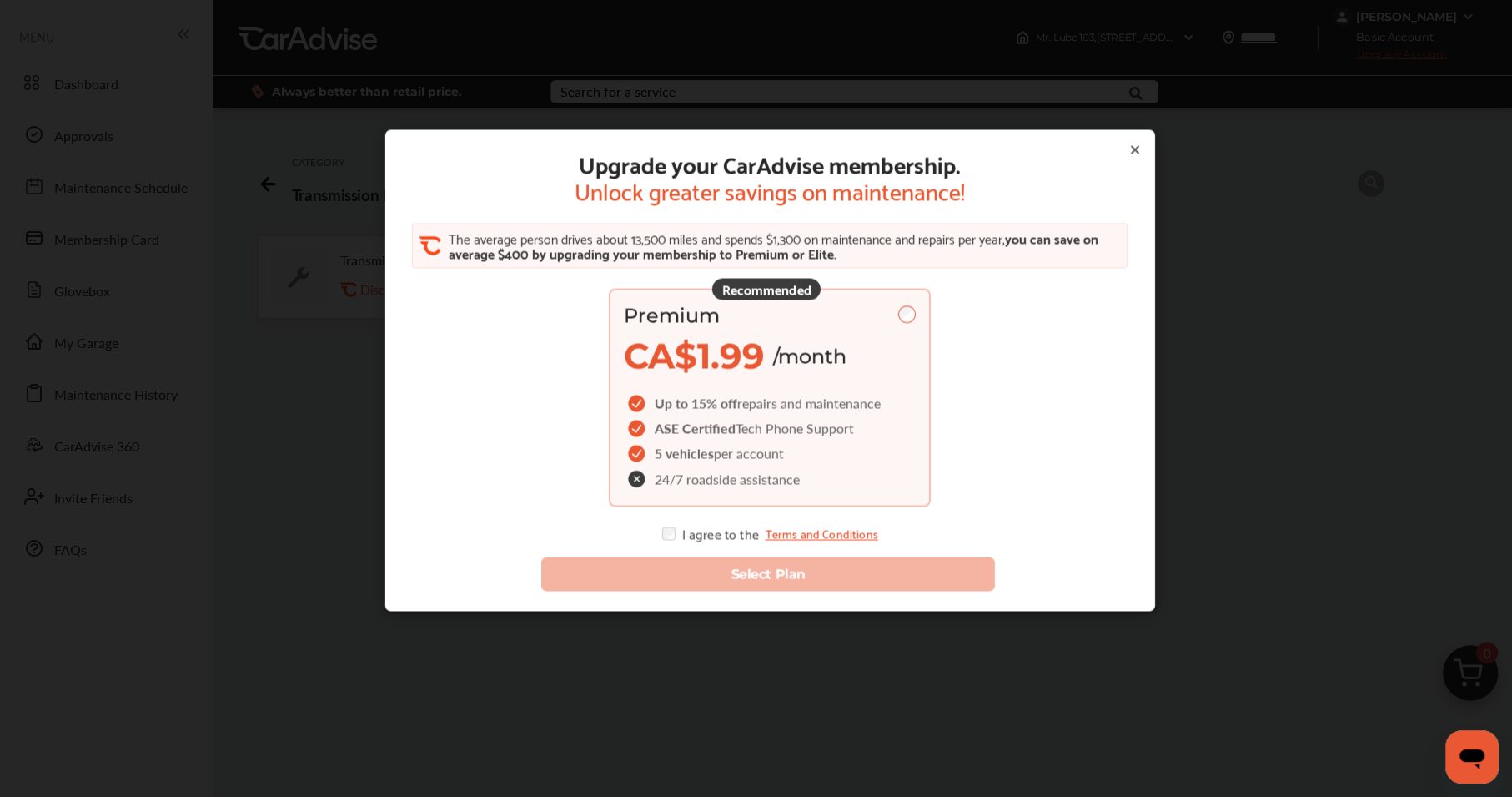
click at [905, 341] on div "Premium CA$1.99 /month" at bounding box center [770, 341] width 292 height 75
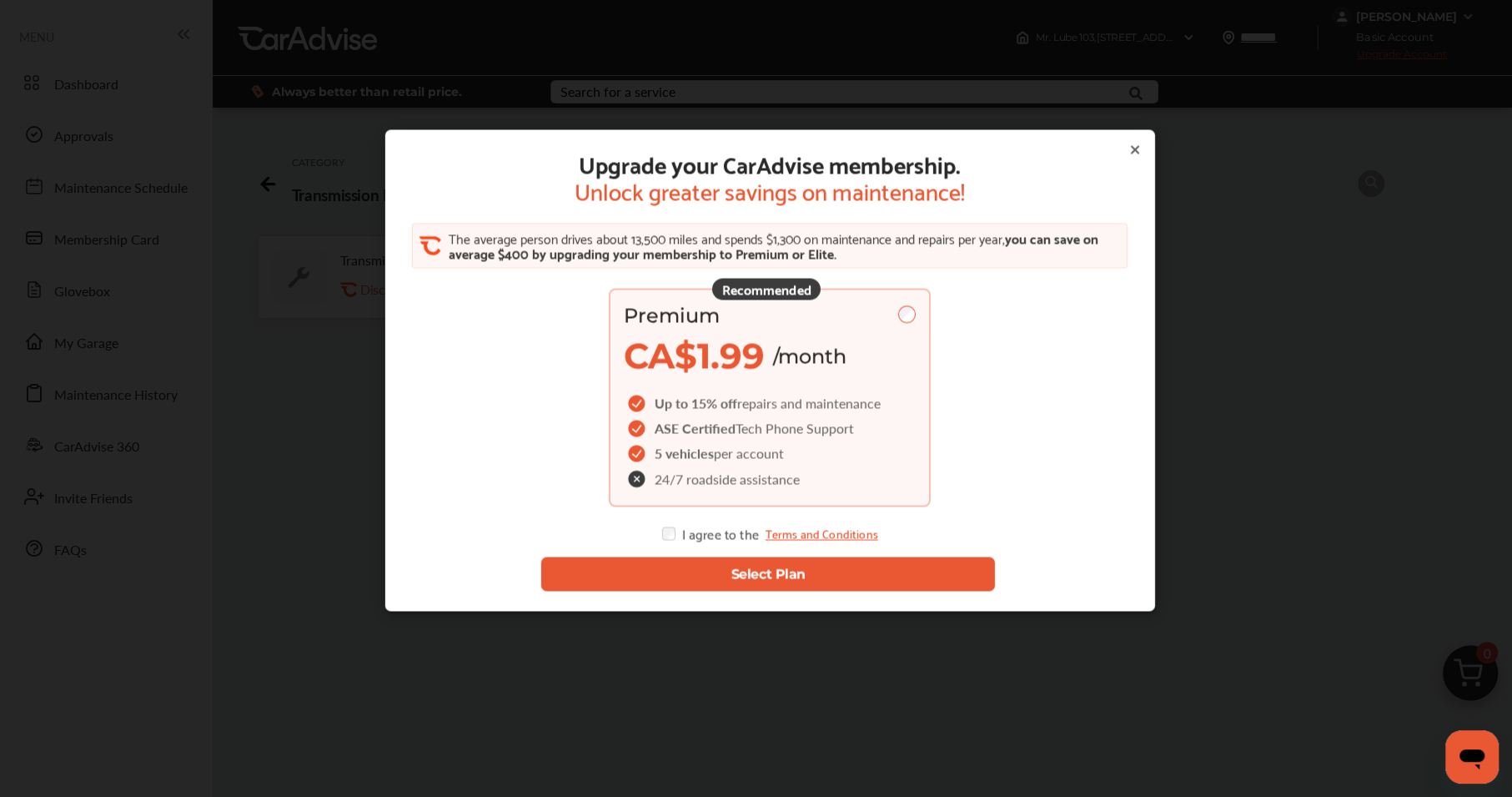
click at [750, 568] on button "Select Plan" at bounding box center [768, 574] width 454 height 34
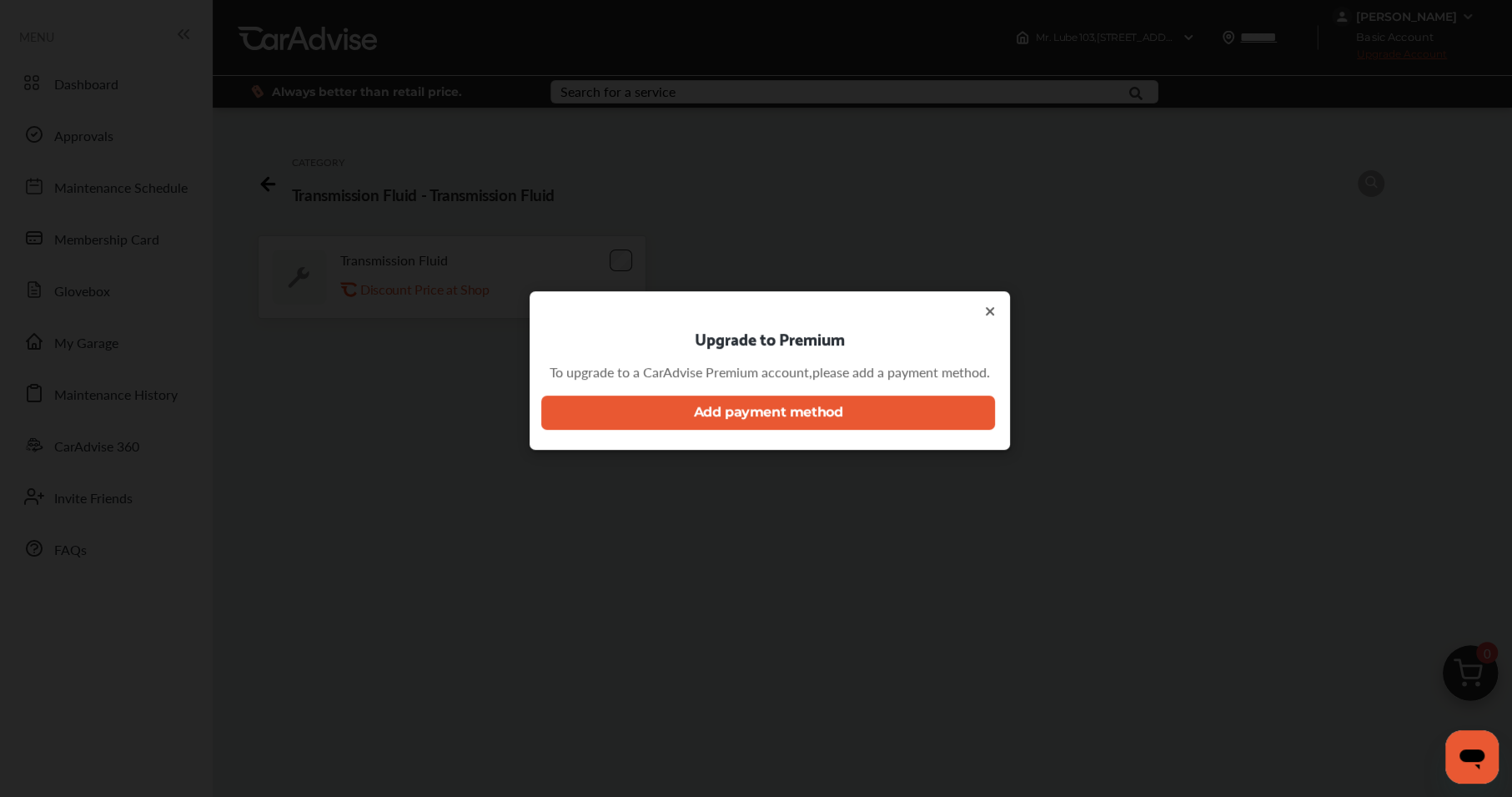
click at [981, 312] on div "Upgrade to Premium" at bounding box center [769, 338] width 440 height 54
click at [994, 312] on icon at bounding box center [990, 312] width 13 height 13
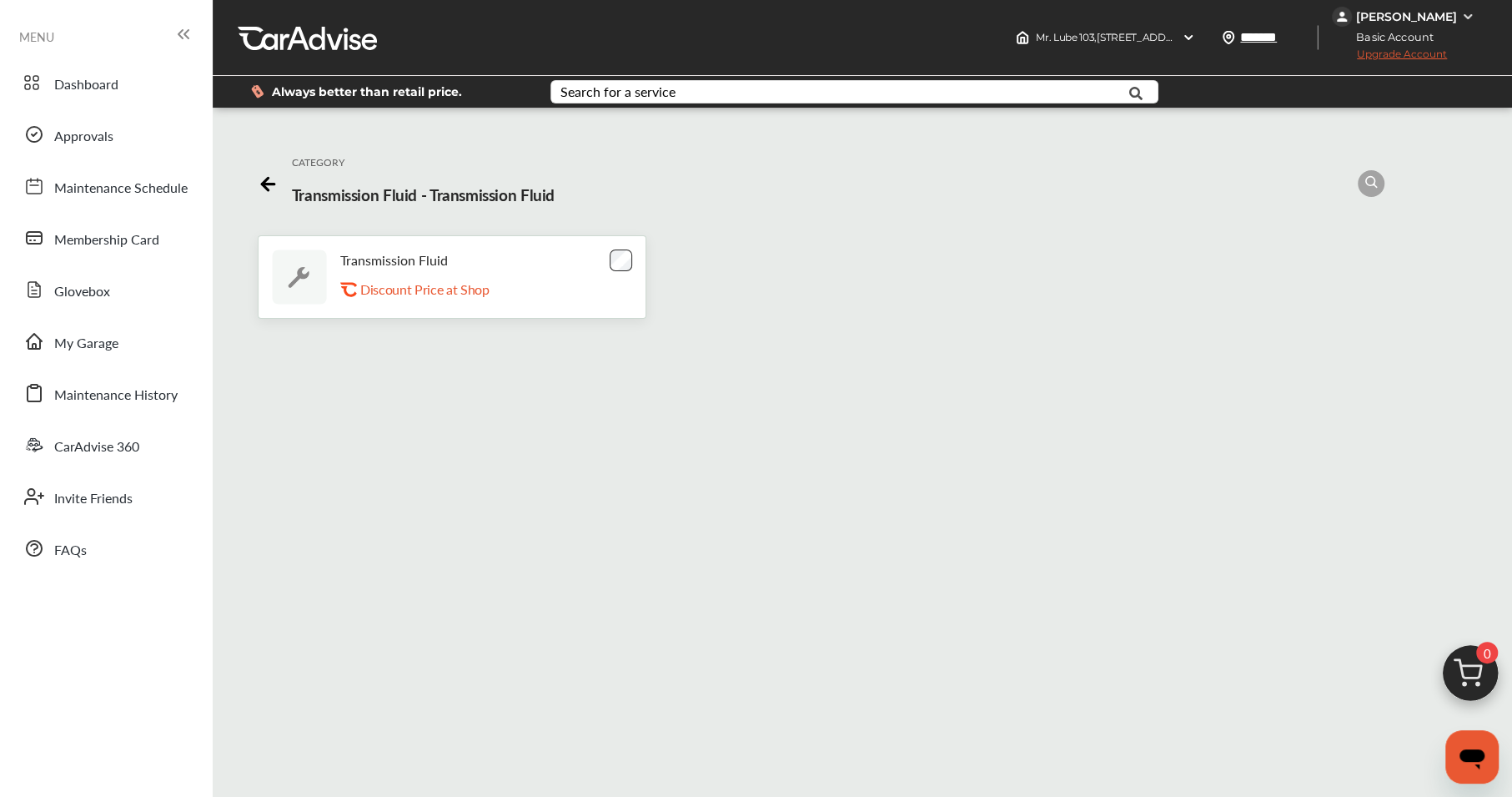
click at [1467, 22] on img at bounding box center [1467, 16] width 13 height 13
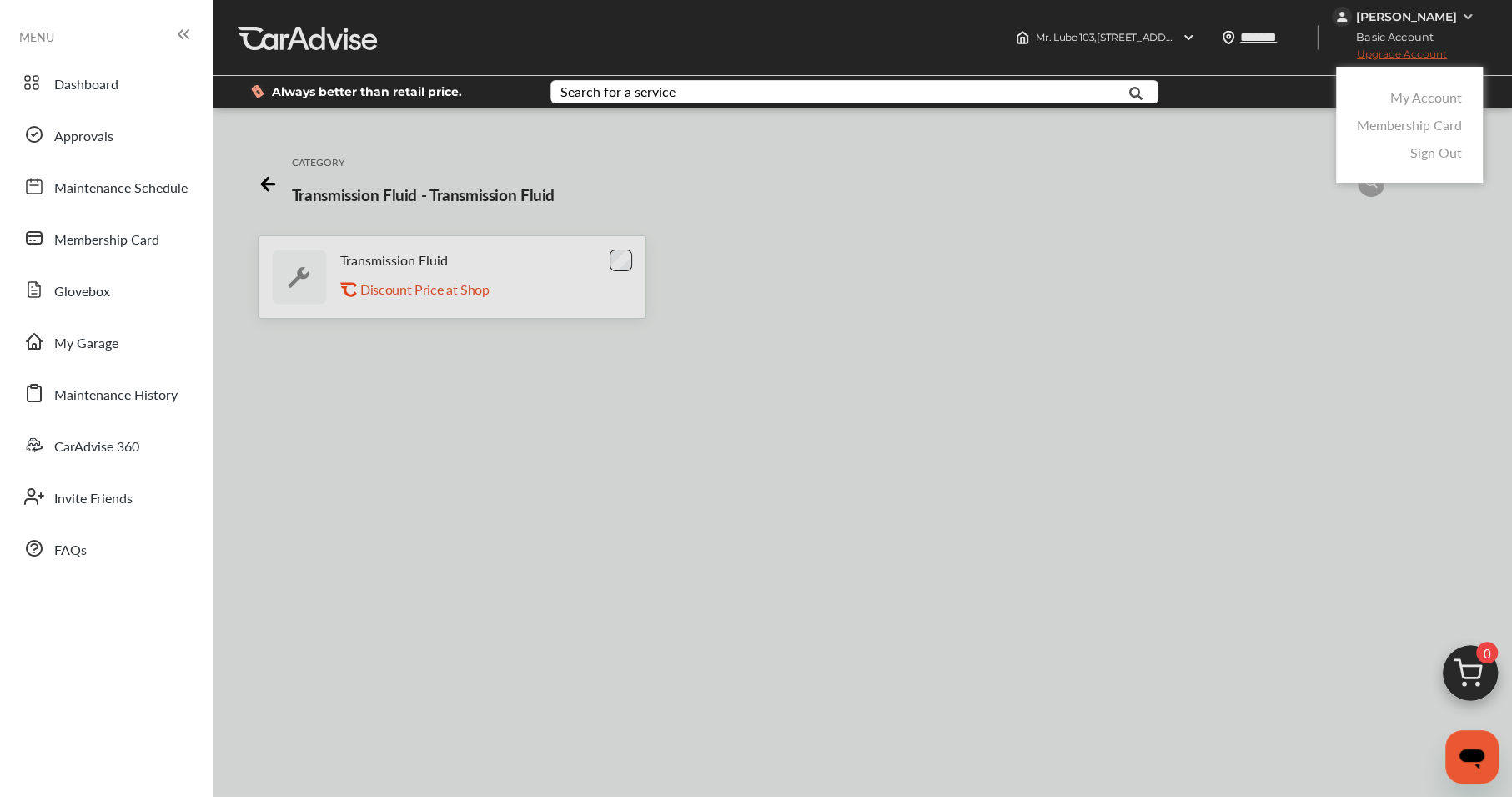
click at [1437, 151] on link "Sign Out" at bounding box center [1436, 152] width 52 height 19
